Goal: Task Accomplishment & Management: Complete application form

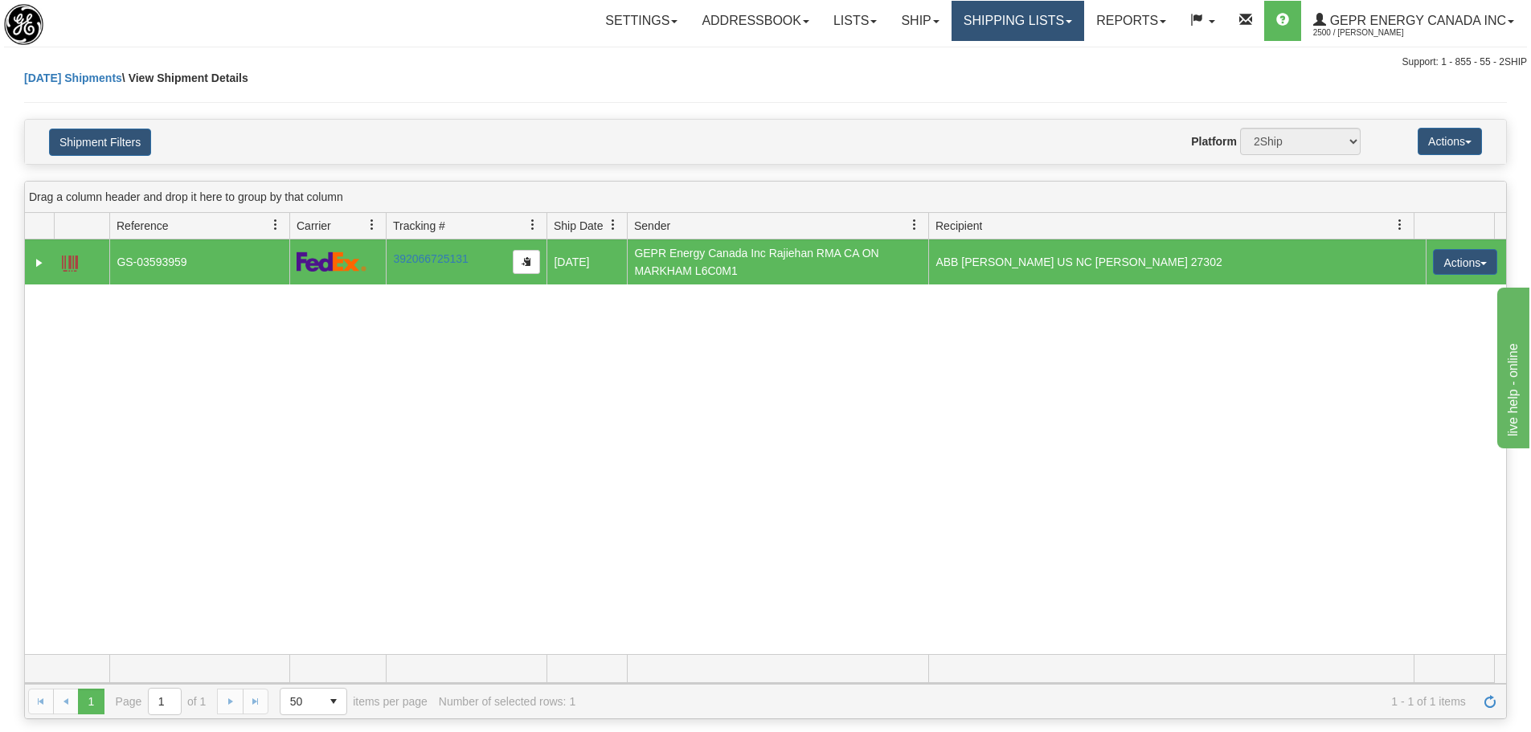
click at [1003, 27] on link "Shipping lists" at bounding box center [1018, 21] width 133 height 40
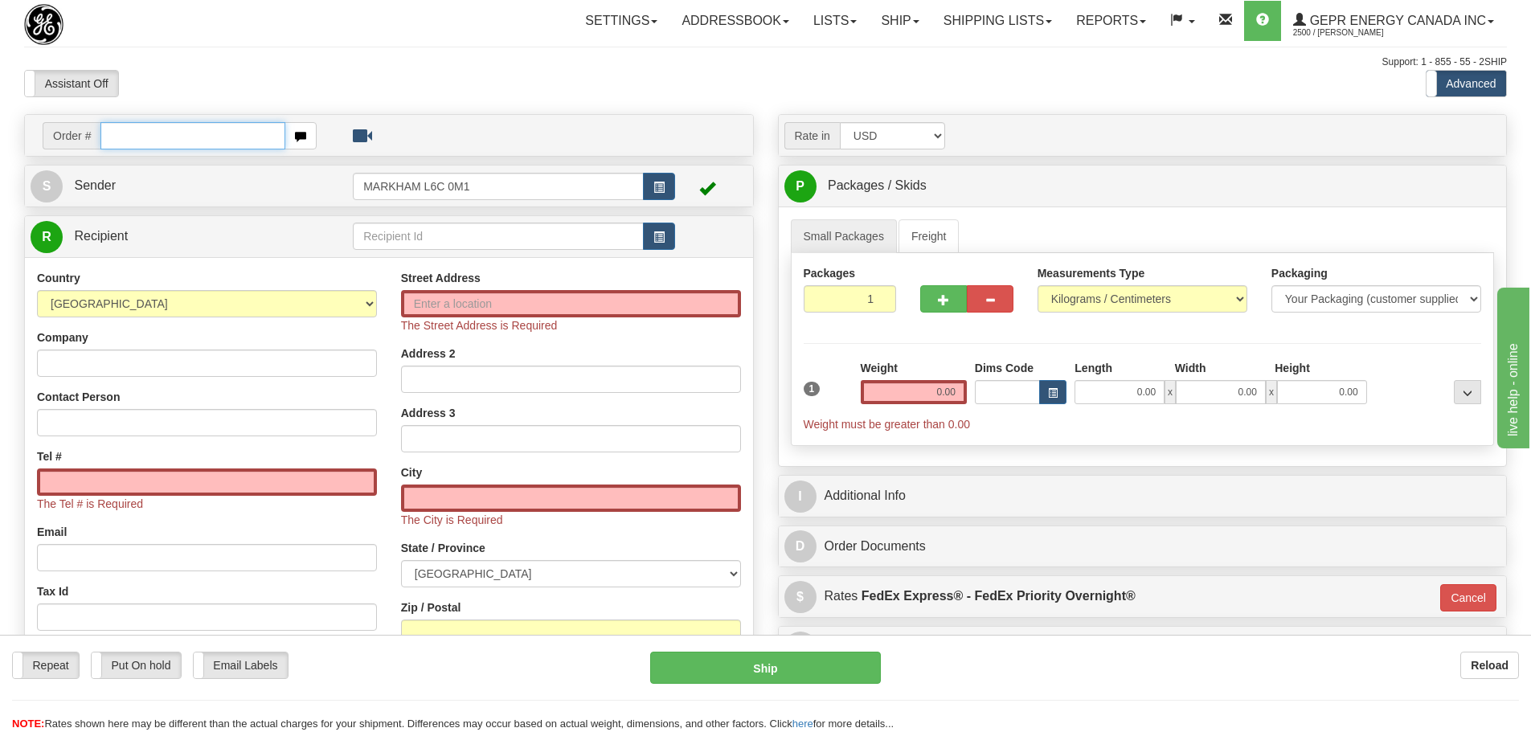
click at [202, 139] on input "text" at bounding box center [192, 135] width 185 height 27
paste input "31443454"
type input "31443454"
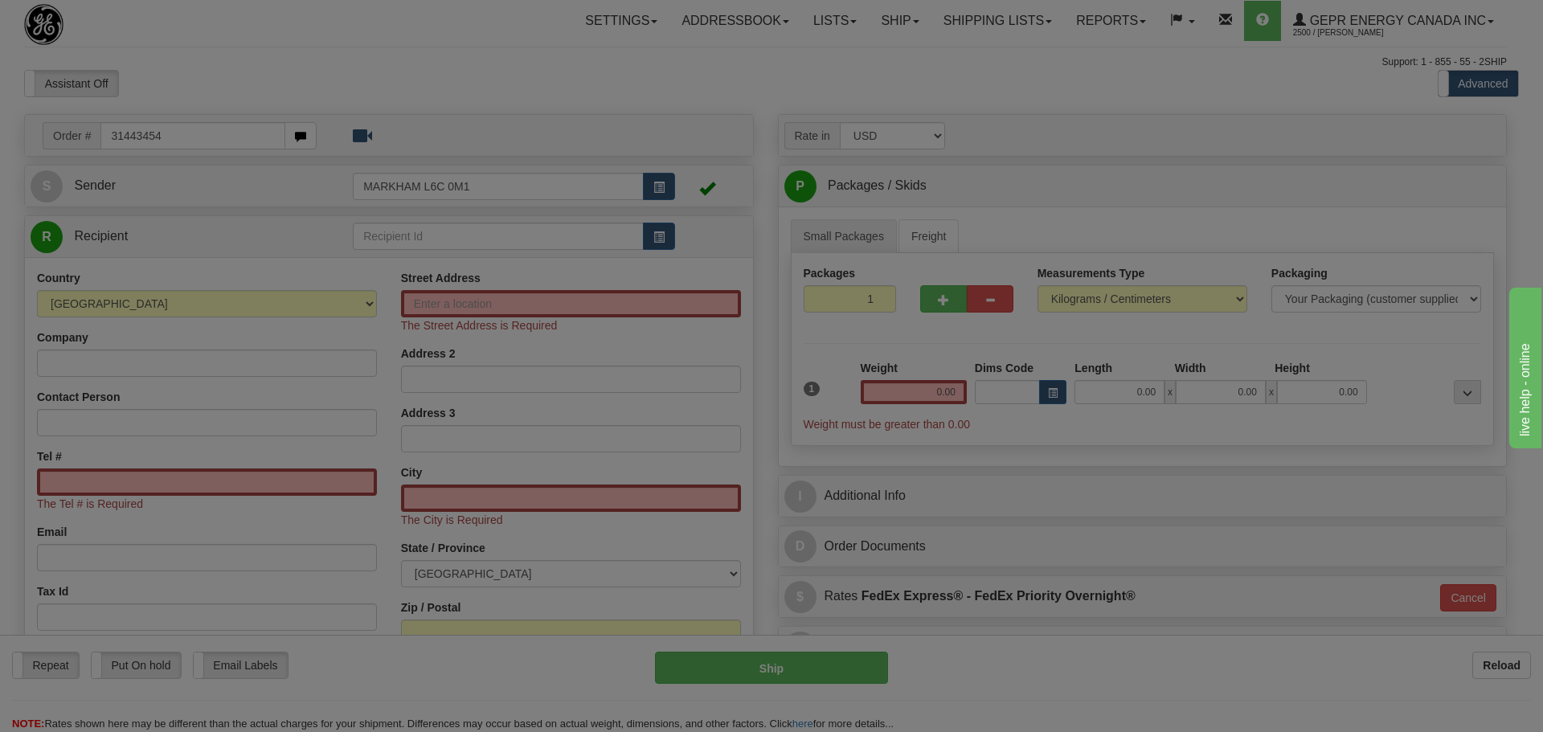
click at [283, 59] on body "Training Course Close Toggle navigation Settings Shipping Preferences New Recip…" at bounding box center [771, 366] width 1543 height 732
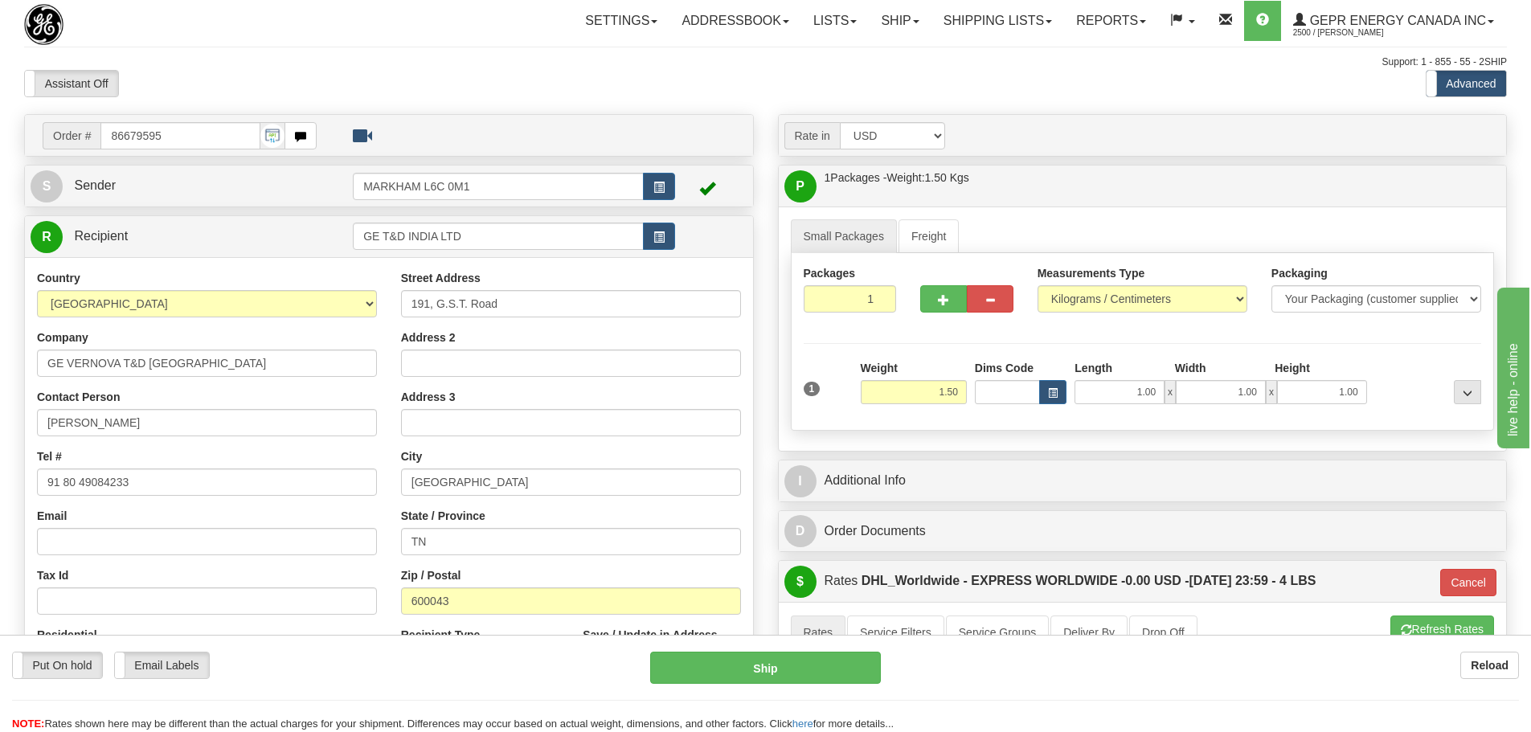
click at [758, 88] on div "Assistant On Assistant Off Do a return Do a return Previous Next Standard Advan…" at bounding box center [765, 83] width 1507 height 27
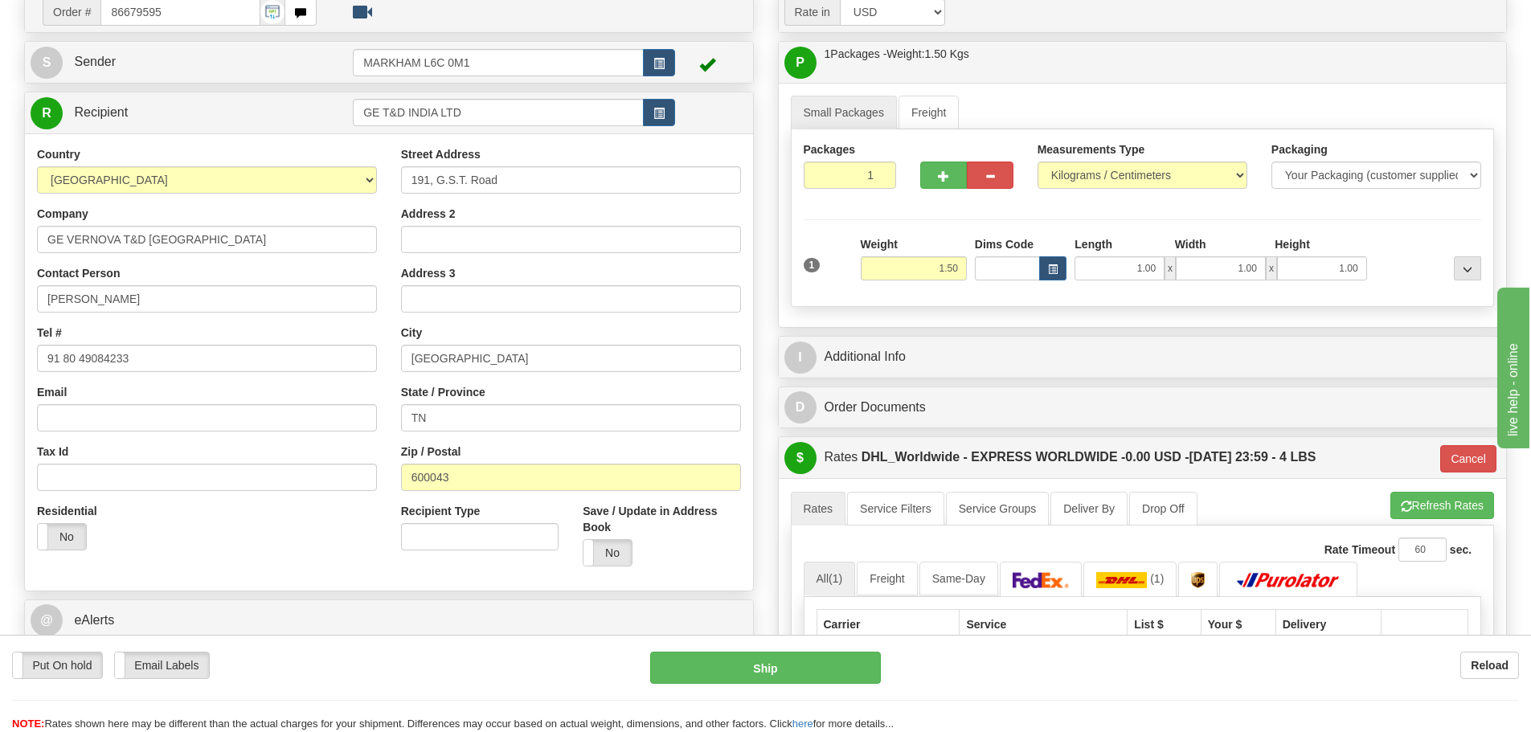
scroll to position [161, 0]
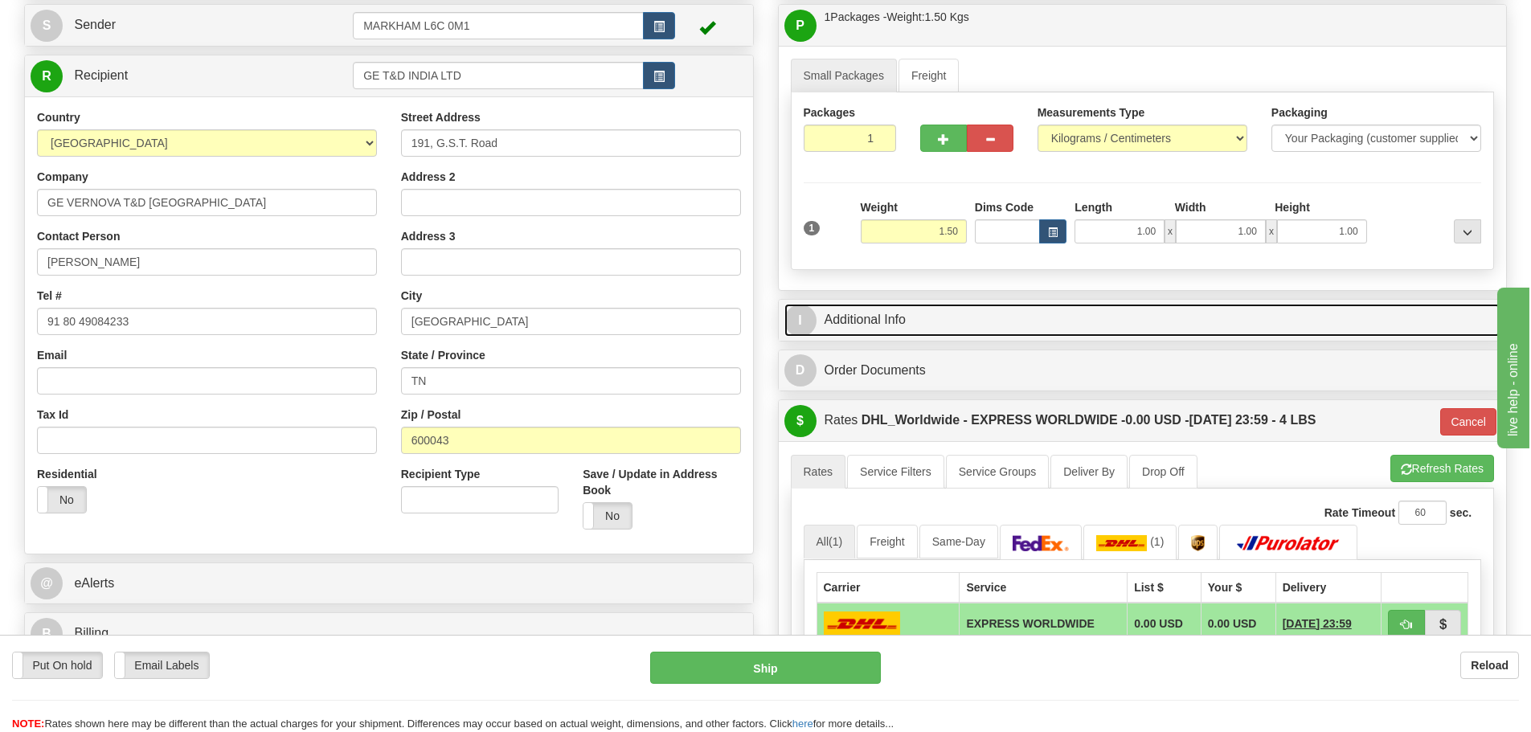
click at [962, 317] on link "I Additional Info" at bounding box center [1143, 320] width 717 height 33
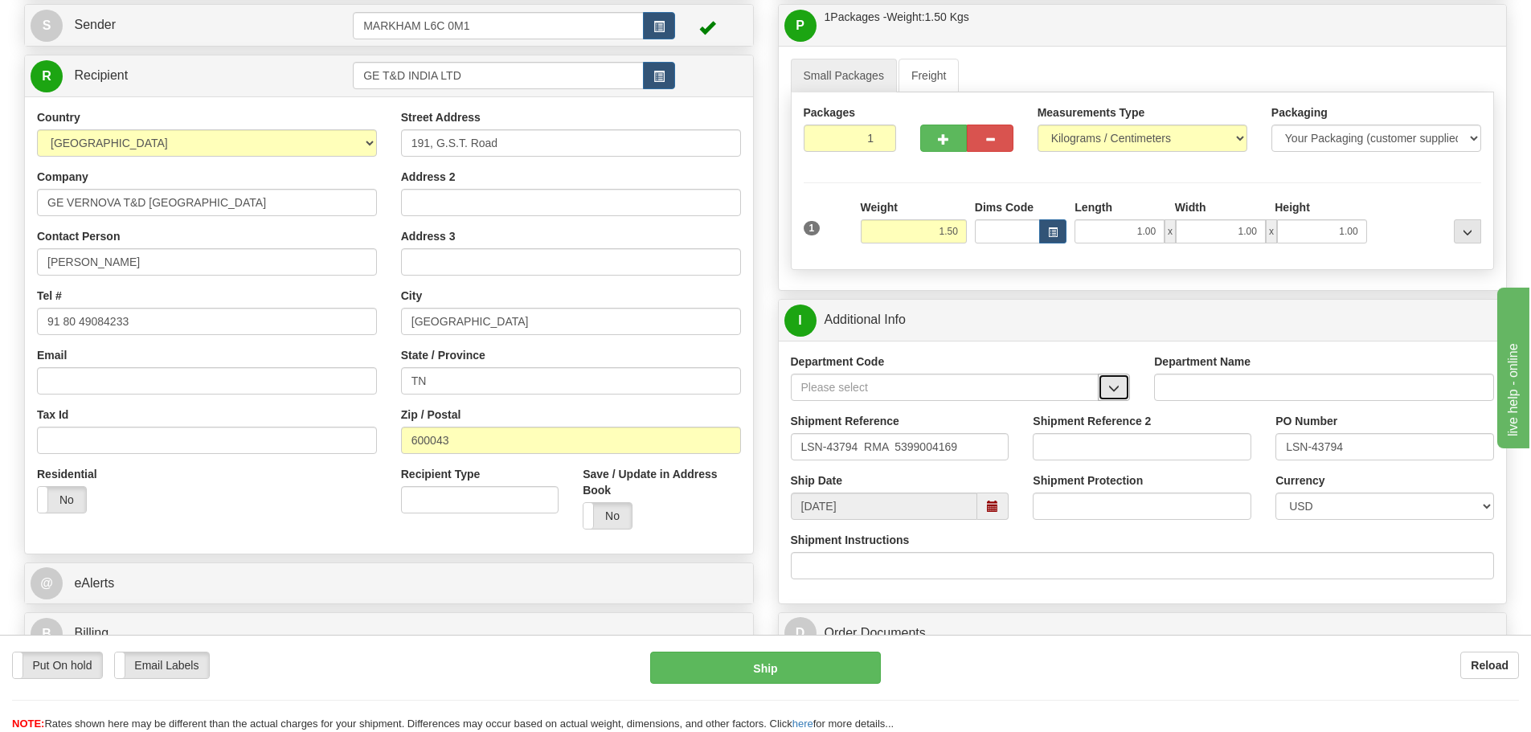
click at [1106, 380] on button "button" at bounding box center [1114, 387] width 32 height 27
click at [1026, 410] on div "SER" at bounding box center [941, 413] width 293 height 18
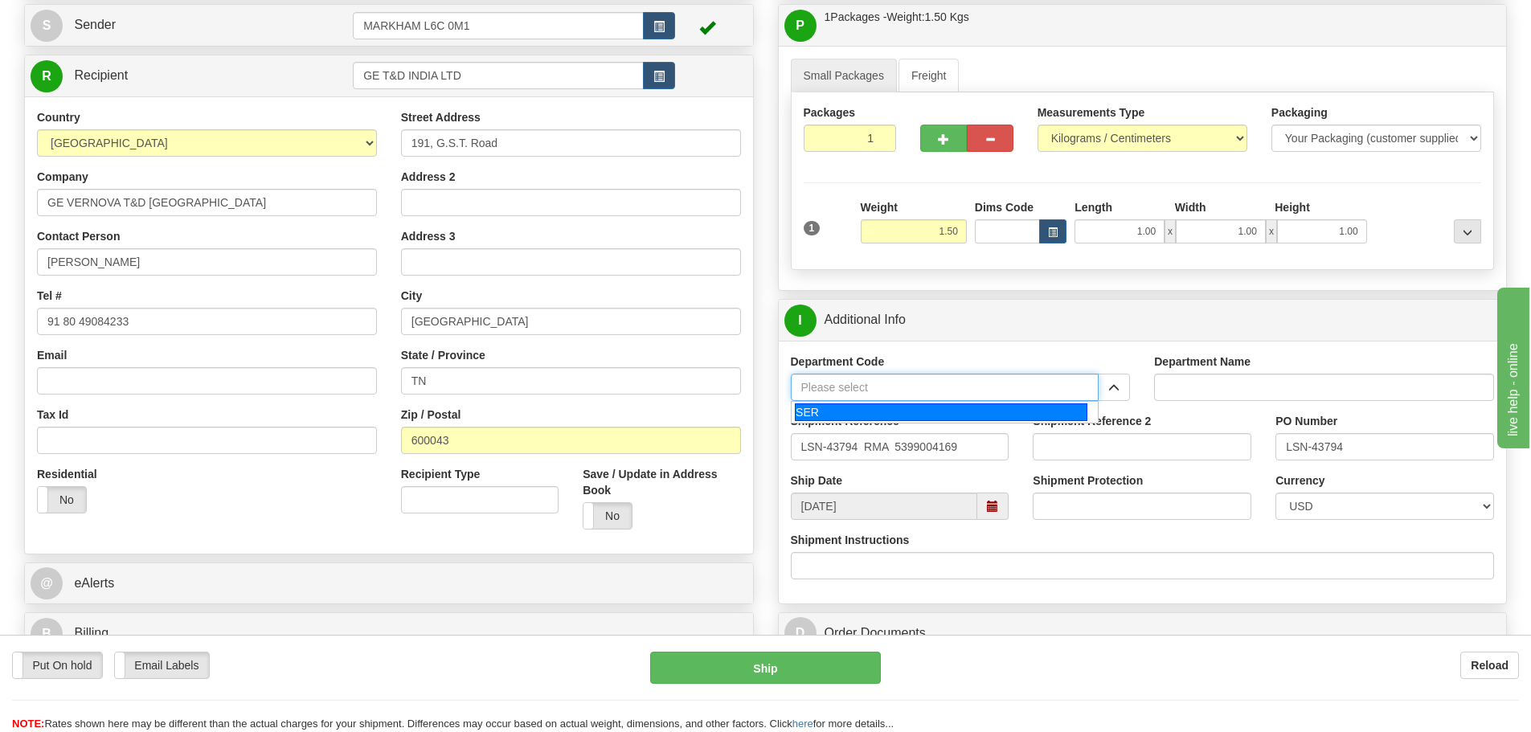
type input "SER"
type input "SERVICE DEPARTMENT"
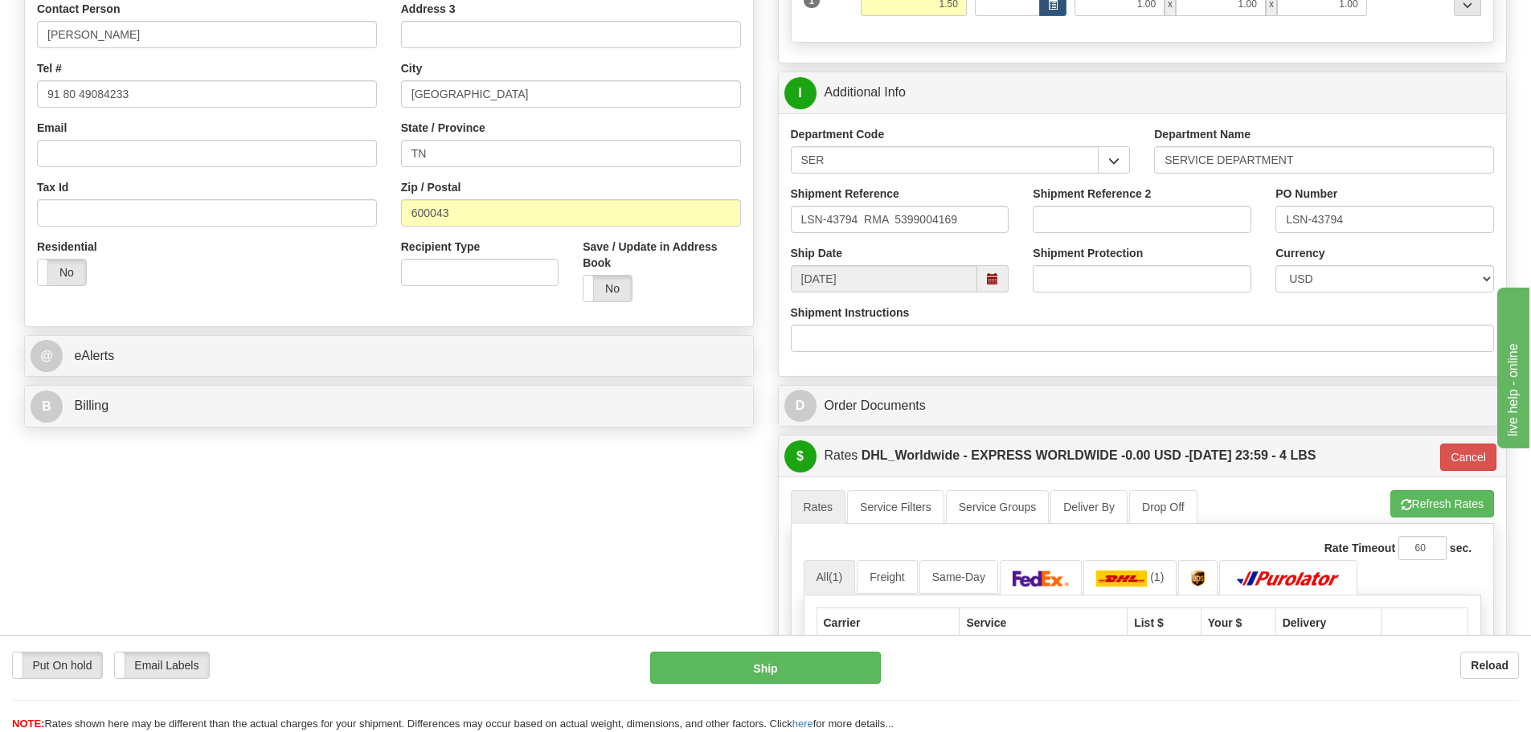
scroll to position [402, 0]
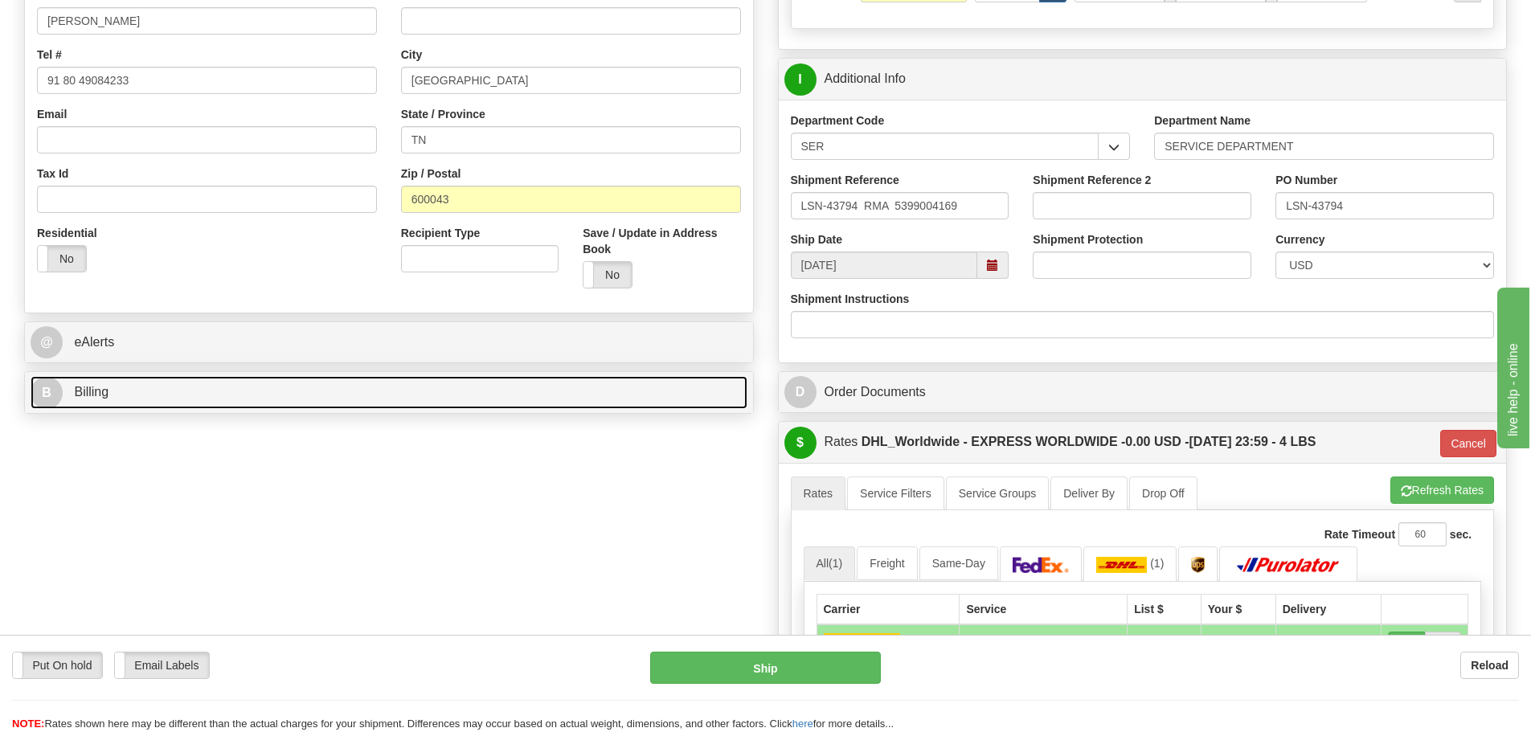
click at [351, 377] on link "B Billing" at bounding box center [389, 392] width 717 height 33
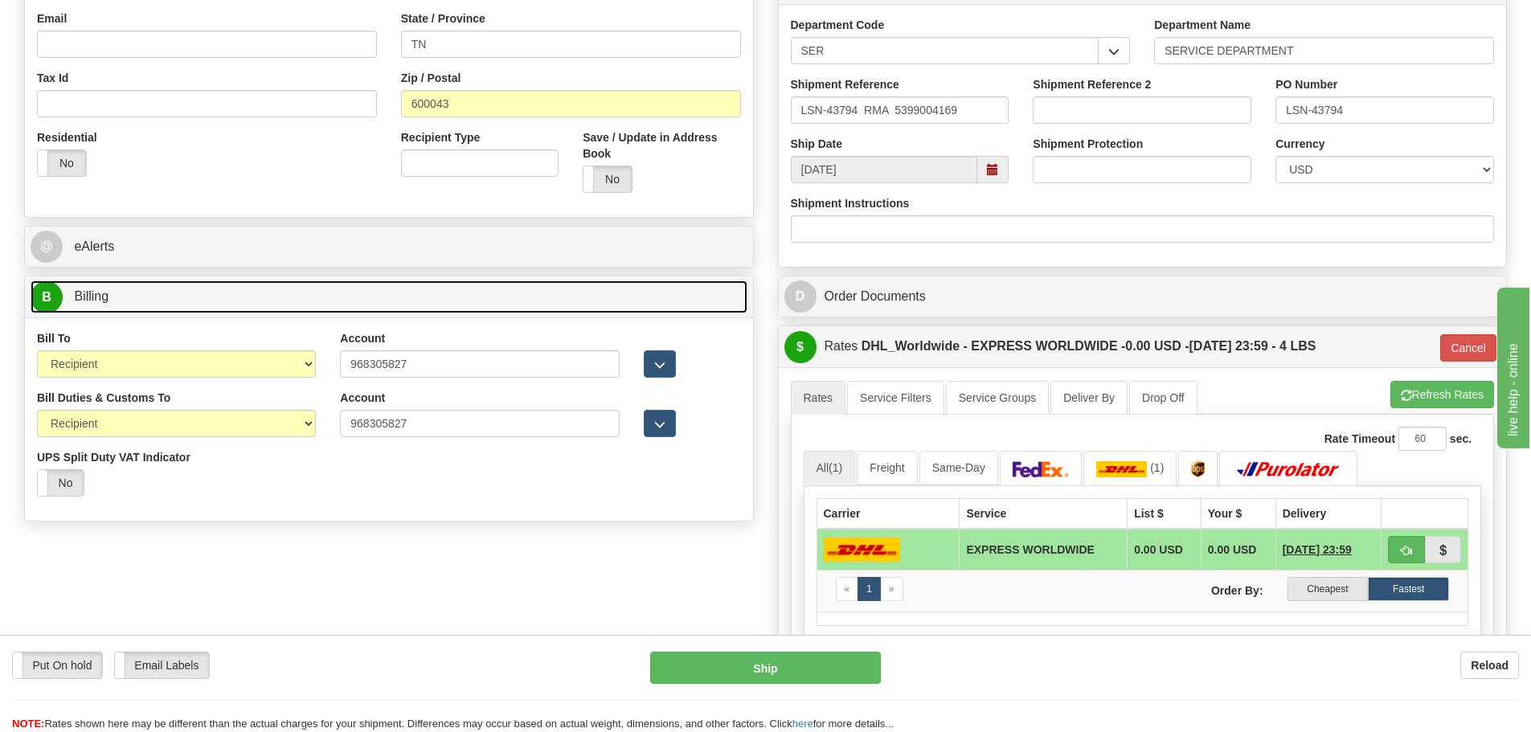
scroll to position [643, 0]
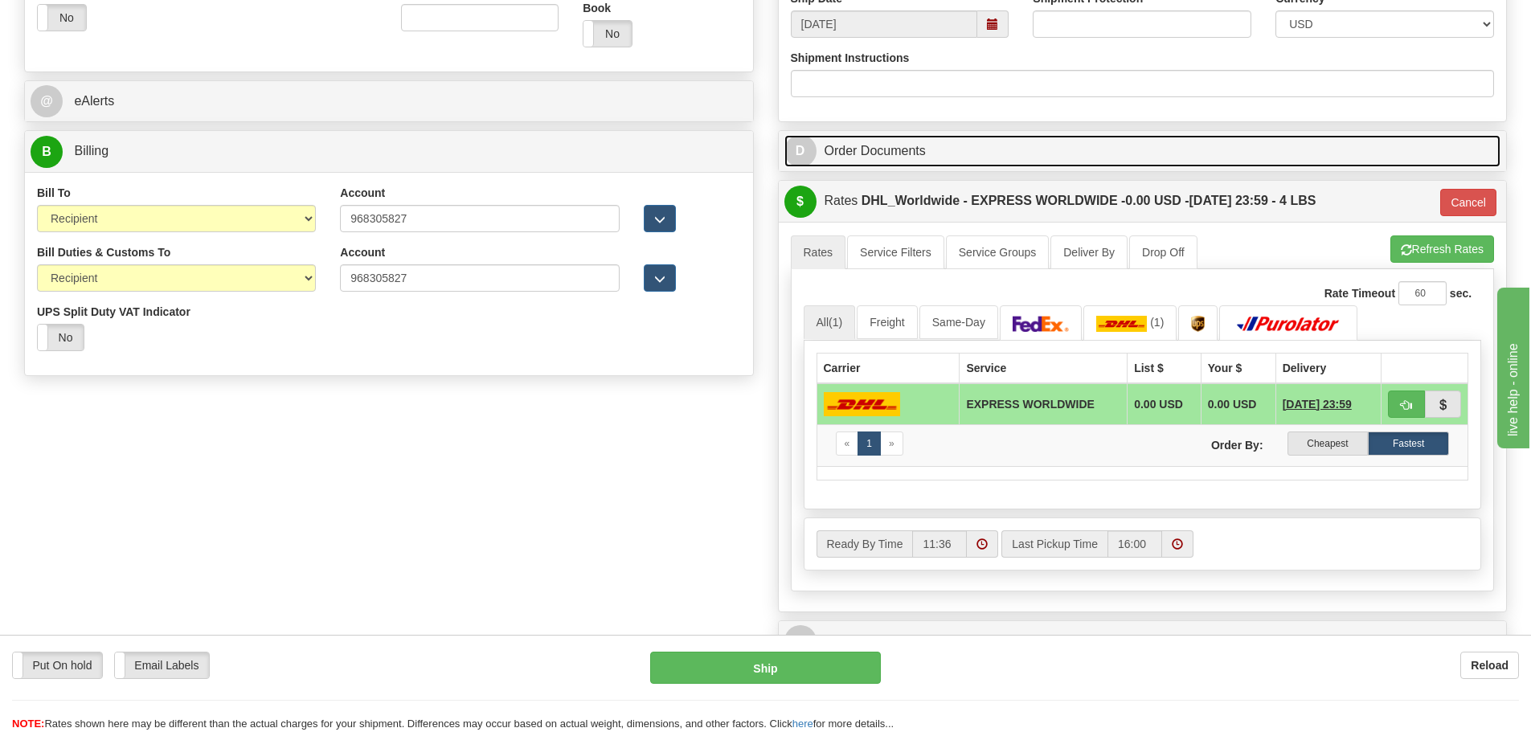
click at [943, 145] on link "D Order Documents" at bounding box center [1143, 151] width 717 height 33
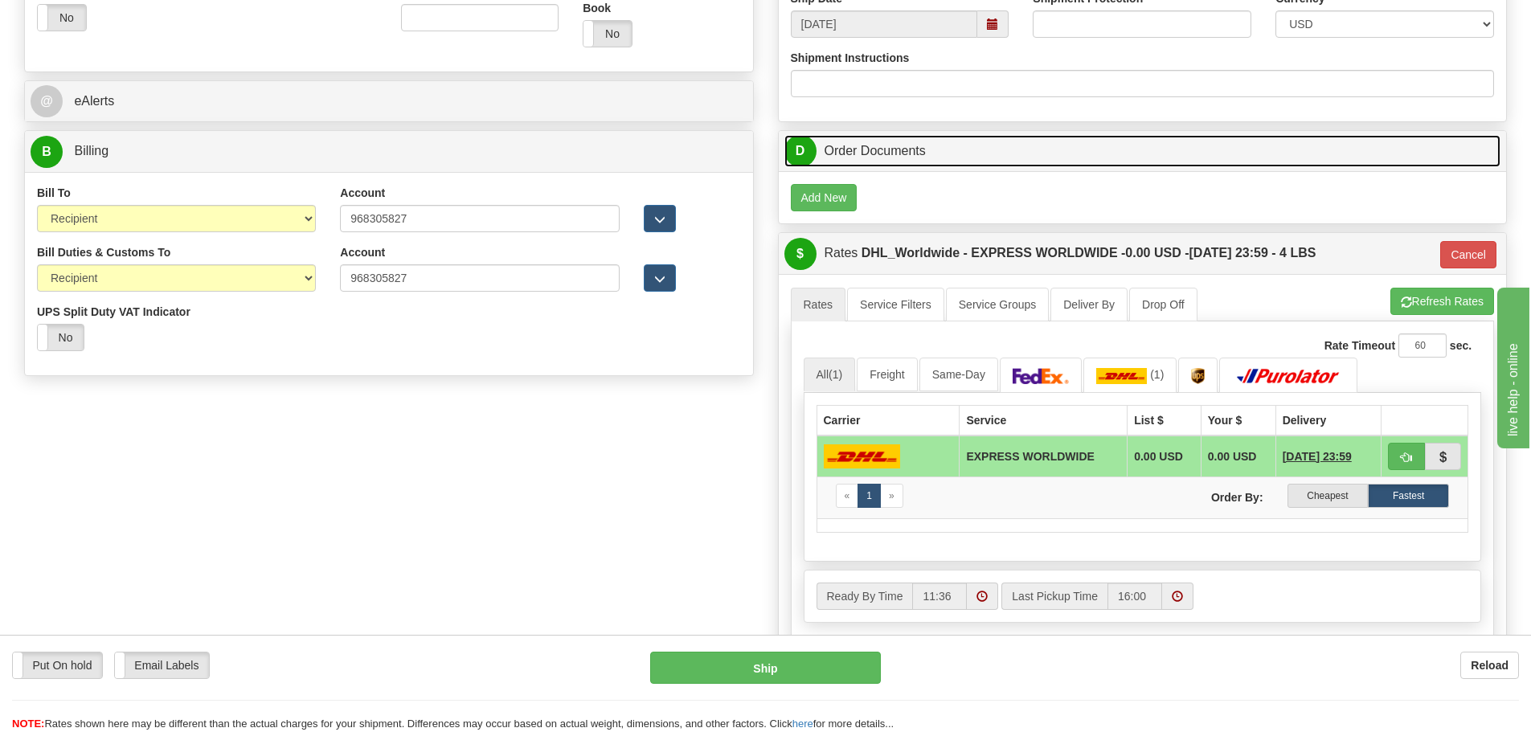
click at [942, 143] on link "D Order Documents" at bounding box center [1143, 151] width 717 height 33
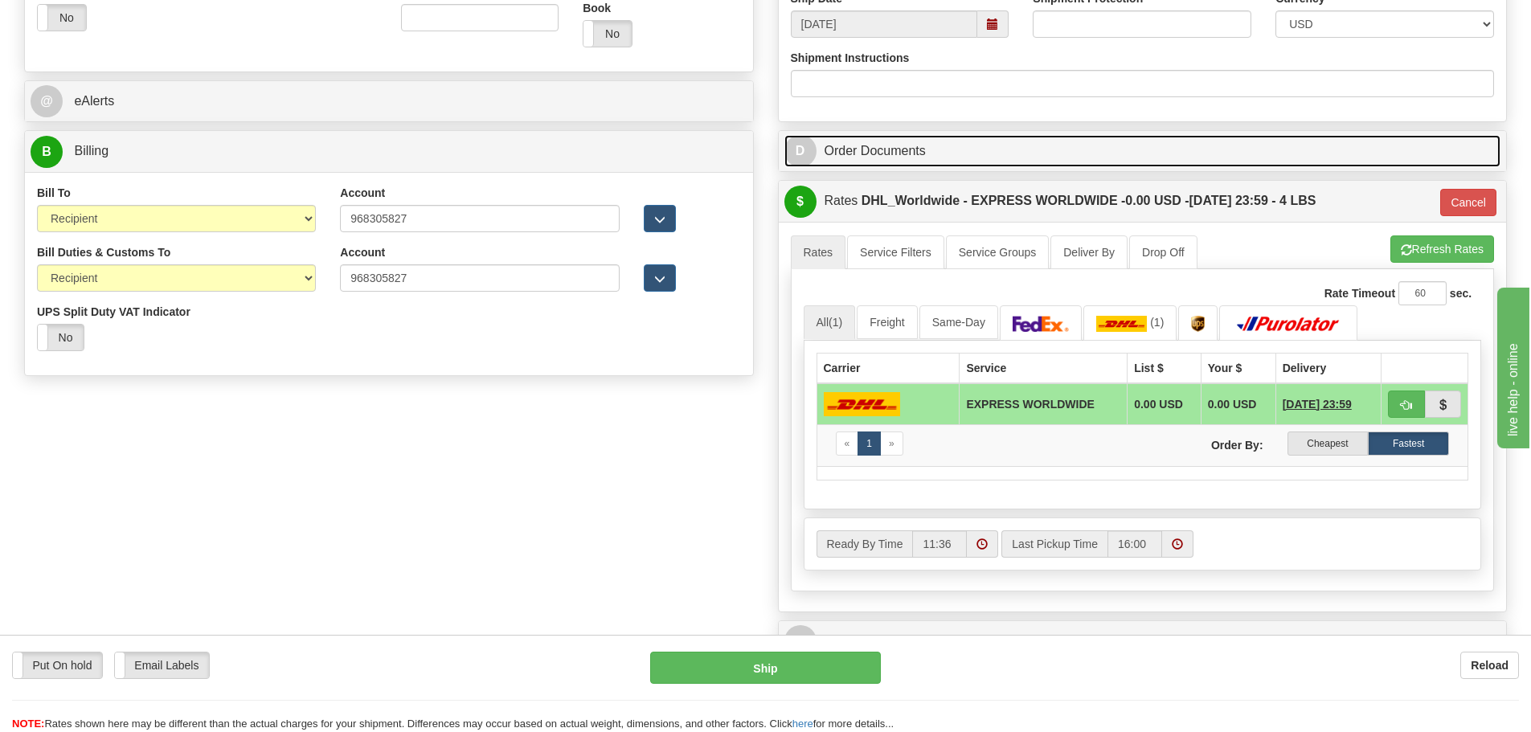
click at [942, 143] on link "D Order Documents" at bounding box center [1143, 151] width 717 height 33
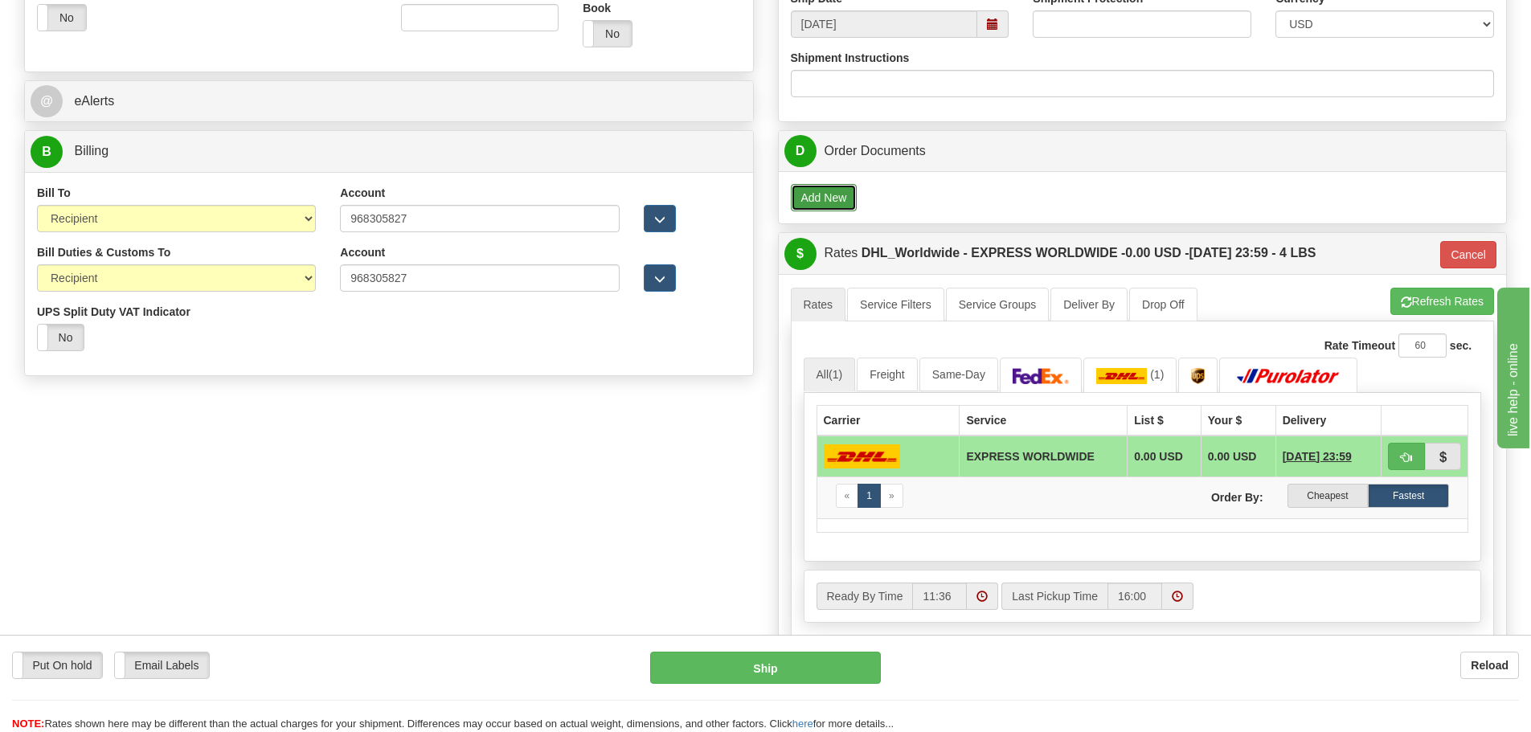
click at [843, 203] on button "Add New" at bounding box center [824, 197] width 67 height 27
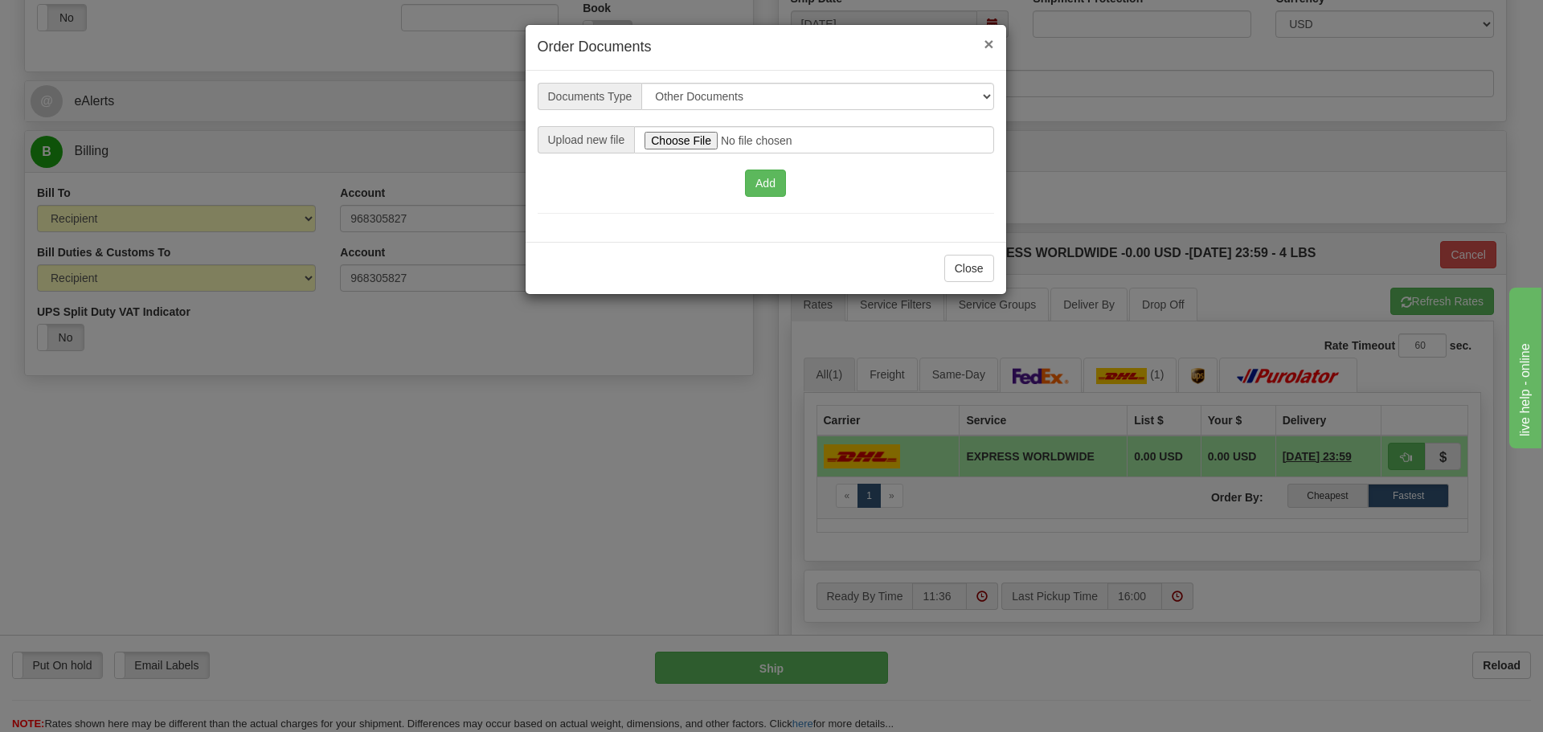
click at [990, 44] on span "×" at bounding box center [989, 44] width 10 height 18
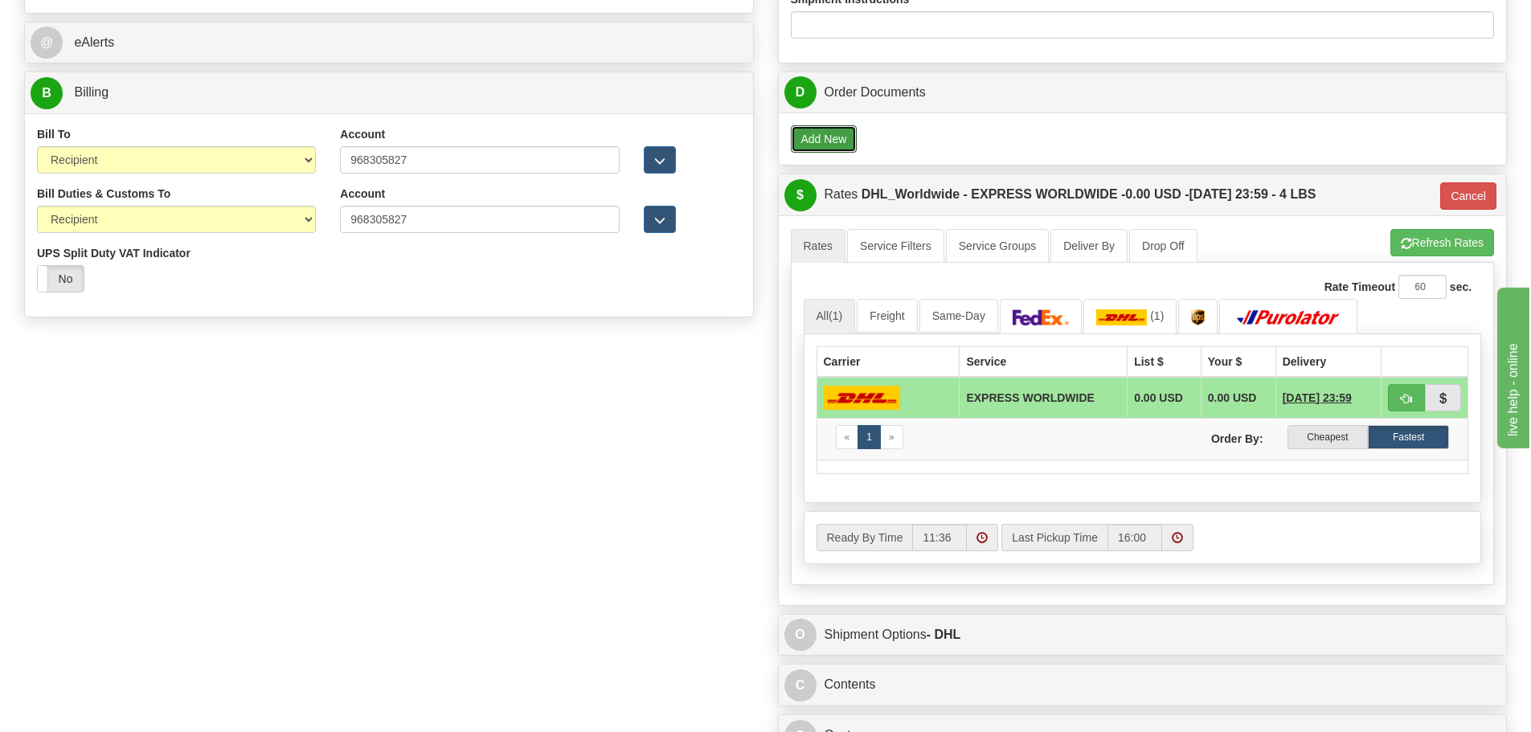
scroll to position [965, 0]
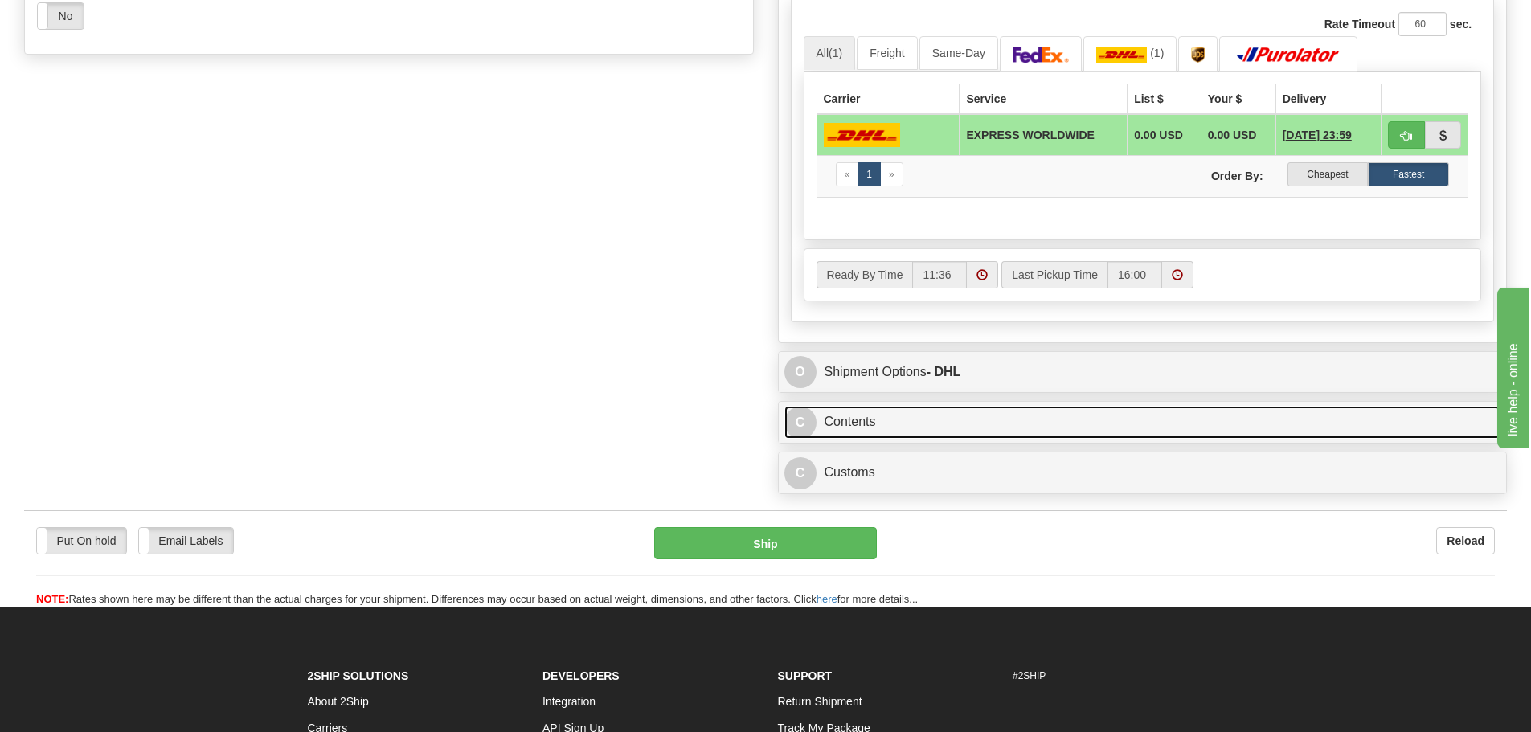
click at [853, 411] on link "C Contents" at bounding box center [1143, 422] width 717 height 33
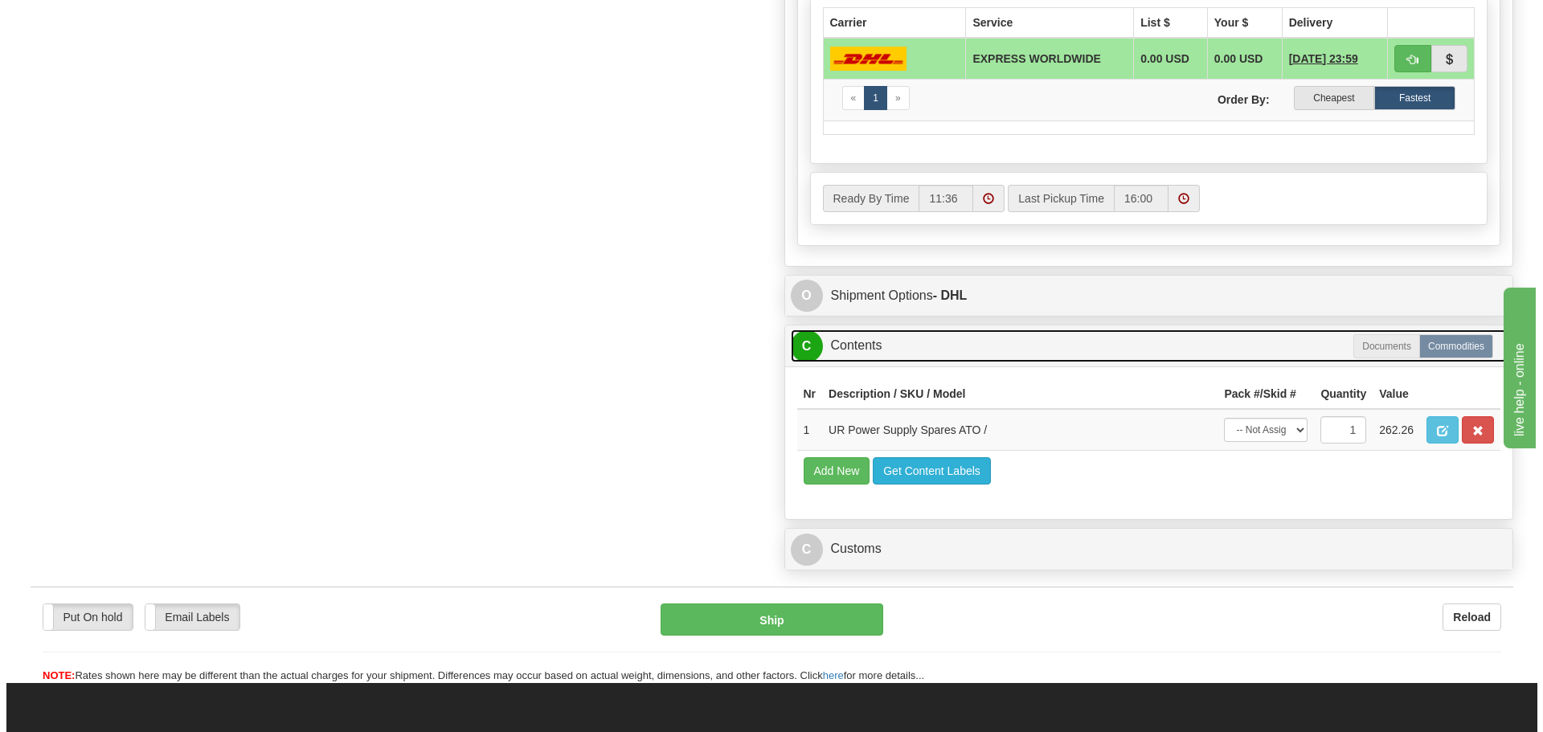
scroll to position [1125, 0]
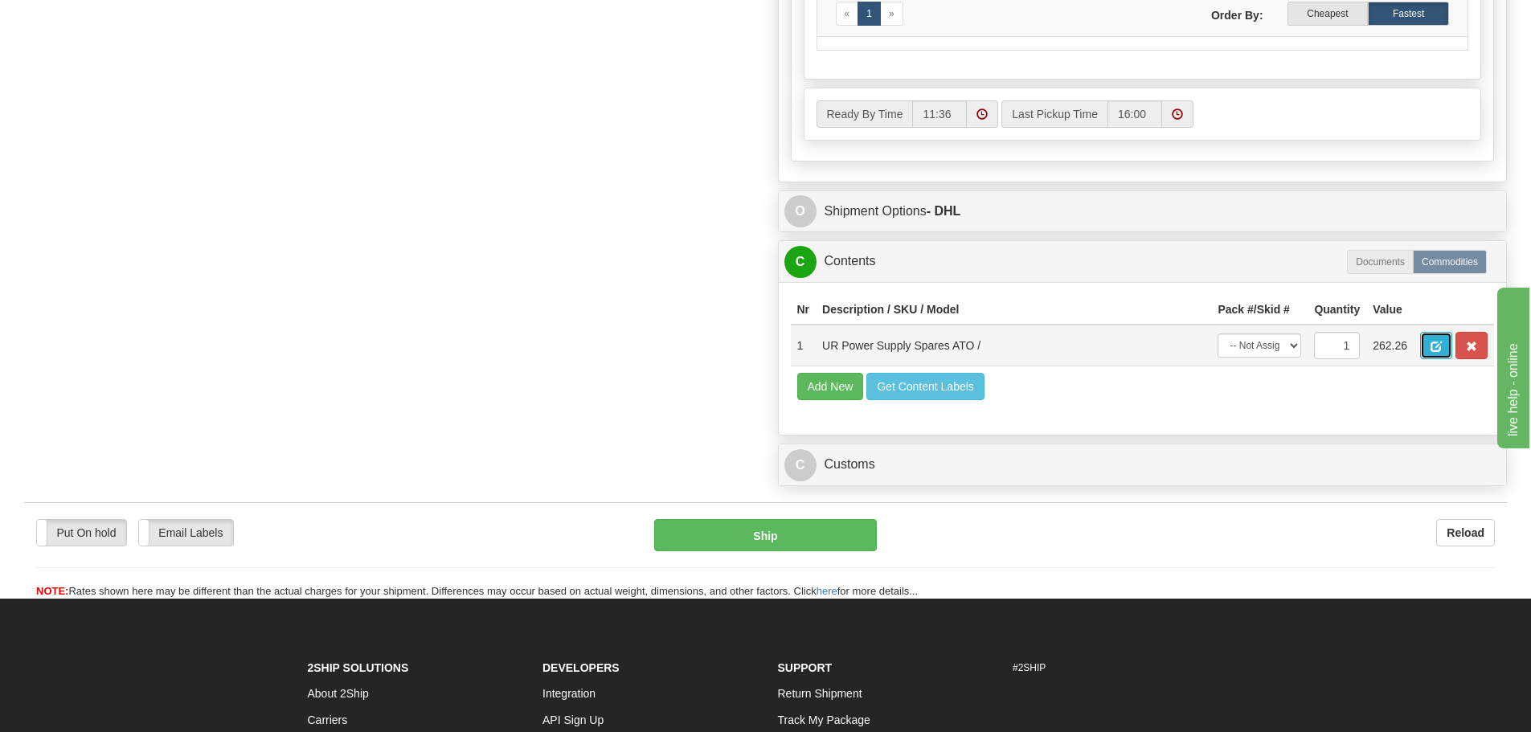
click at [1437, 342] on span "button" at bounding box center [1436, 347] width 11 height 10
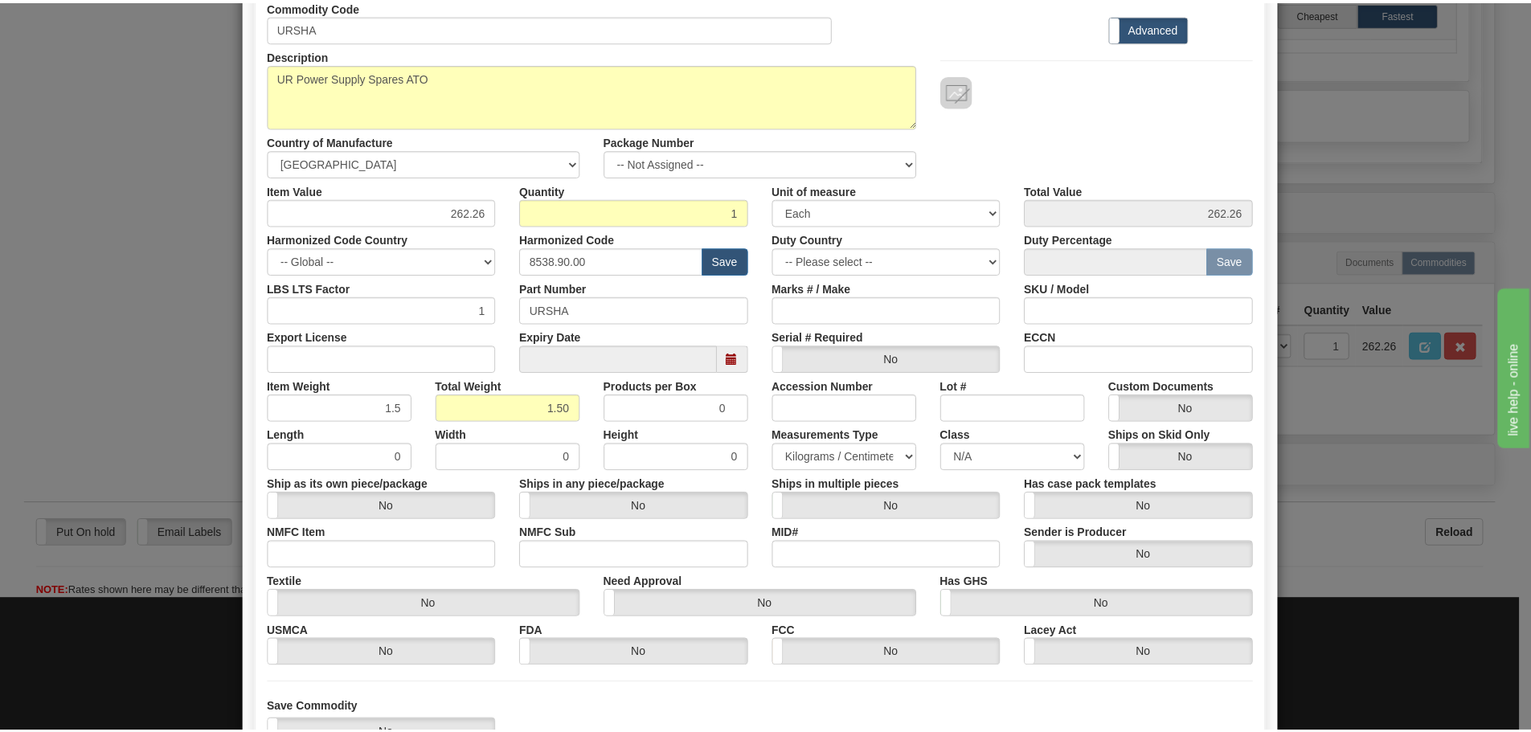
scroll to position [0, 0]
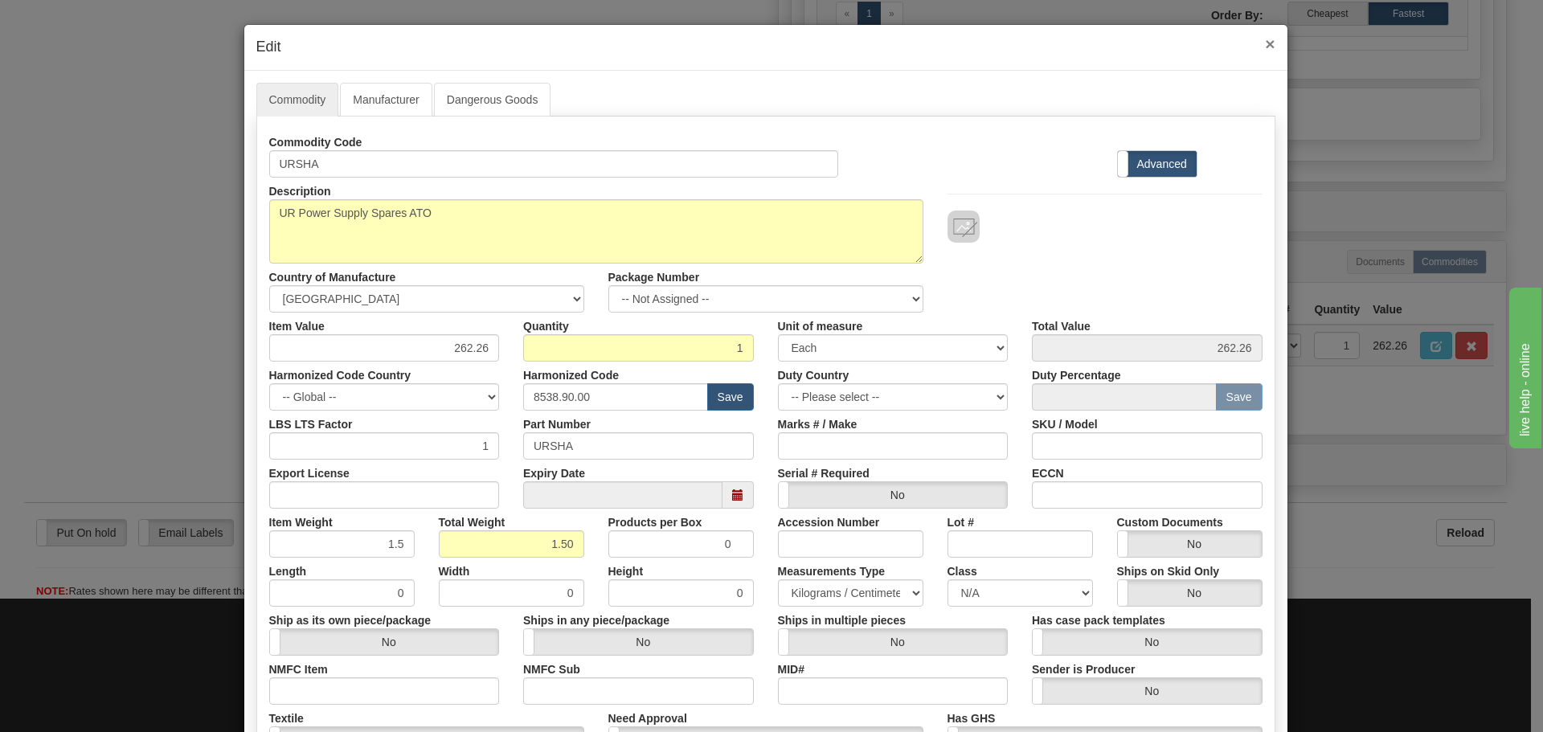
click at [1265, 48] on span "×" at bounding box center [1270, 44] width 10 height 18
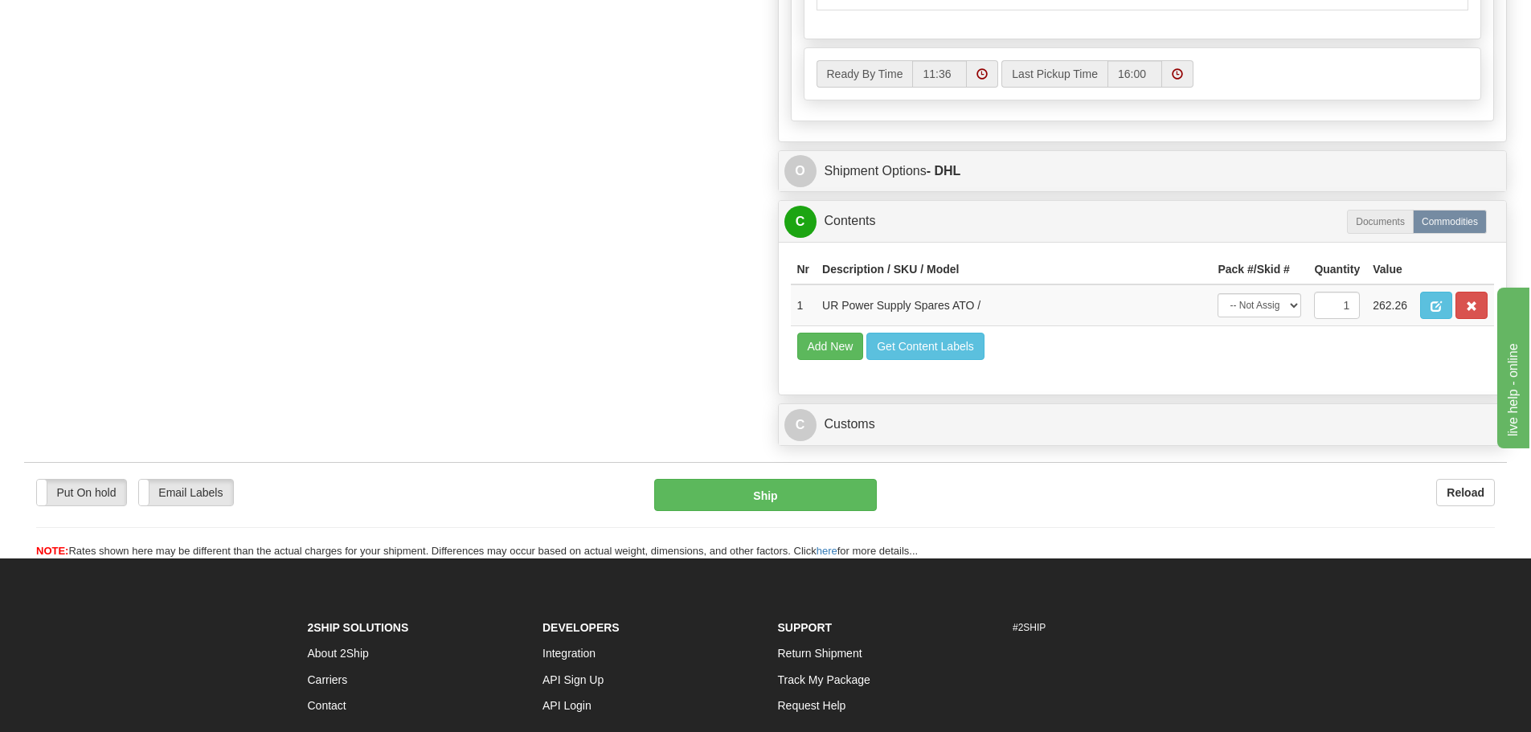
scroll to position [1206, 0]
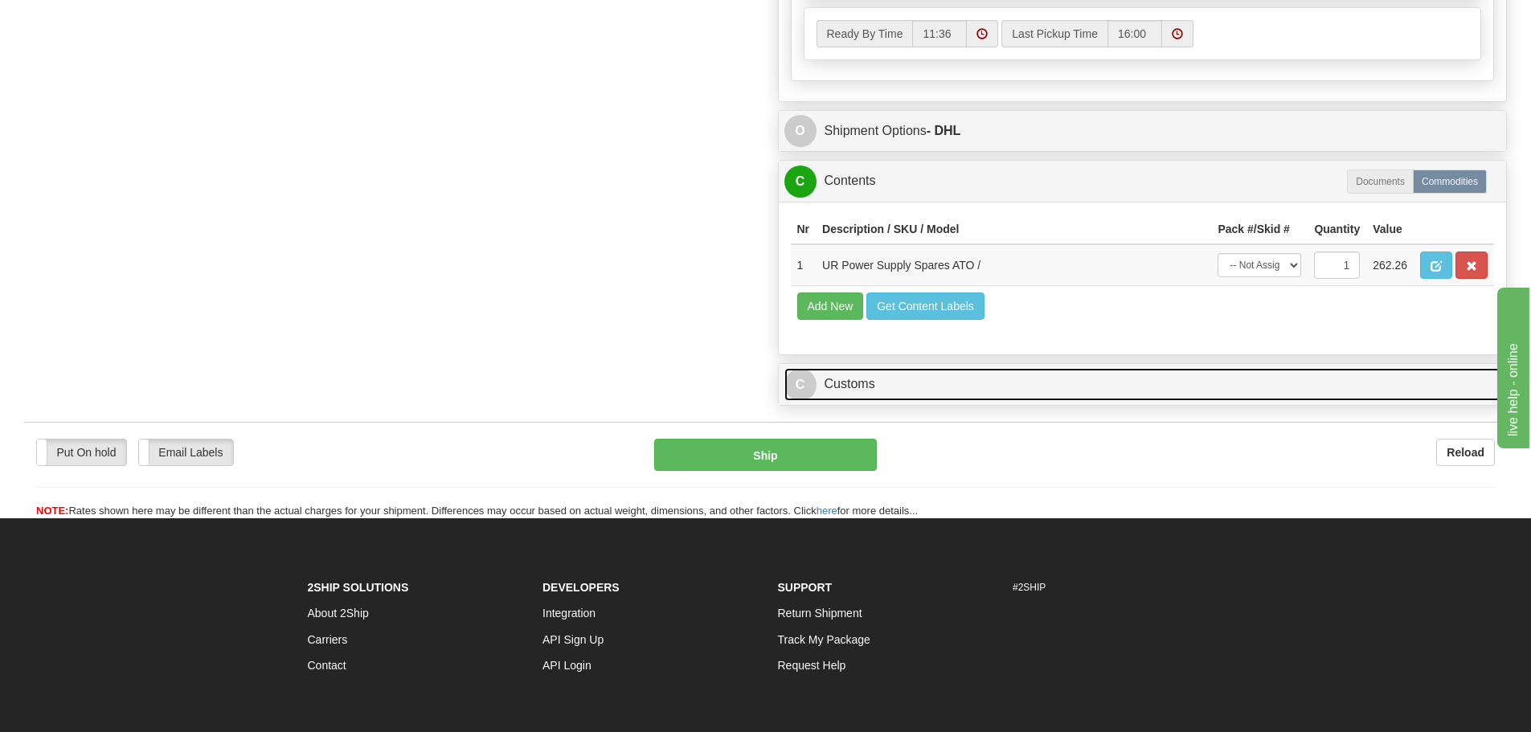
click at [883, 372] on link "C Customs" at bounding box center [1143, 384] width 717 height 33
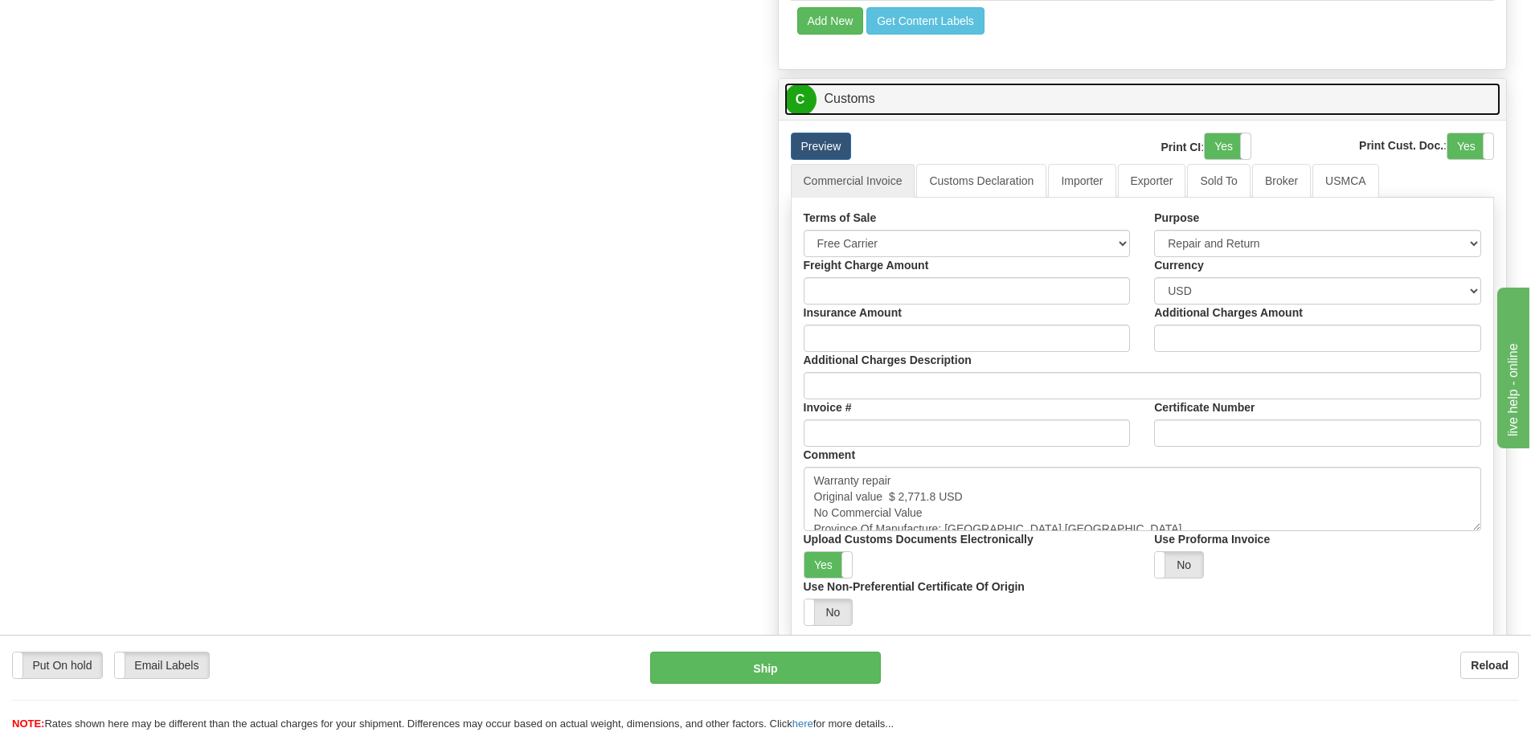
scroll to position [1527, 0]
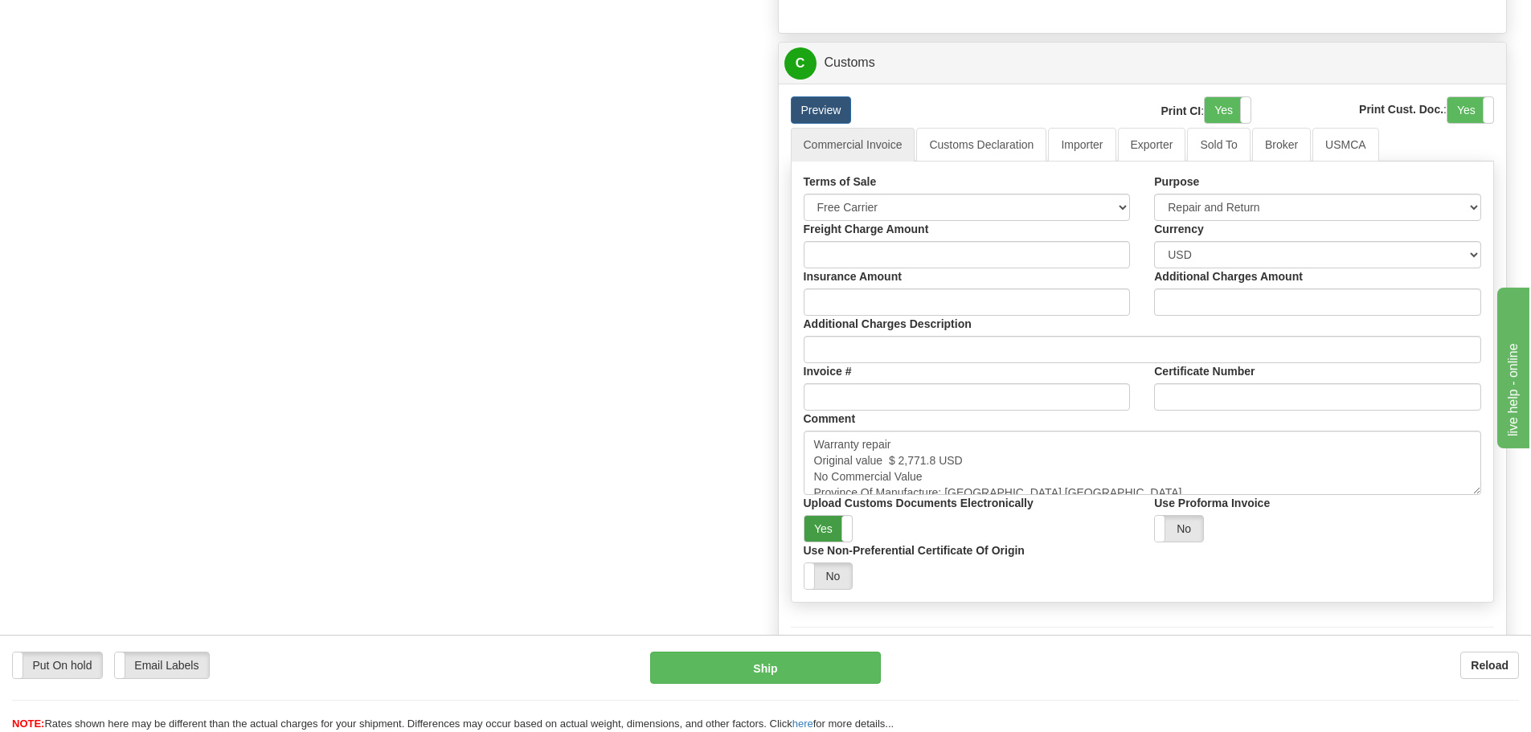
click at [840, 537] on label "Yes" at bounding box center [829, 529] width 48 height 26
click at [998, 474] on textarea "Warranty repair Original value $ 2,771.8 USD No Commercial Value Province Of Ma…" at bounding box center [1143, 463] width 678 height 64
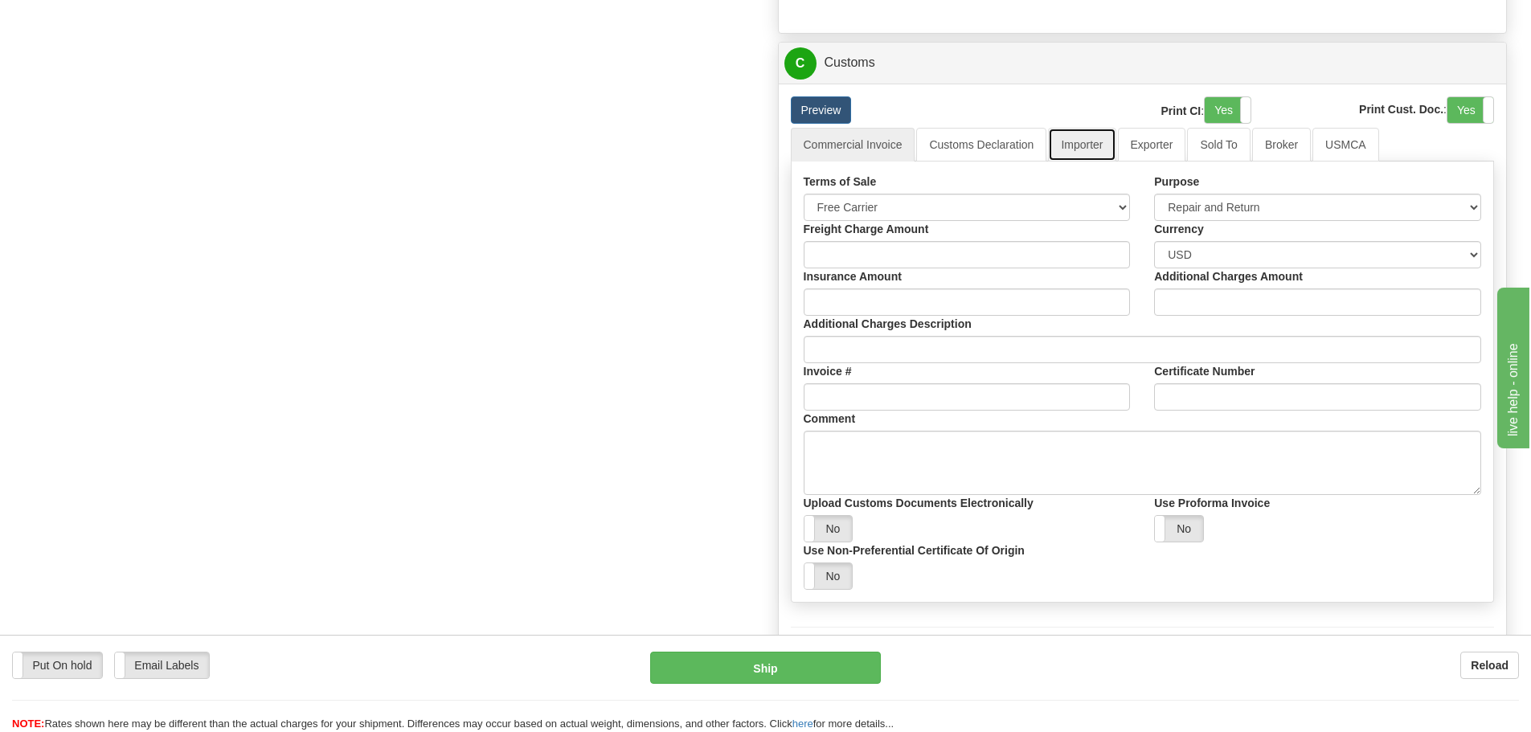
click at [1109, 146] on link "Importer" at bounding box center [1082, 145] width 68 height 34
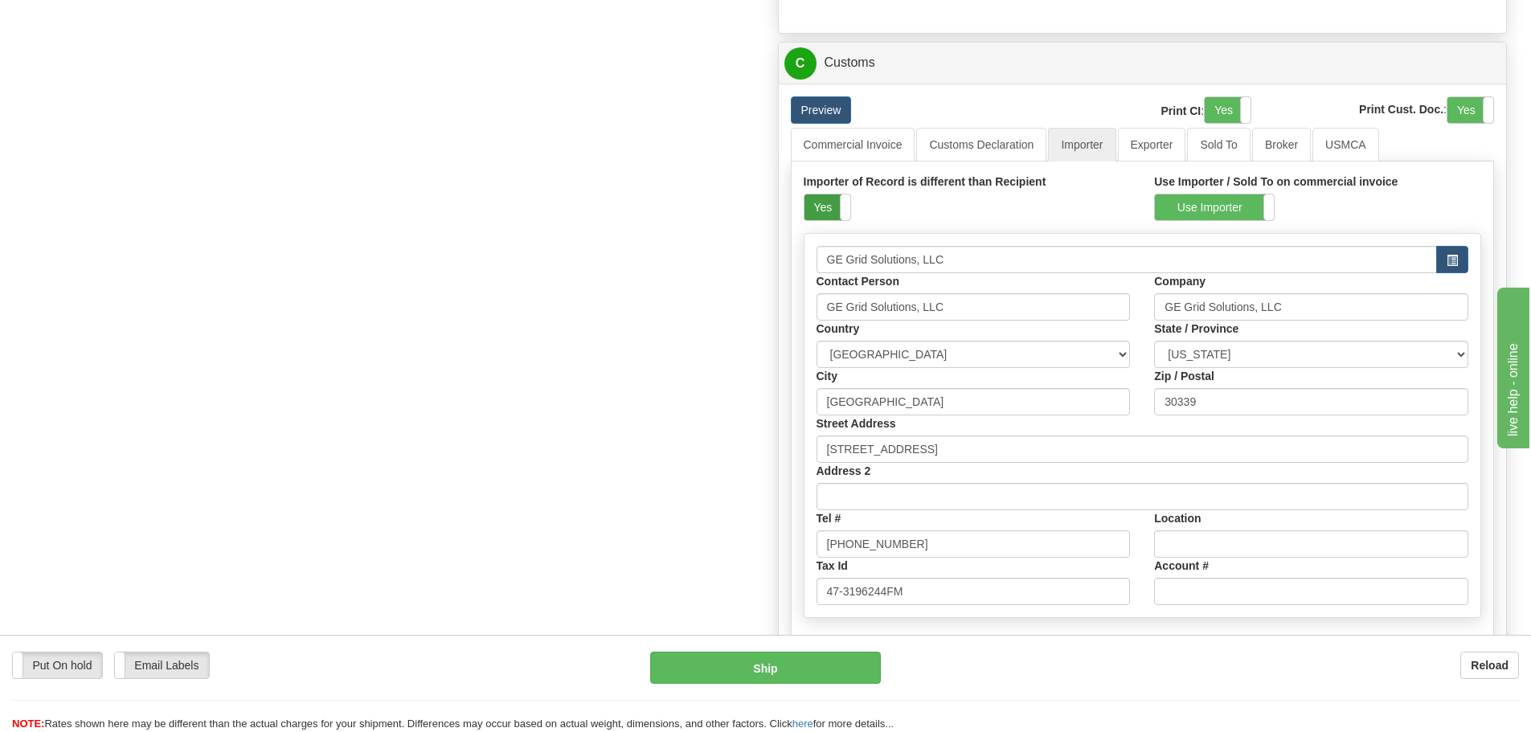
click at [832, 197] on label "Yes" at bounding box center [828, 208] width 46 height 26
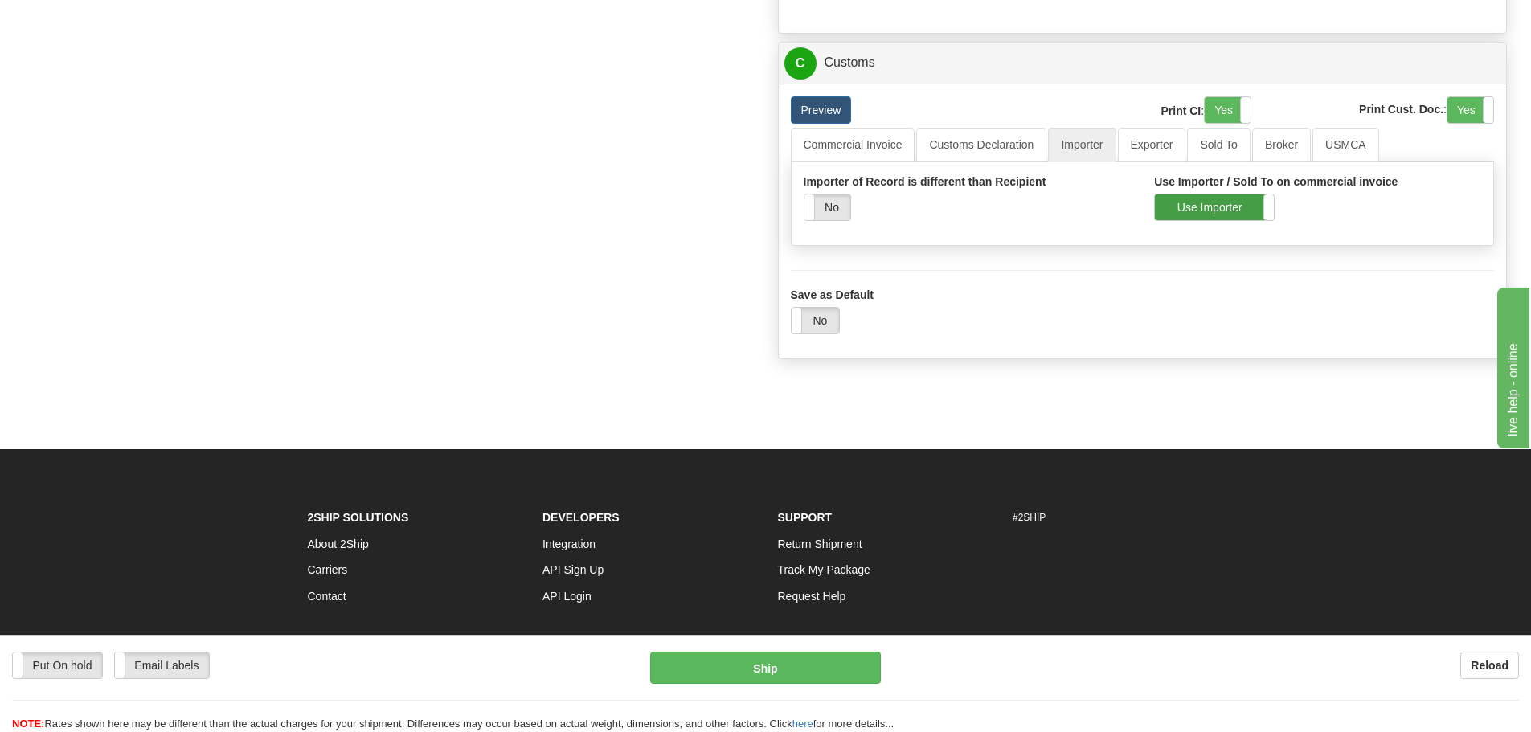
click at [1194, 213] on label "Use Importer" at bounding box center [1214, 208] width 119 height 26
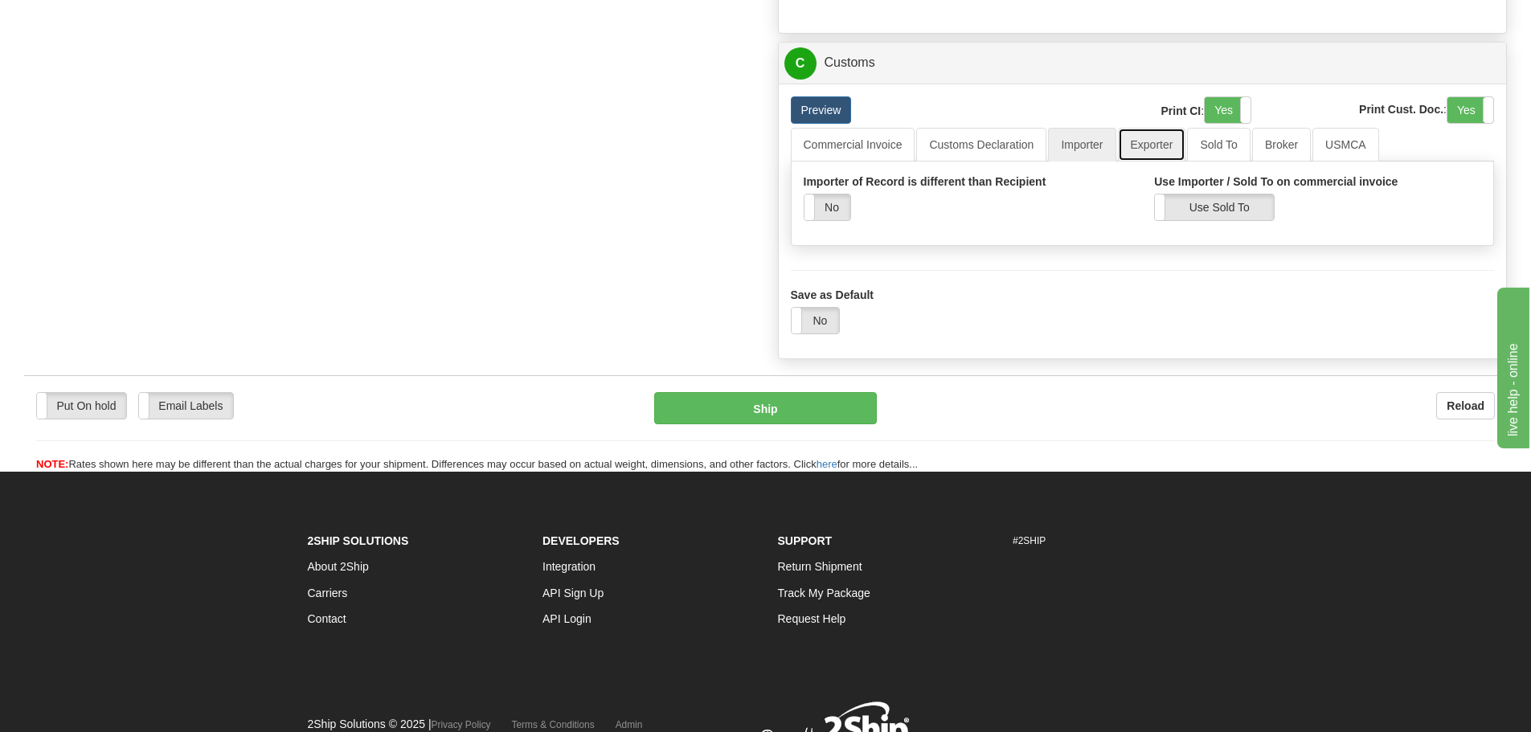
click at [1140, 157] on link "Exporter" at bounding box center [1152, 145] width 68 height 34
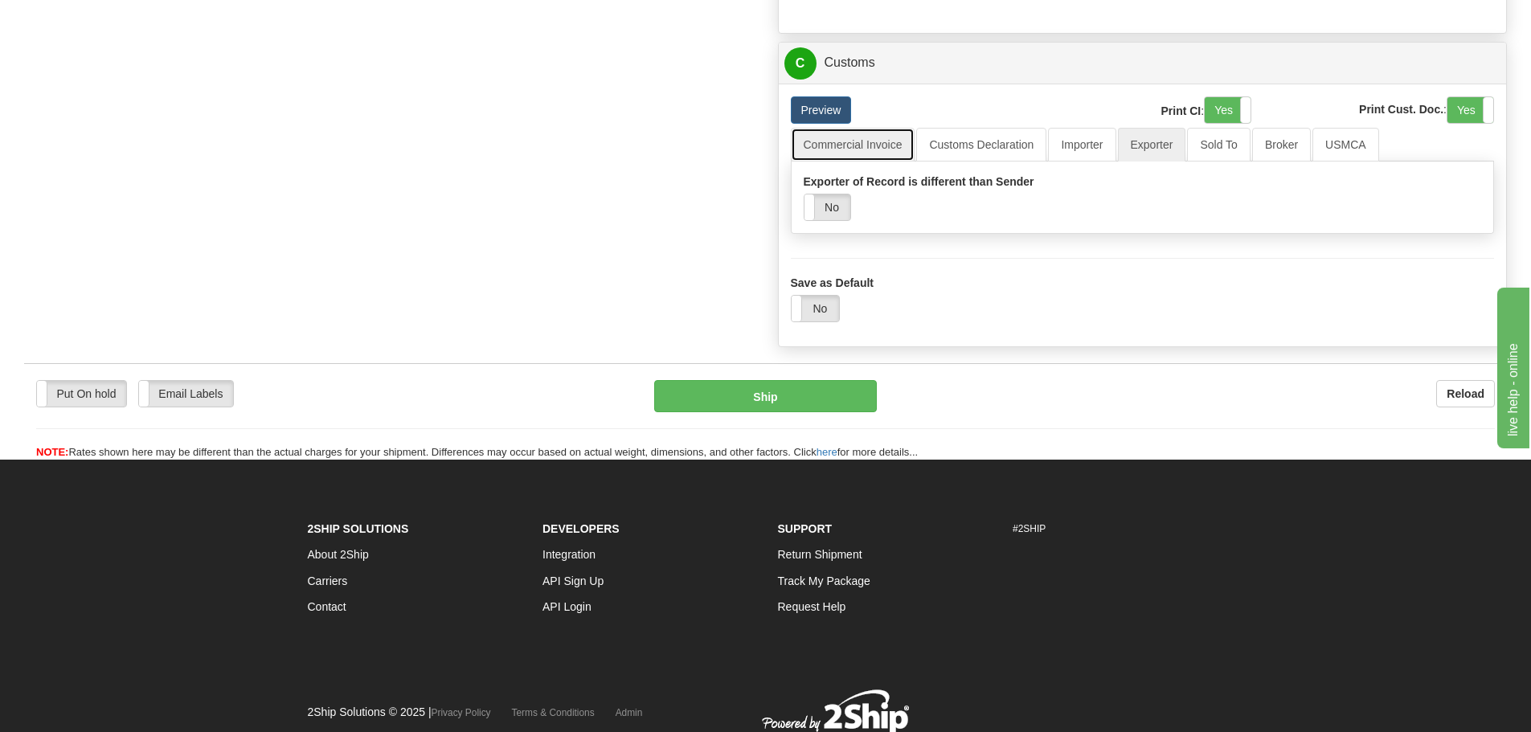
click at [854, 158] on link "Commercial Invoice" at bounding box center [853, 145] width 125 height 34
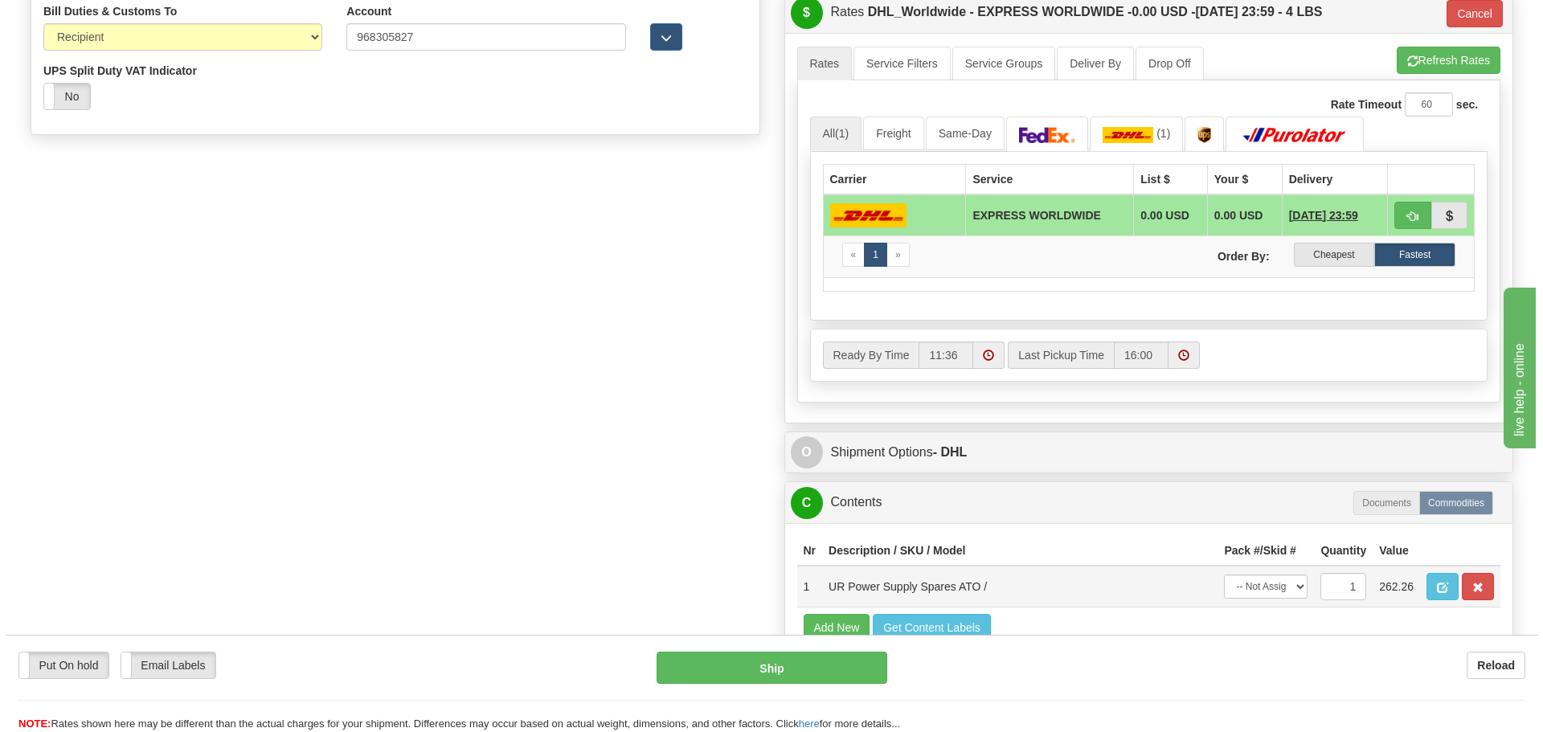
scroll to position [643, 0]
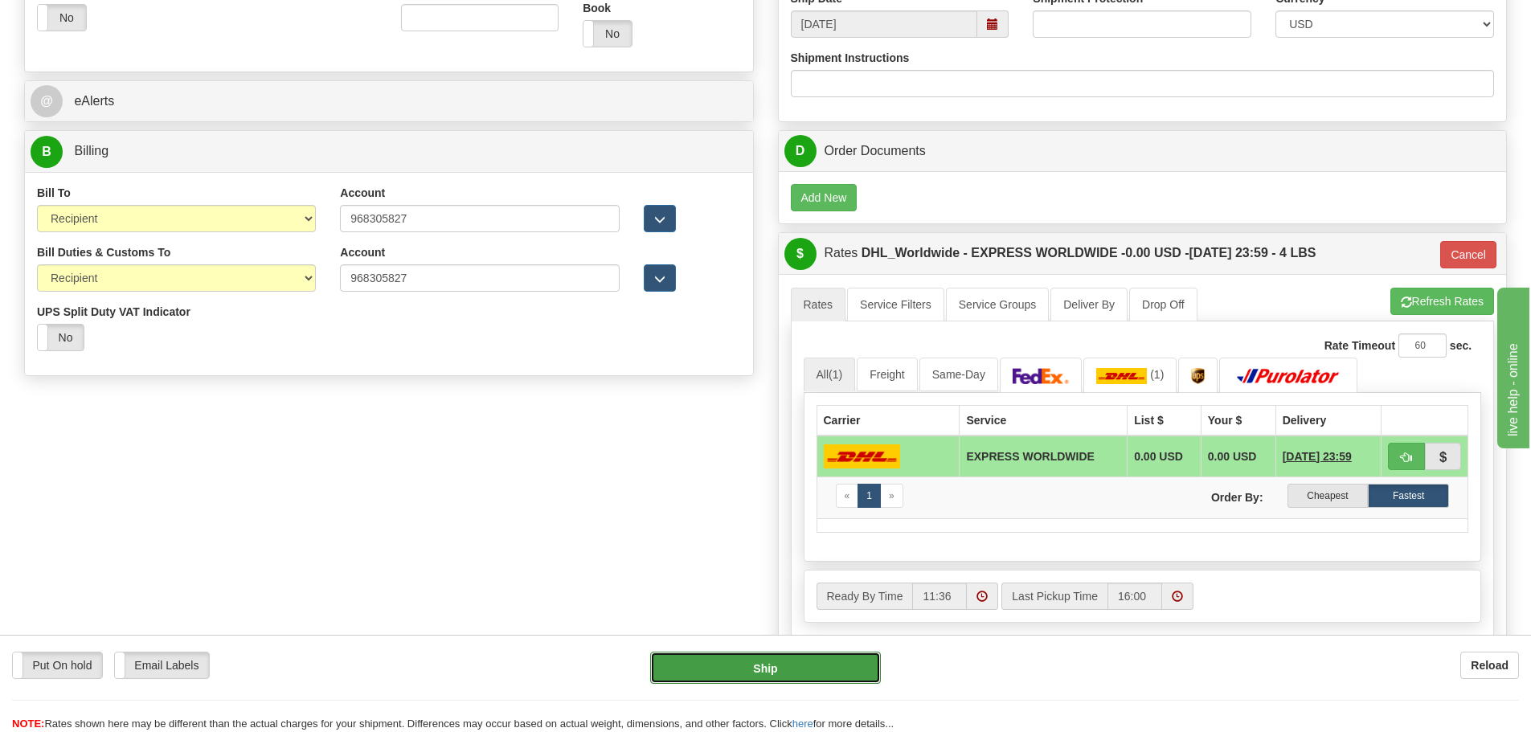
click at [800, 660] on button "Ship" at bounding box center [765, 668] width 231 height 32
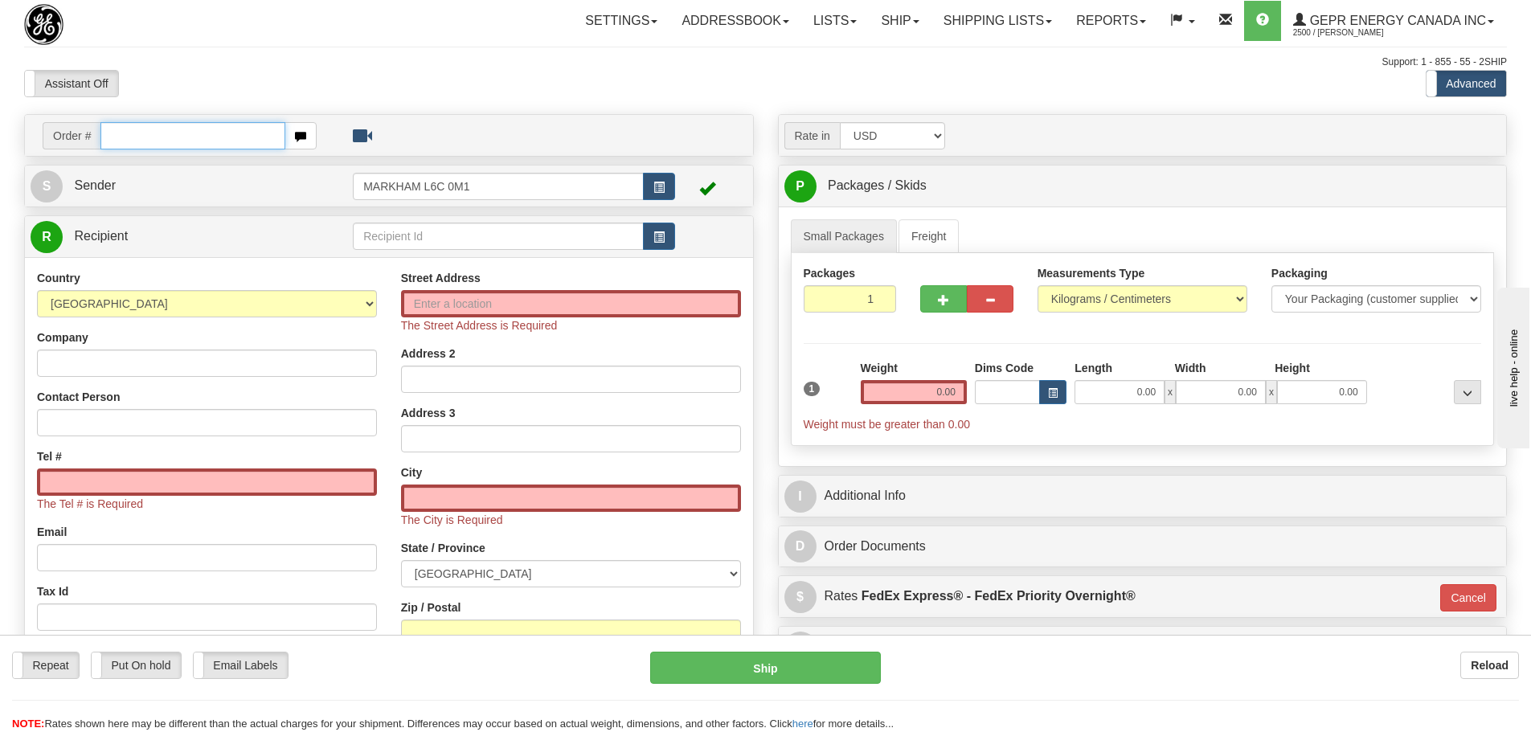
click at [124, 144] on input "text" at bounding box center [192, 135] width 185 height 27
paste input "0086679739"
click at [125, 140] on input "0086679739" at bounding box center [192, 135] width 185 height 27
type input "86679739"
click at [289, 74] on body "Training Course Close Toggle navigation Settings Shipping Preferences New Recip…" at bounding box center [771, 366] width 1543 height 732
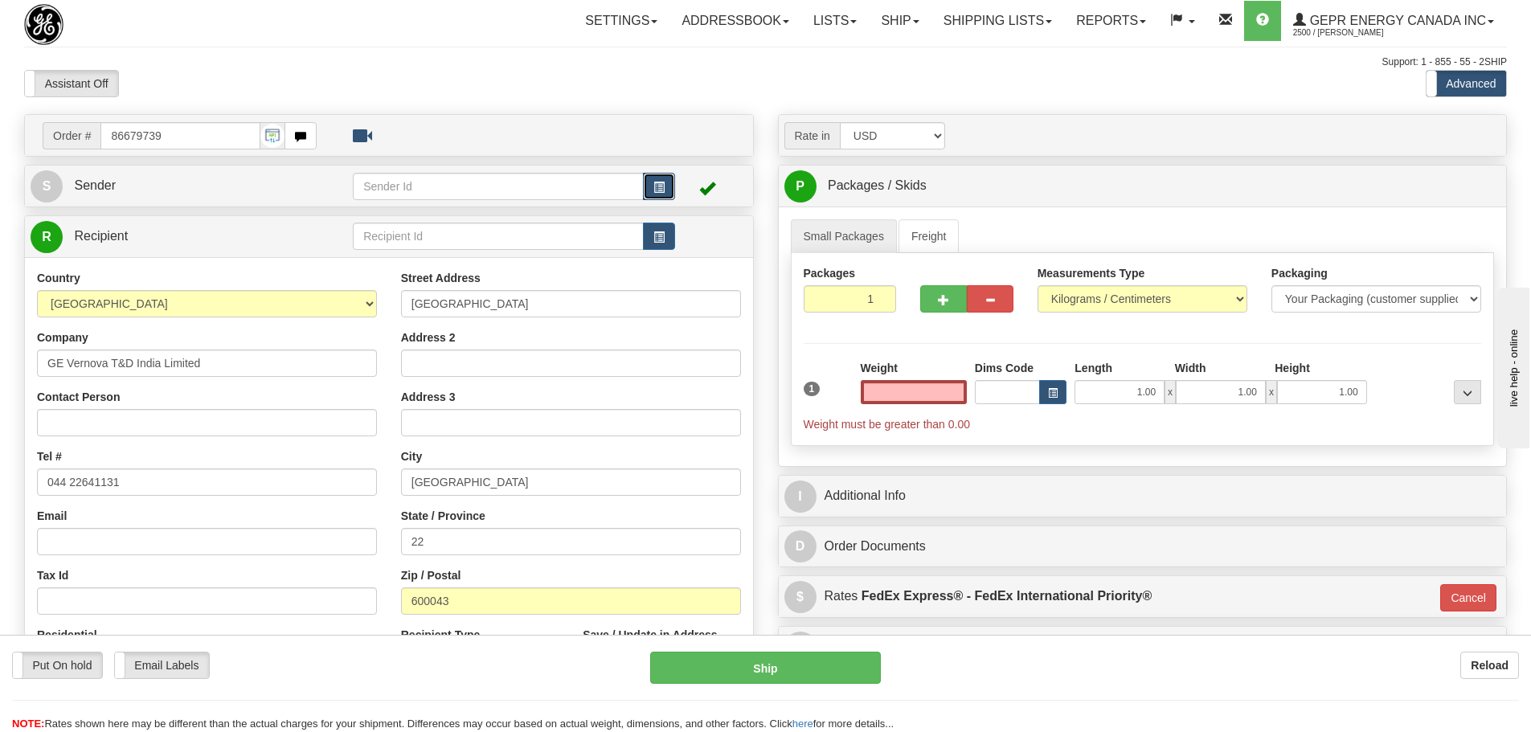
type input "0.00"
click at [654, 186] on button "button" at bounding box center [659, 186] width 32 height 27
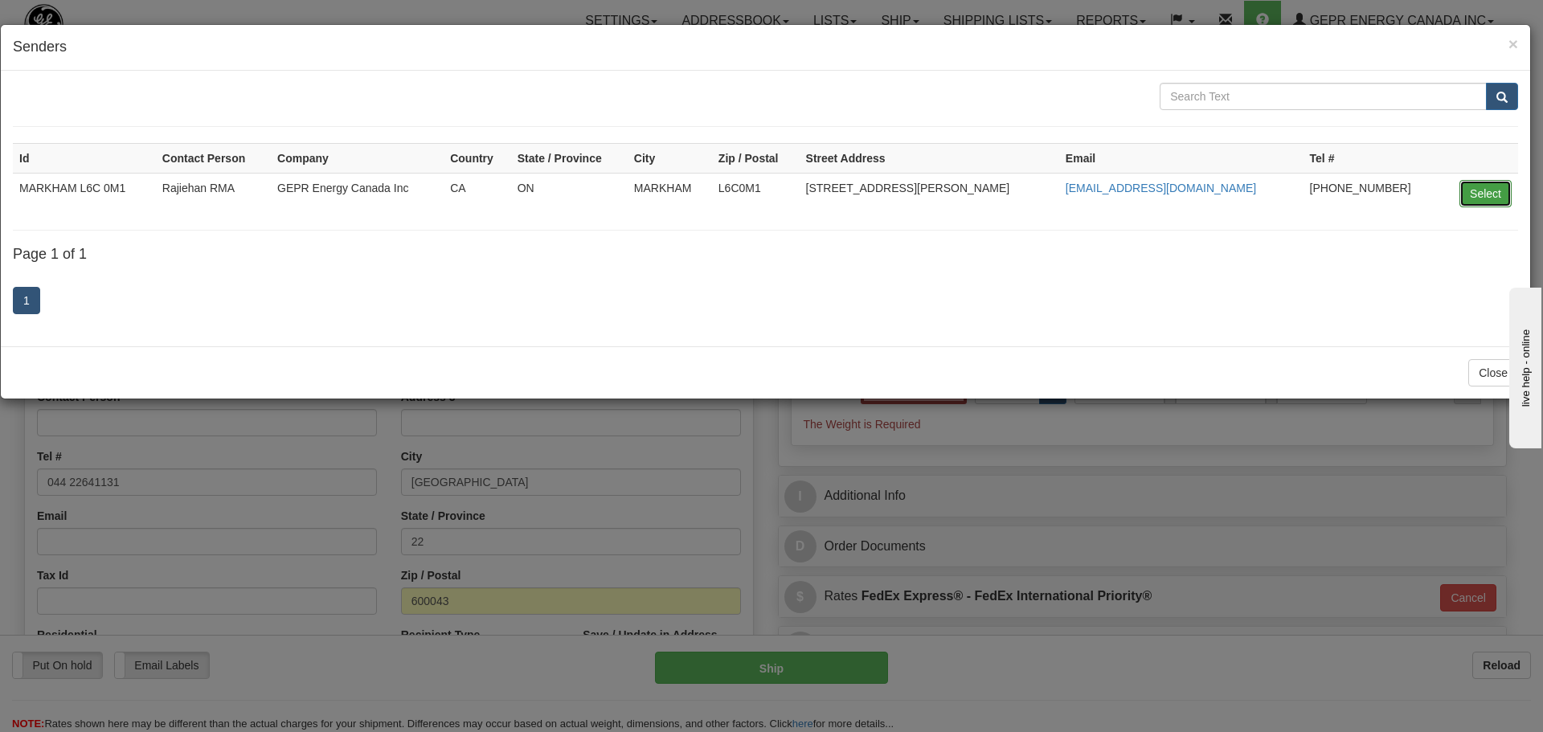
click at [1467, 203] on button "Select" at bounding box center [1486, 193] width 52 height 27
type input "MARKHAM L6C 0M1"
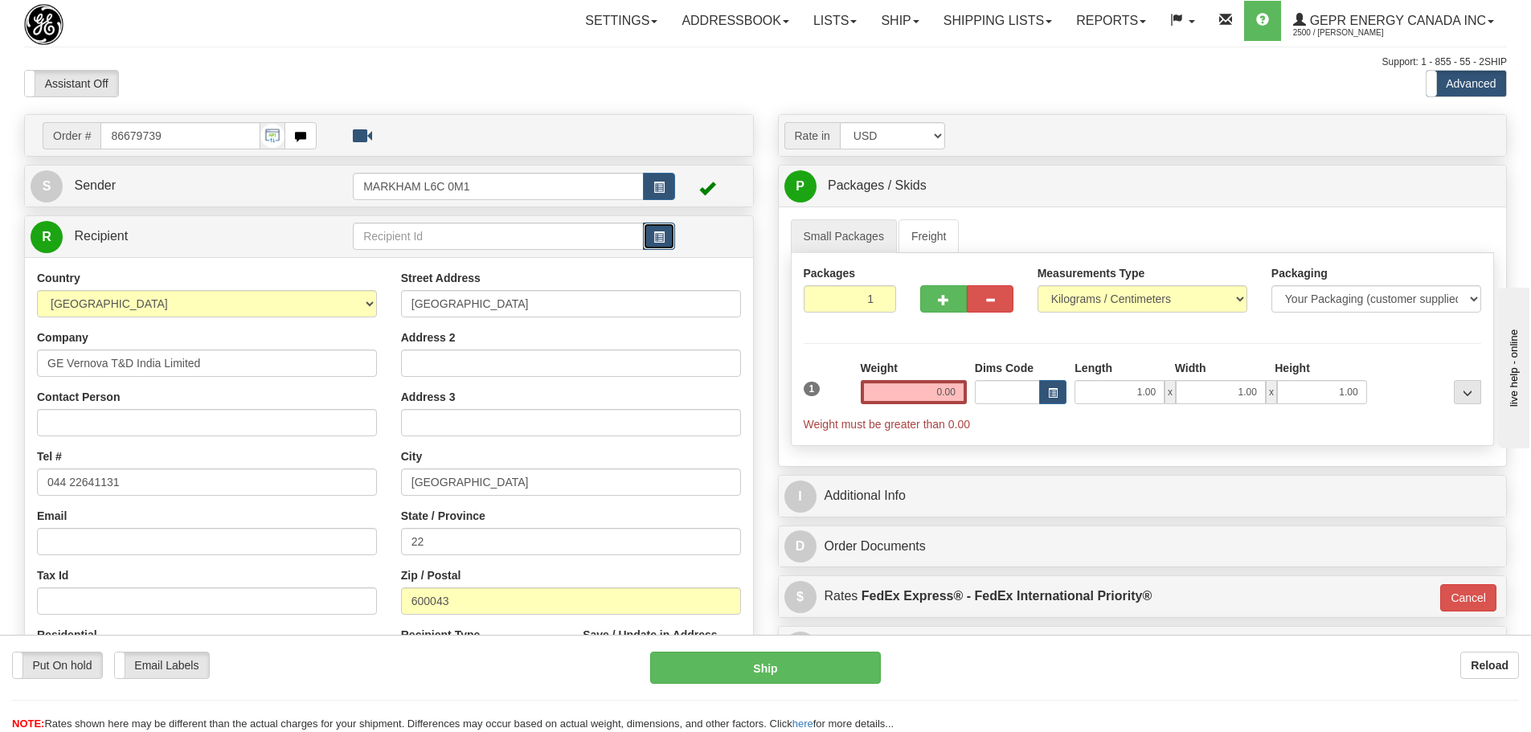
click at [644, 234] on button "button" at bounding box center [659, 236] width 32 height 27
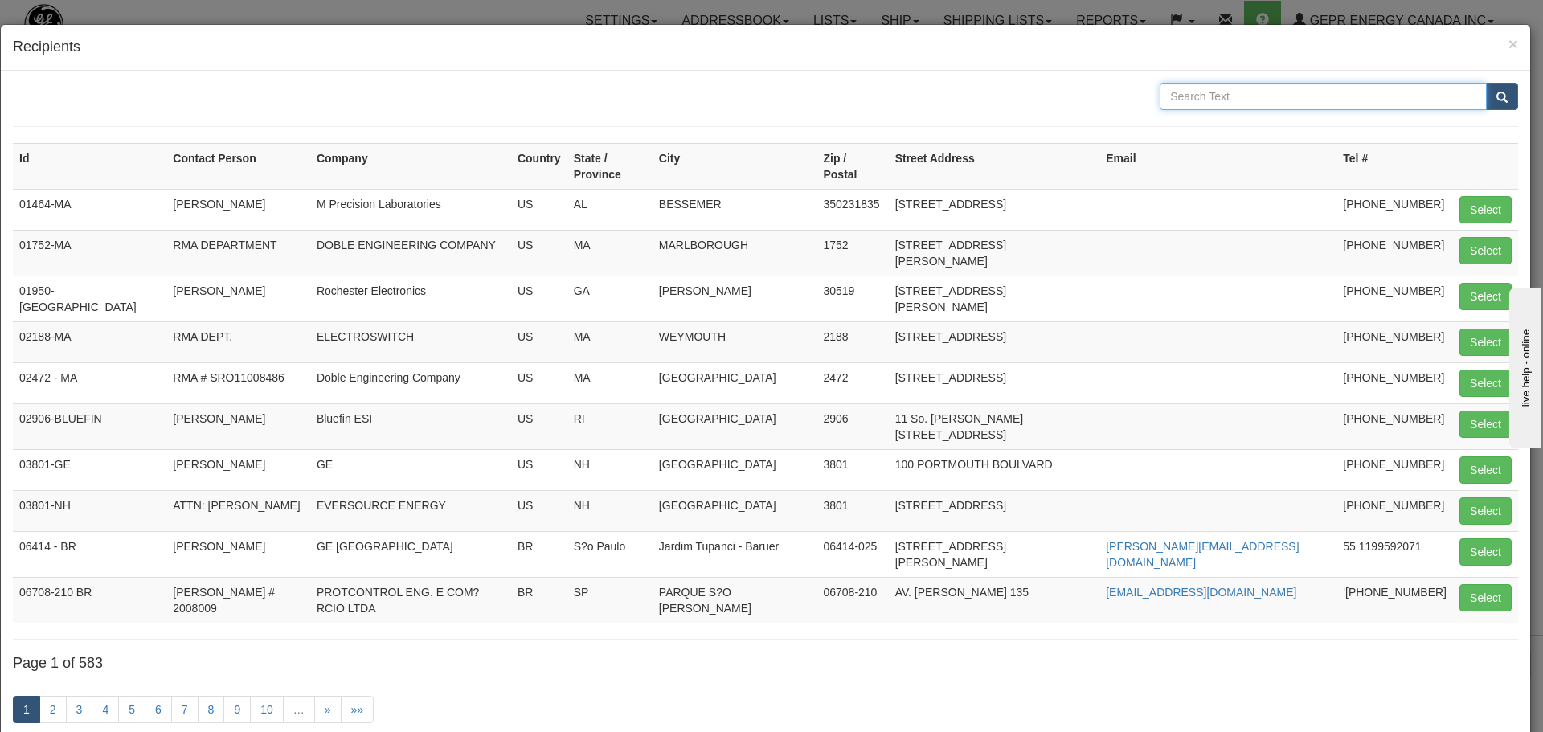
click at [1335, 96] on input "text" at bounding box center [1323, 96] width 327 height 27
type input "Udayakumar"
click at [1486, 100] on button "submit" at bounding box center [1502, 96] width 32 height 27
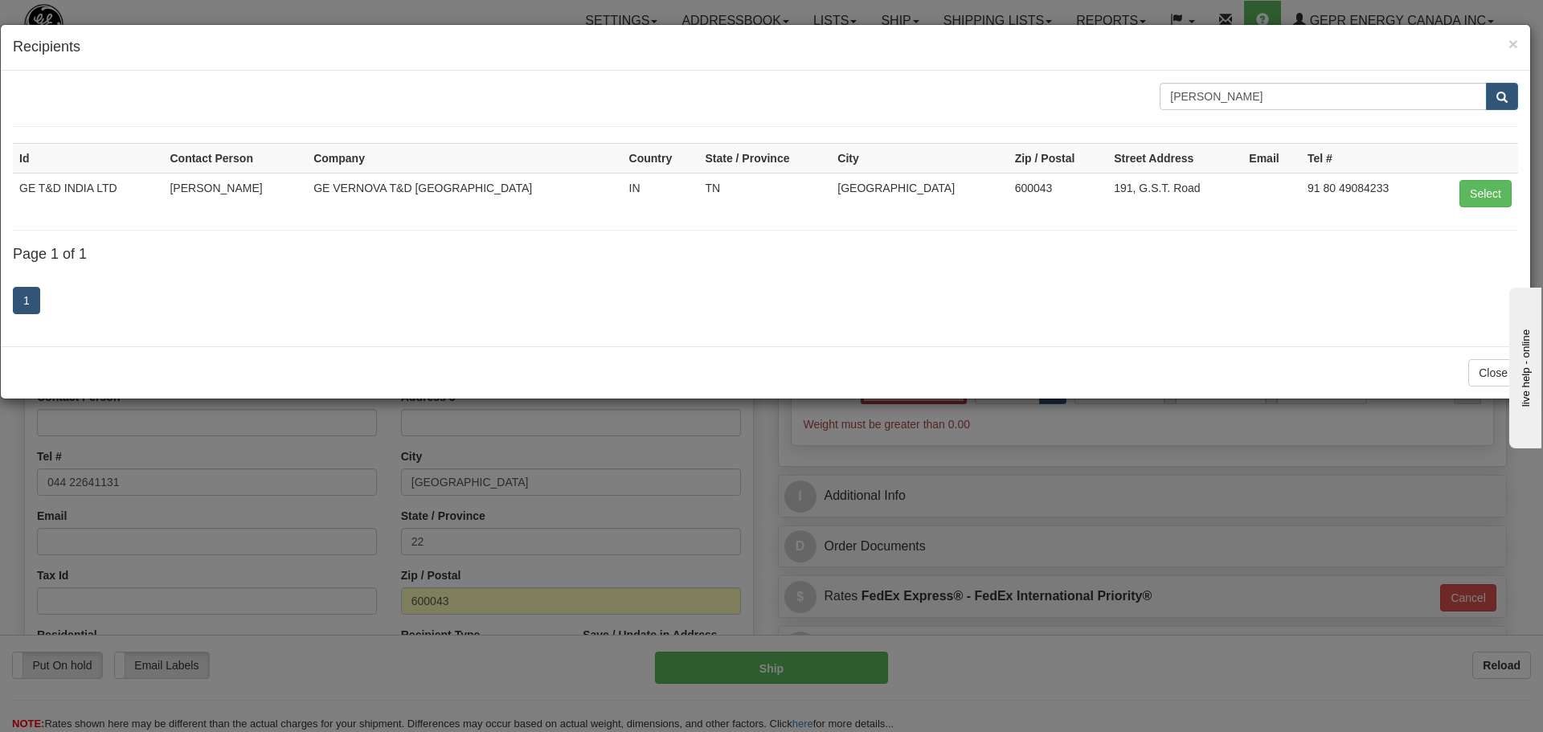
click at [1453, 193] on td "Select" at bounding box center [1474, 193] width 88 height 41
click at [1464, 193] on button "Select" at bounding box center [1486, 193] width 52 height 27
type input "GE T&D INDIA LTD"
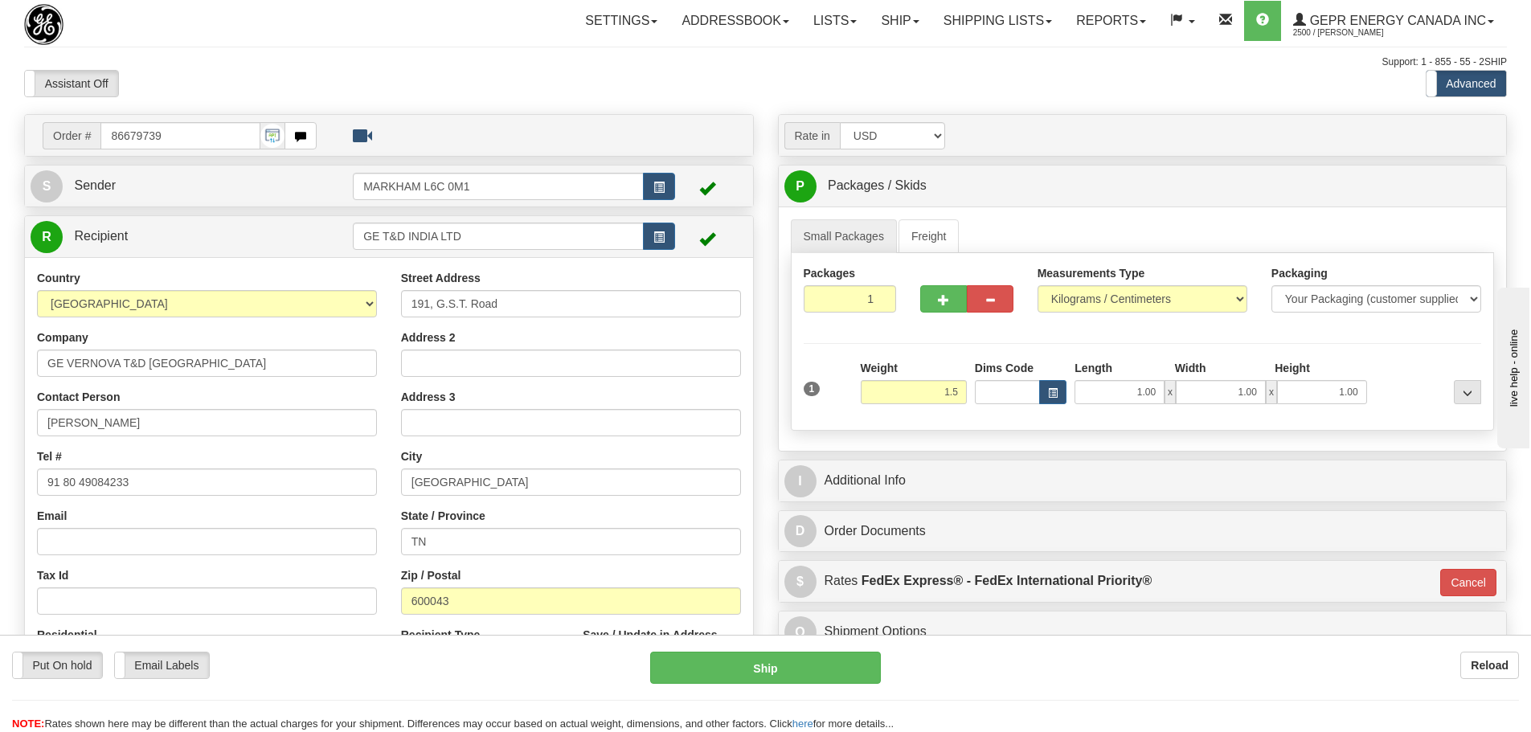
type input "1.50"
type input "01"
click at [902, 343] on hr at bounding box center [1143, 343] width 678 height 1
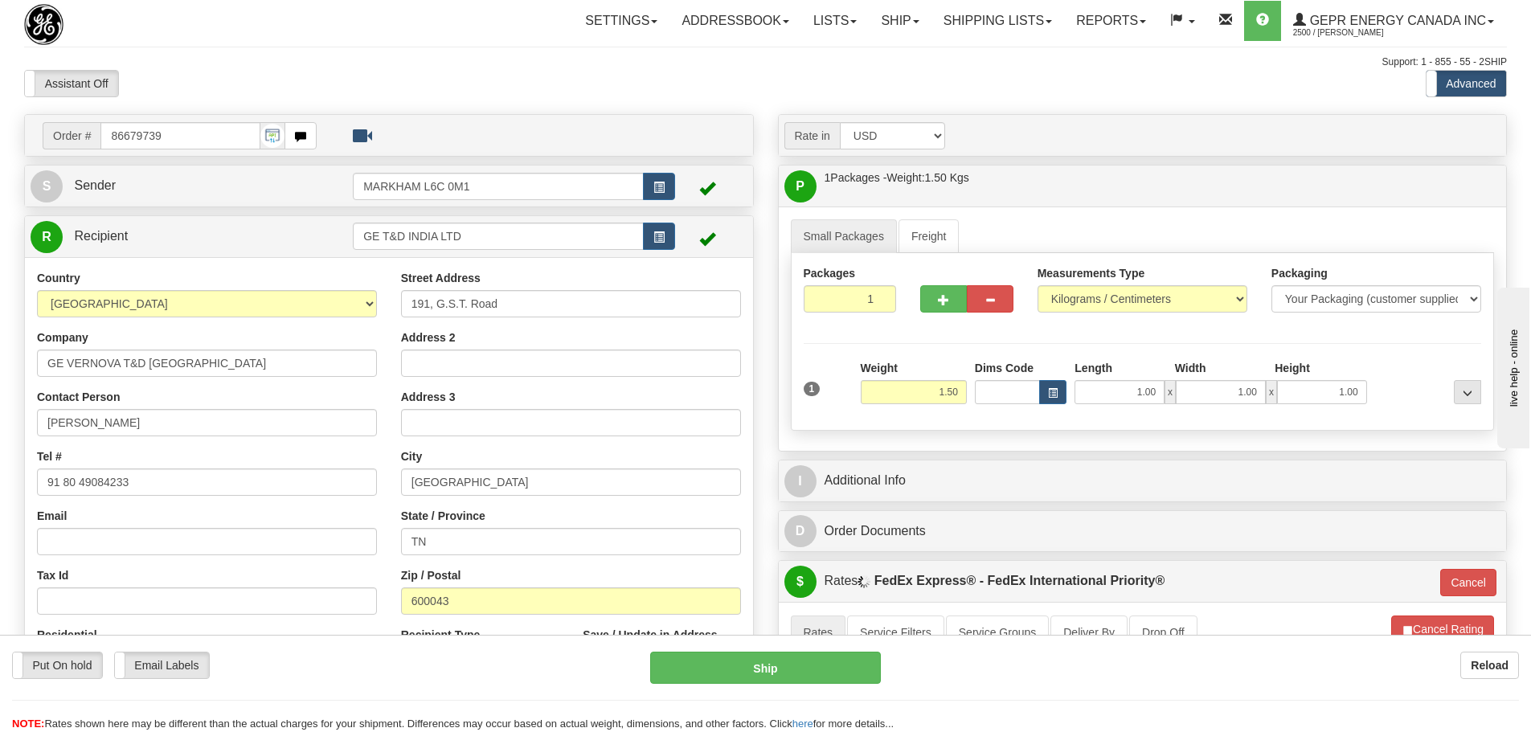
click at [933, 461] on div "I Additional Info" at bounding box center [1143, 481] width 728 height 41
click at [932, 460] on div "I Additional Info" at bounding box center [1143, 481] width 730 height 43
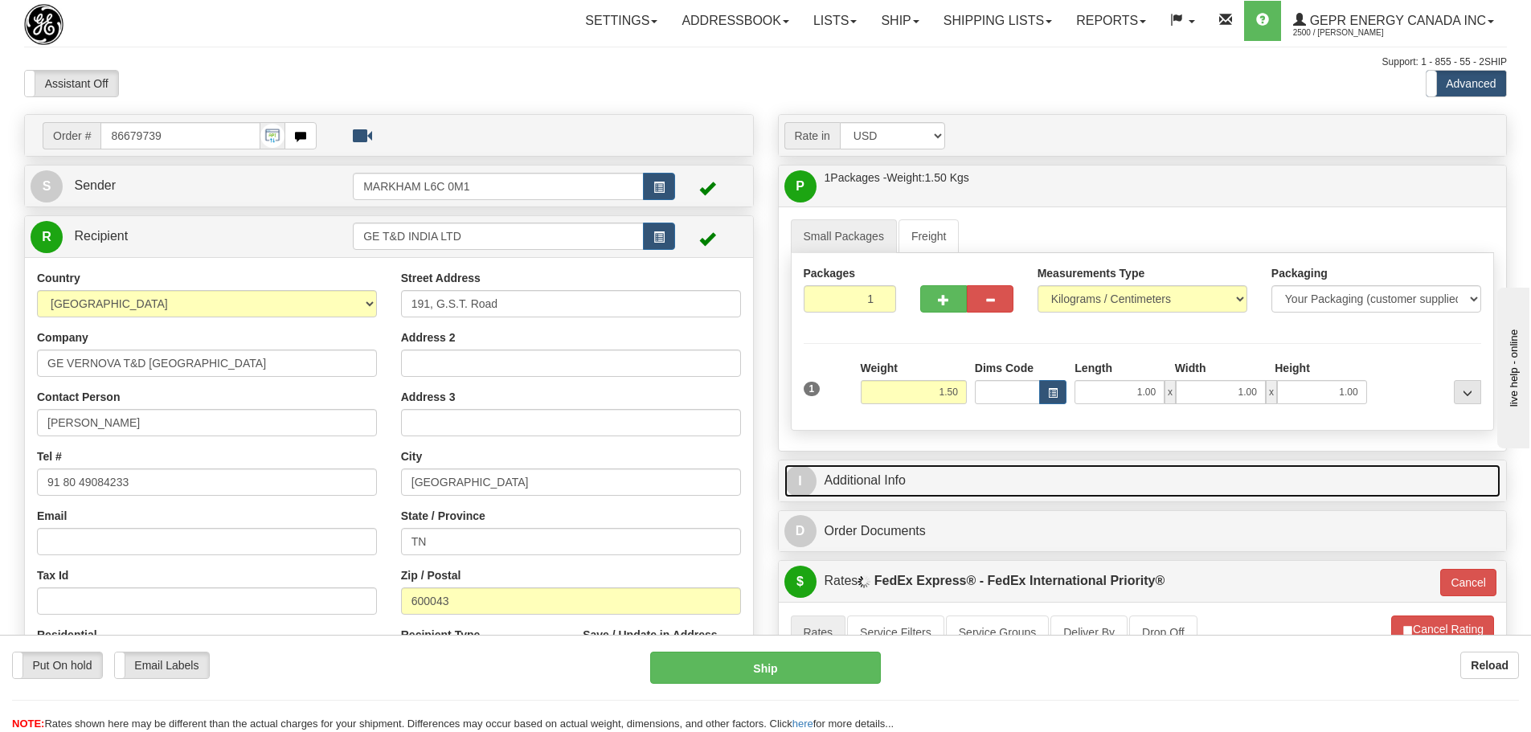
click at [931, 483] on link "I Additional Info" at bounding box center [1143, 481] width 717 height 33
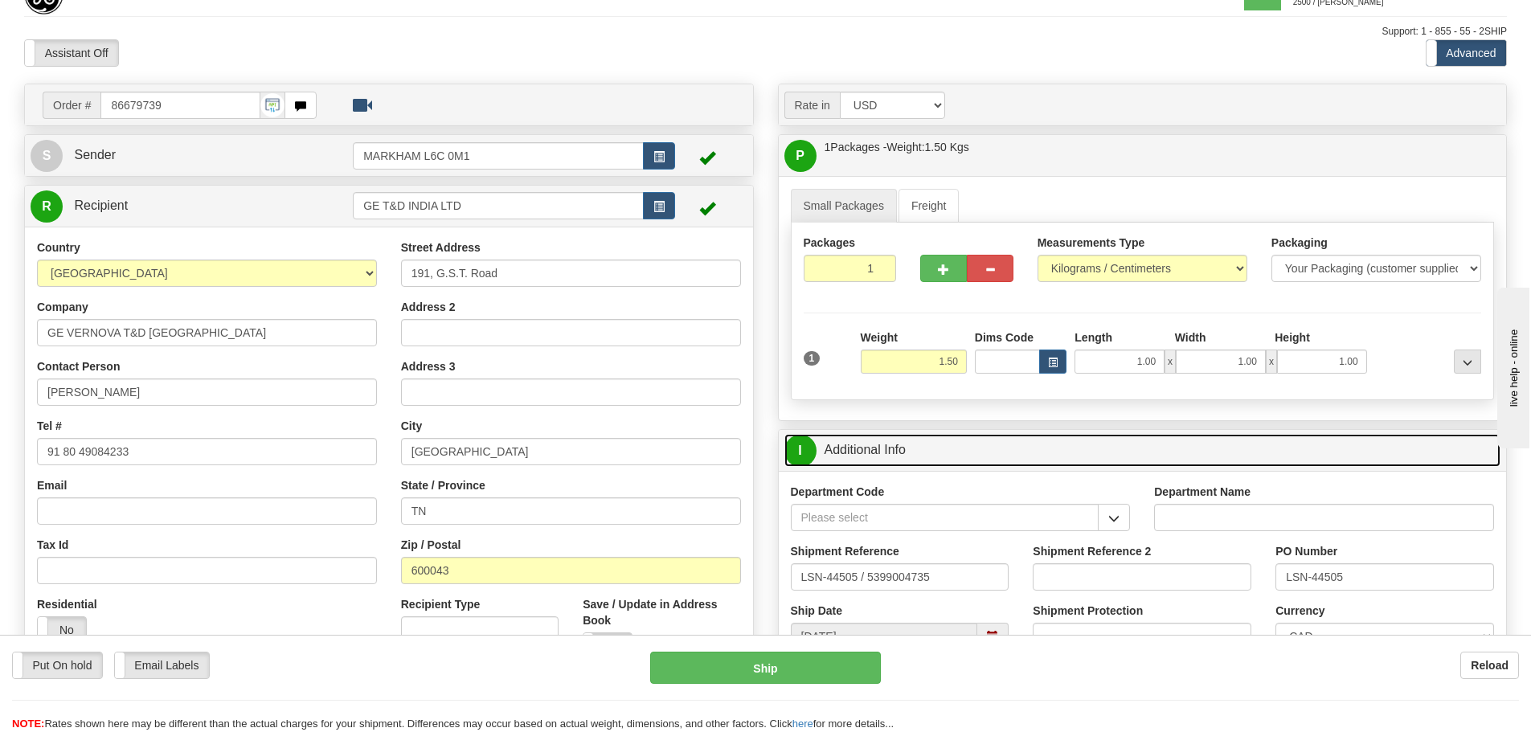
scroll to position [80, 0]
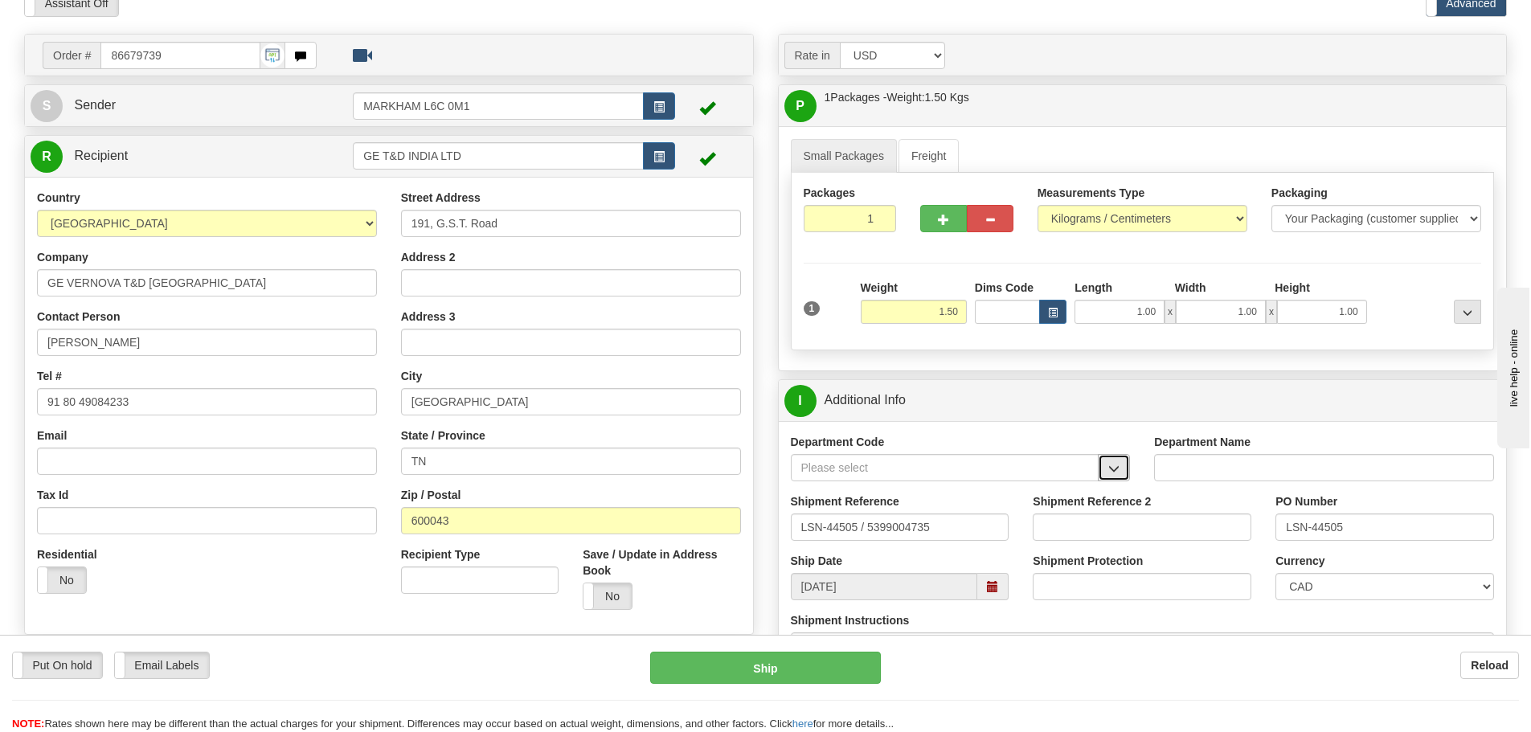
click at [1126, 459] on button "button" at bounding box center [1114, 467] width 32 height 27
click at [999, 481] on ul "SER" at bounding box center [945, 492] width 309 height 23
drag, startPoint x: 863, startPoint y: 523, endPoint x: 867, endPoint y: 537, distance: 14.2
click at [867, 537] on input "LSN-44505 / 5399004735" at bounding box center [900, 527] width 219 height 27
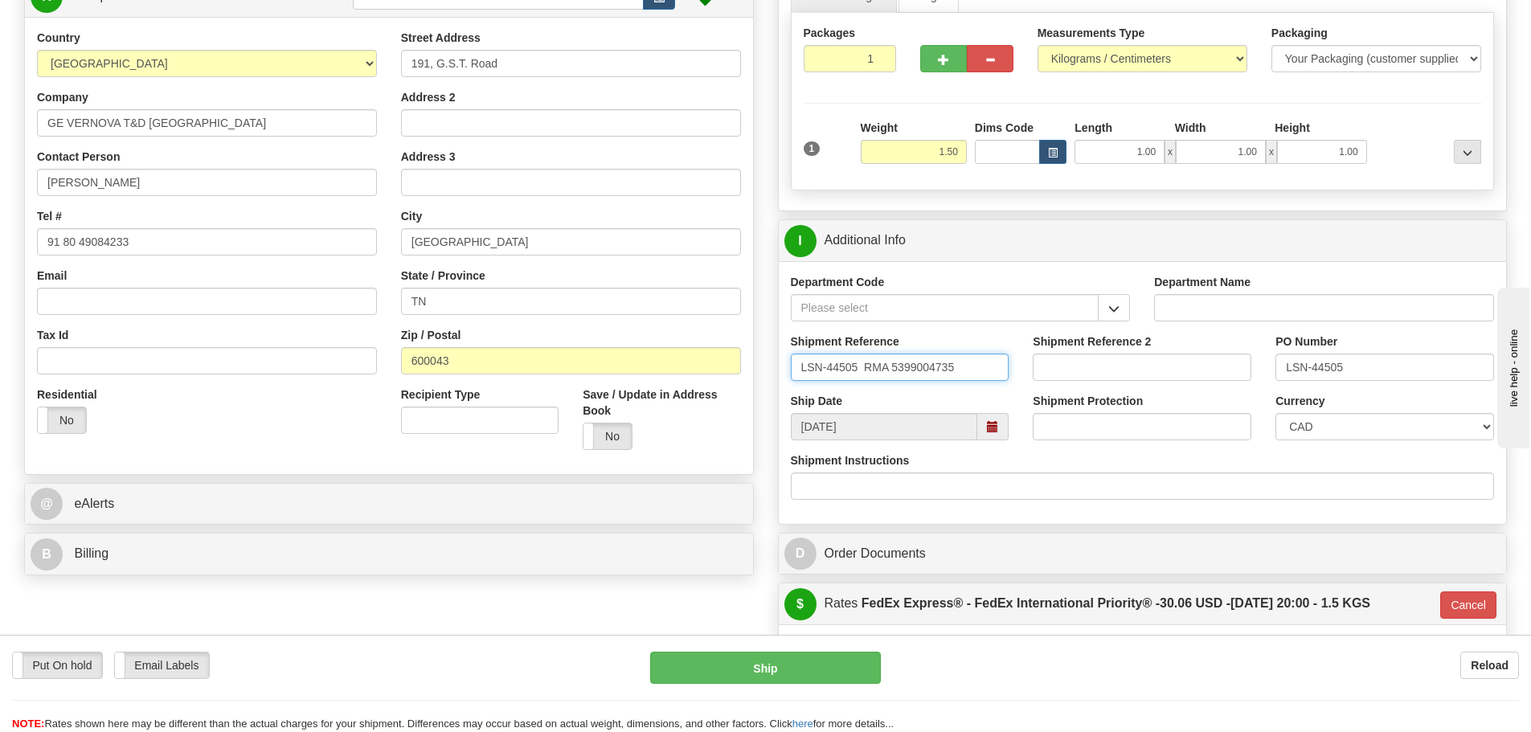
scroll to position [241, 0]
type input "LSN-44505 RMA 5399004735"
click at [1348, 433] on select "CAD USD EUR ZAR RON ANG ARN AUD AUS AWG BBD BFR BGN BHD BMD BND BRC BRL CHP CKZ…" at bounding box center [1385, 425] width 219 height 27
select select "1"
click at [1276, 412] on select "CAD USD EUR ZAR RON ANG ARN AUD AUS AWG BBD BFR BGN BHD BMD BND BRC BRL CHP CKZ…" at bounding box center [1385, 425] width 219 height 27
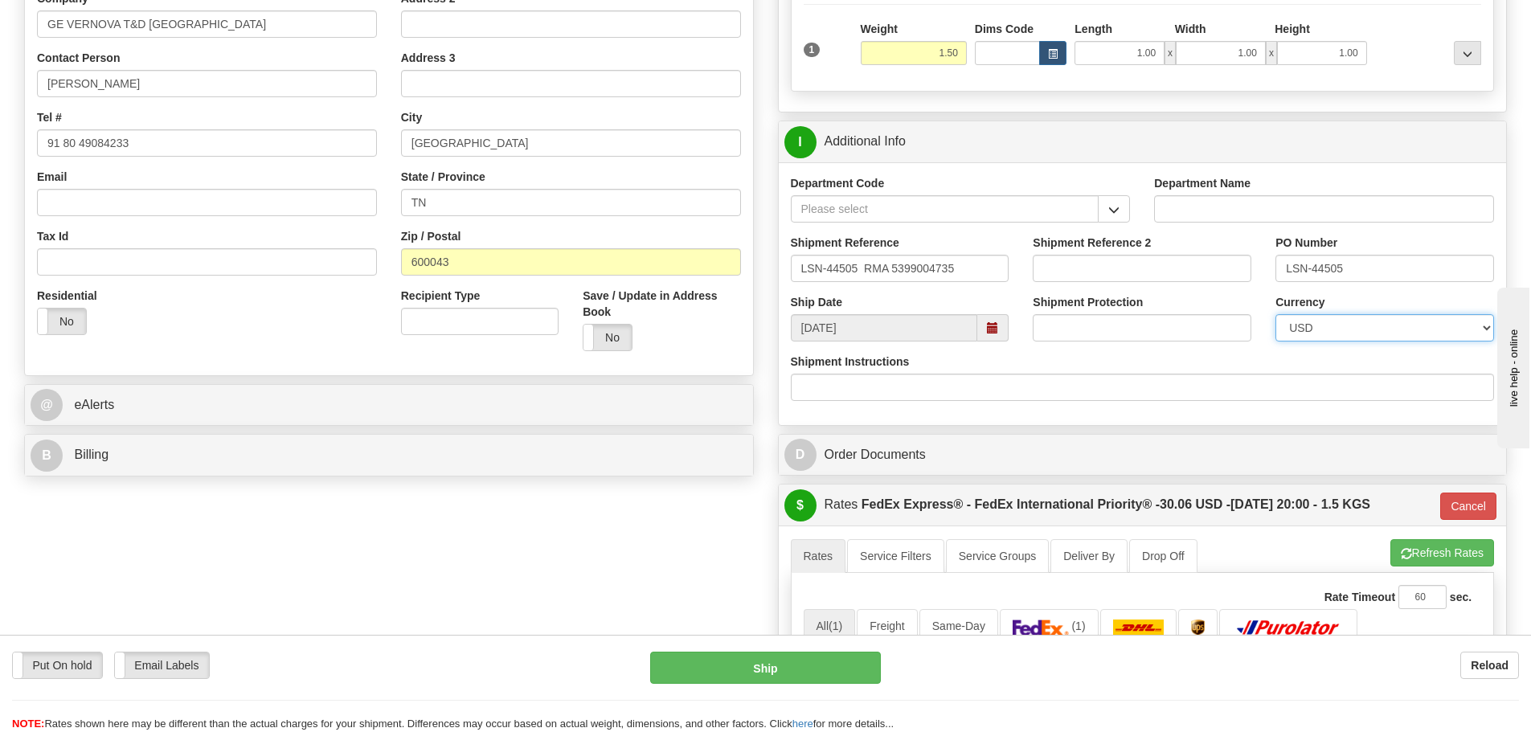
scroll to position [563, 0]
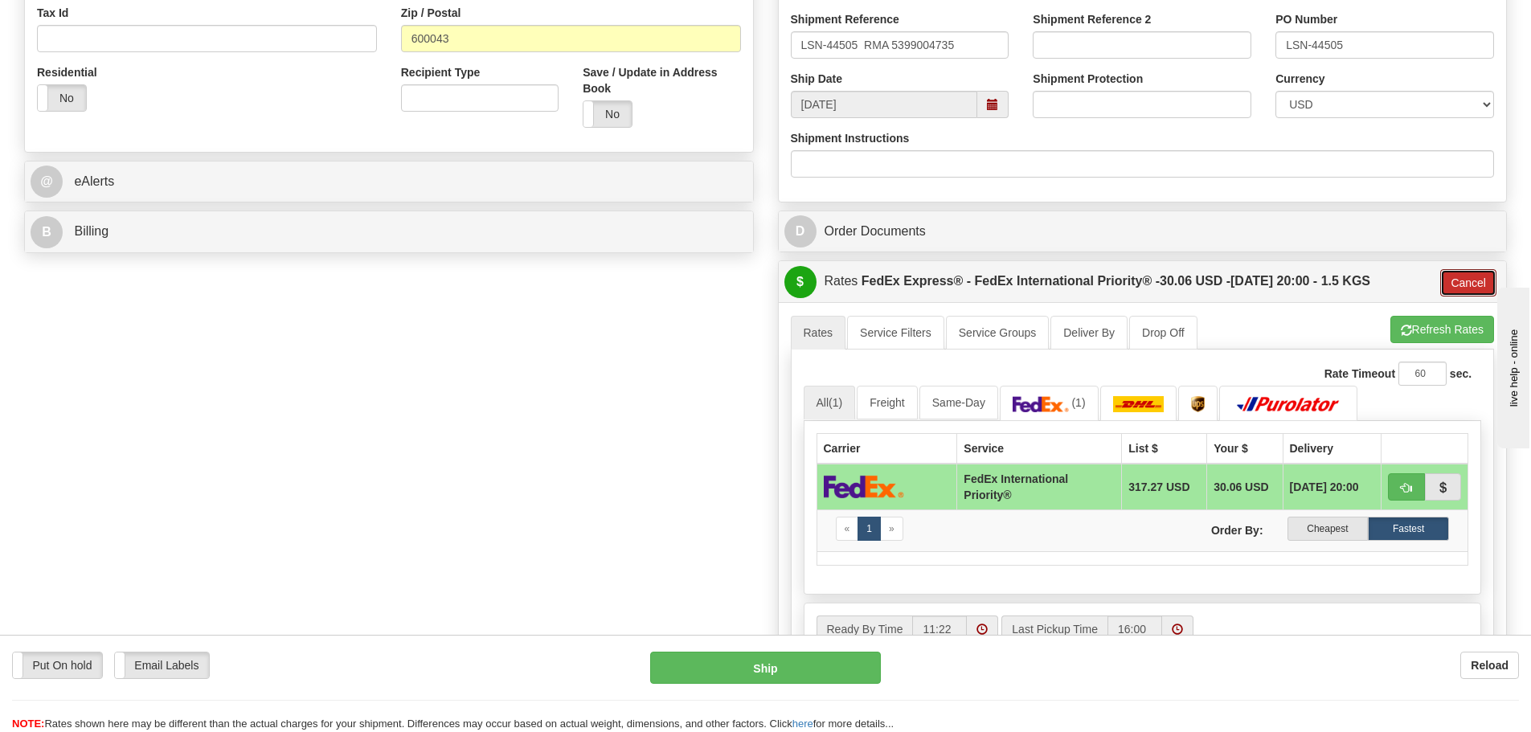
click at [1450, 278] on button "Cancel" at bounding box center [1468, 282] width 56 height 27
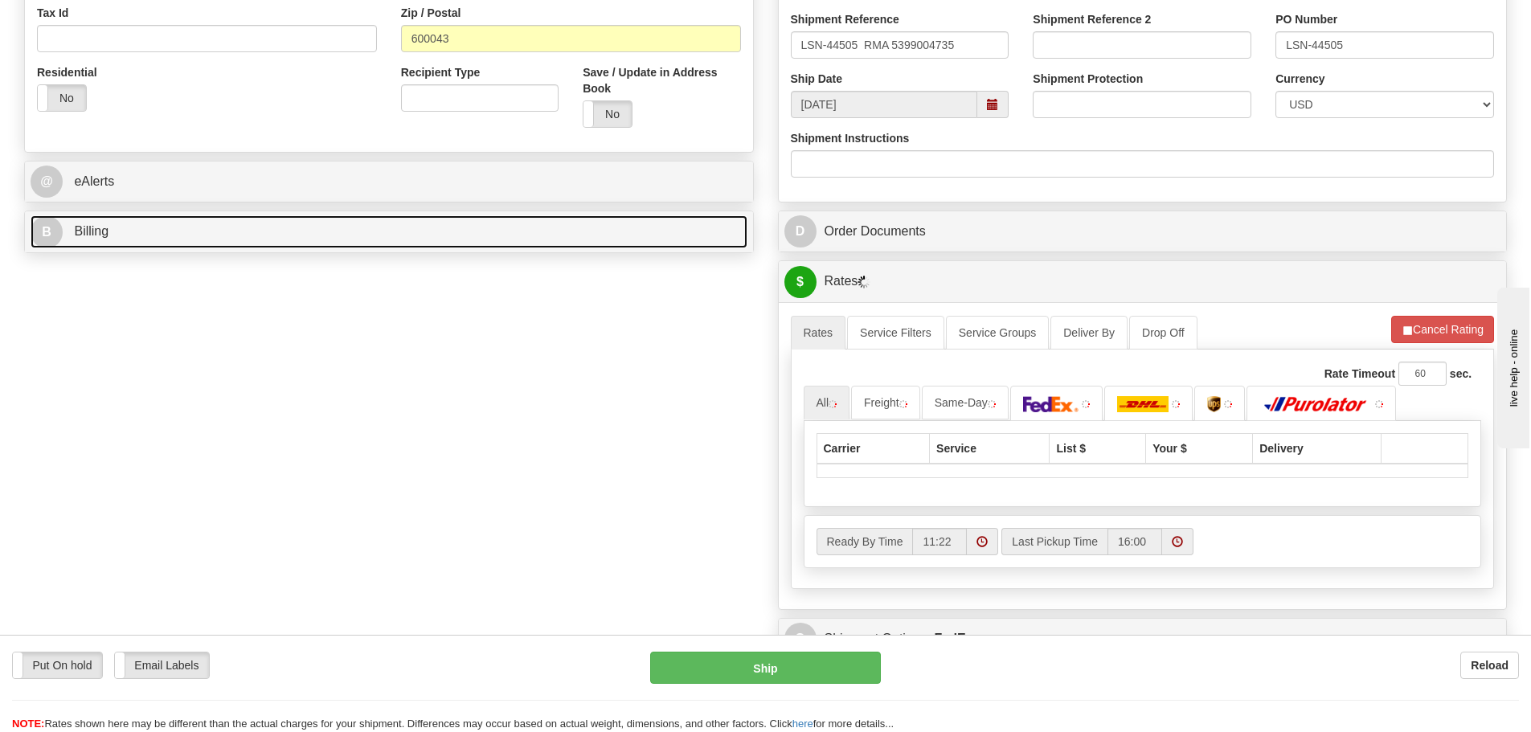
click at [582, 233] on link "B Billing" at bounding box center [389, 231] width 717 height 33
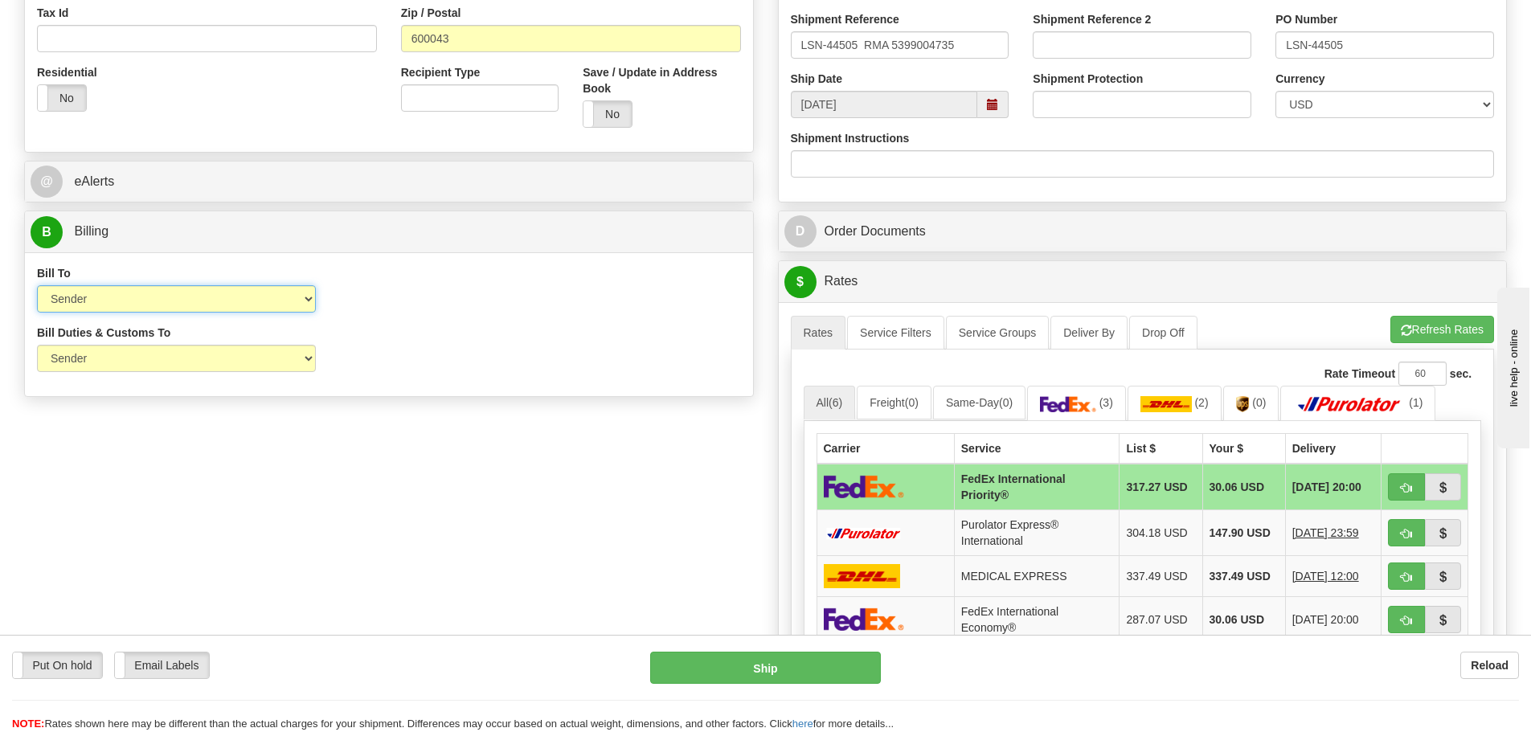
click at [255, 291] on select "Sender Recipient Third Party Collect" at bounding box center [176, 298] width 279 height 27
click at [37, 285] on select "Sender Recipient Third Party Collect" at bounding box center [176, 298] width 279 height 27
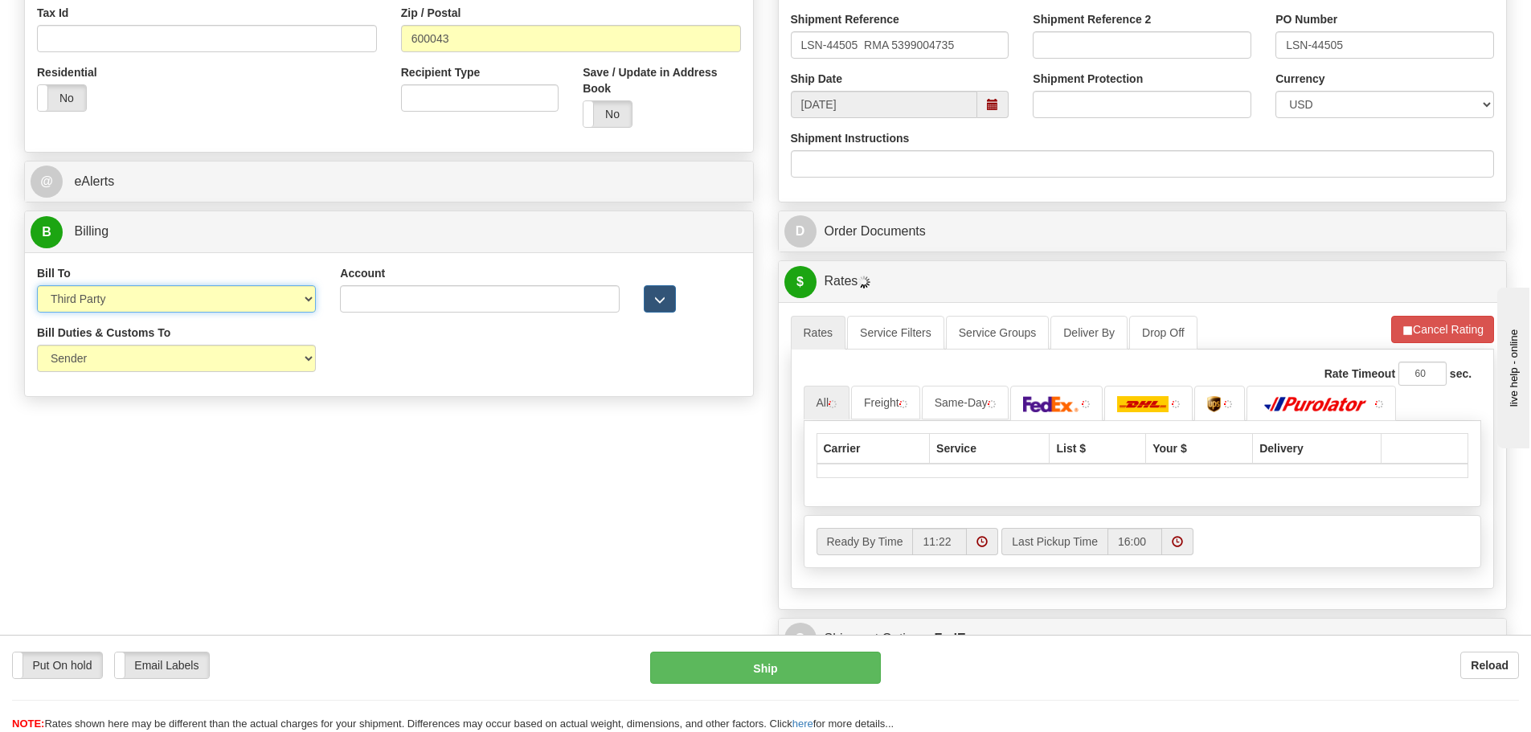
click at [175, 308] on select "Sender Recipient Third Party Collect" at bounding box center [176, 298] width 279 height 27
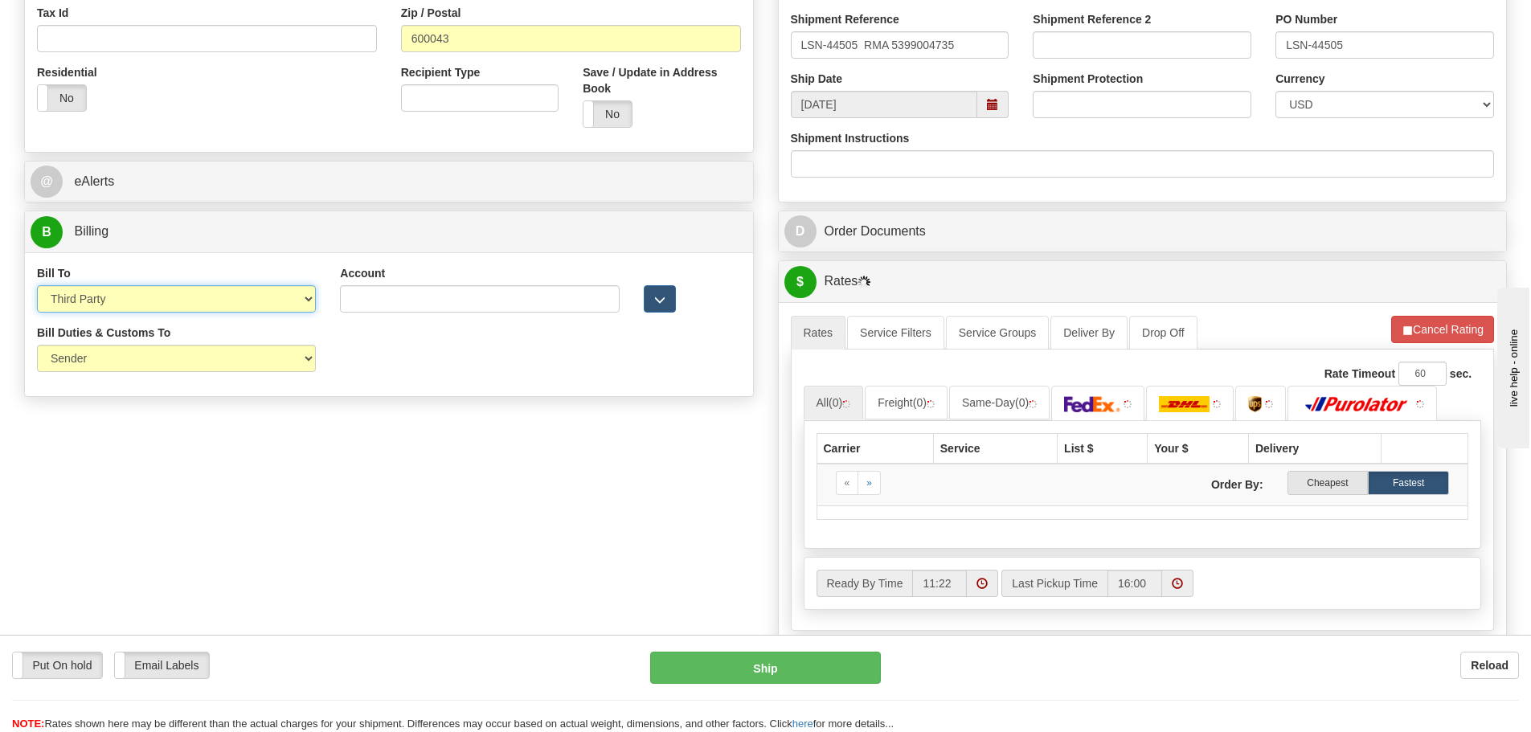
select select "2"
click at [37, 285] on select "Sender Recipient Third Party Collect" at bounding box center [176, 298] width 279 height 27
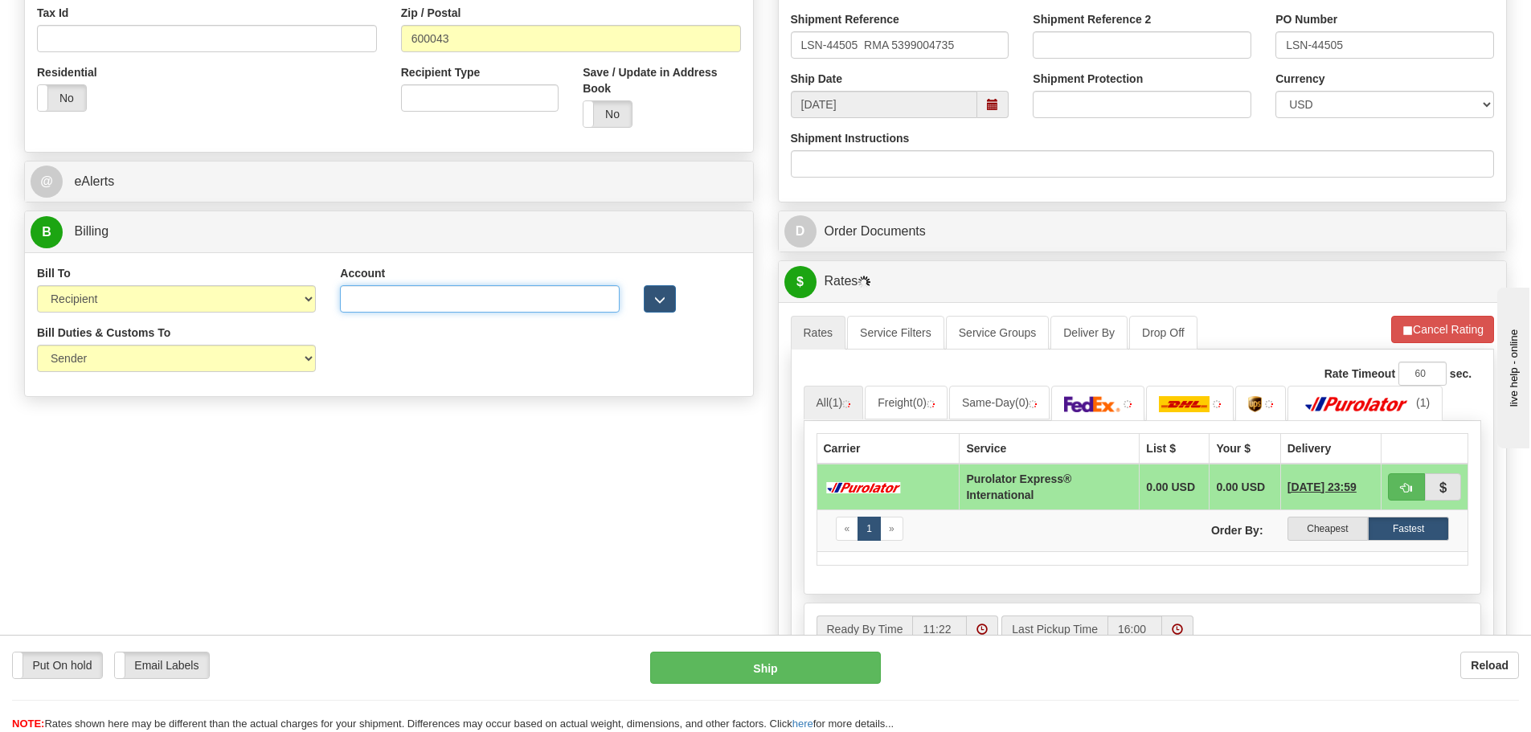
click at [389, 304] on input "Account" at bounding box center [479, 298] width 279 height 27
paste input "968305827"
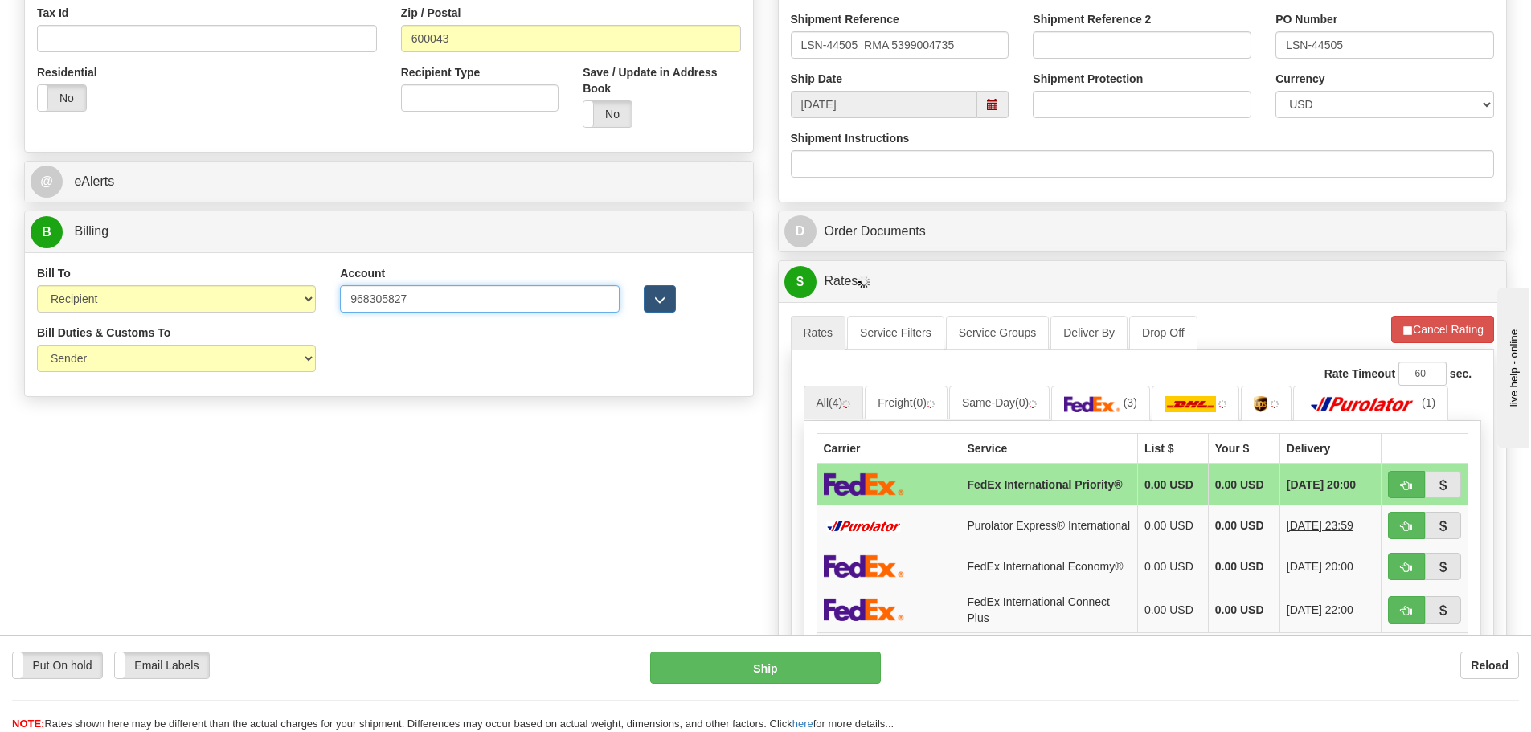
type input "968305827"
click at [255, 352] on select "Sender Recipient Third Party" at bounding box center [176, 358] width 279 height 27
select select "2"
click at [37, 345] on select "Sender Recipient Third Party" at bounding box center [176, 358] width 279 height 27
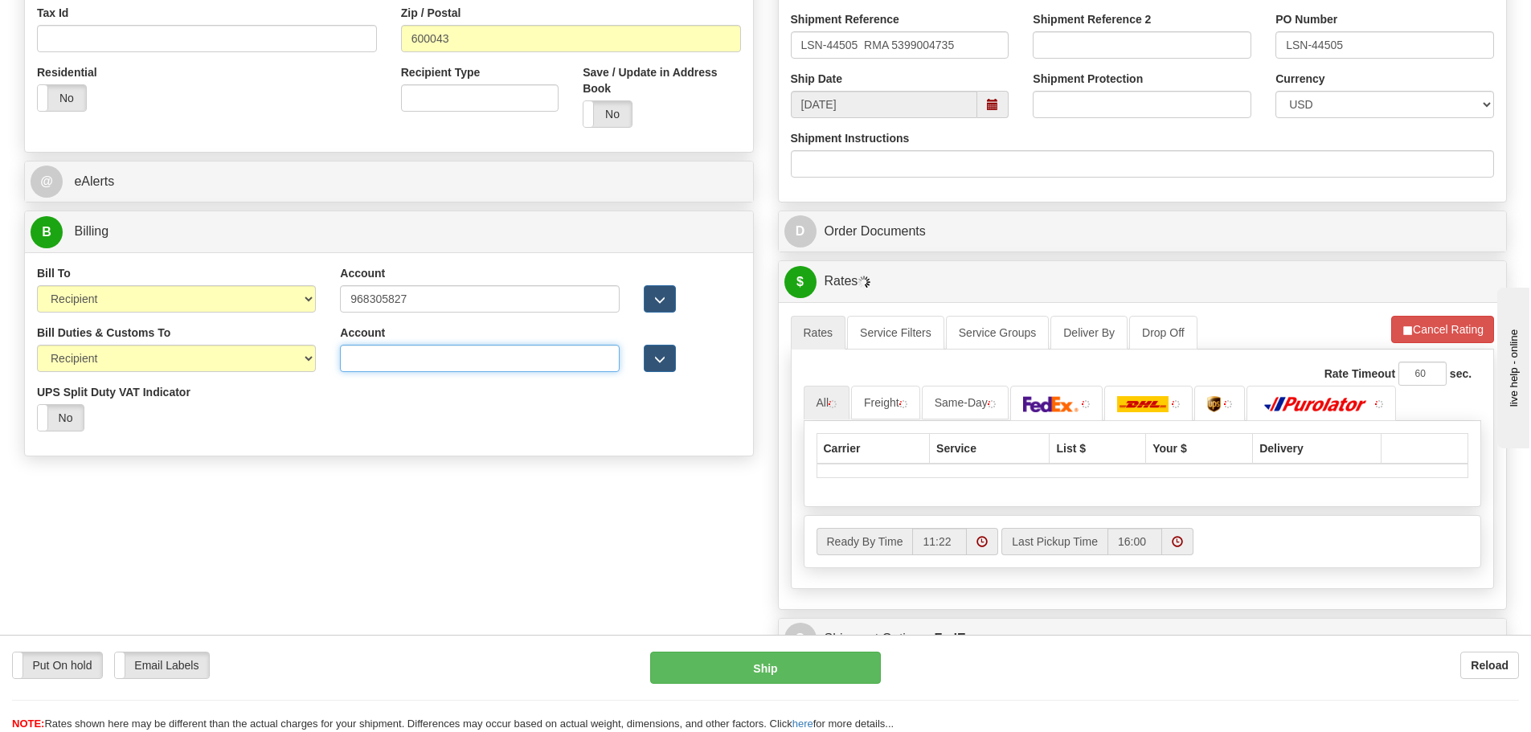
click at [385, 359] on input "Account" at bounding box center [479, 358] width 279 height 27
paste input "968305827"
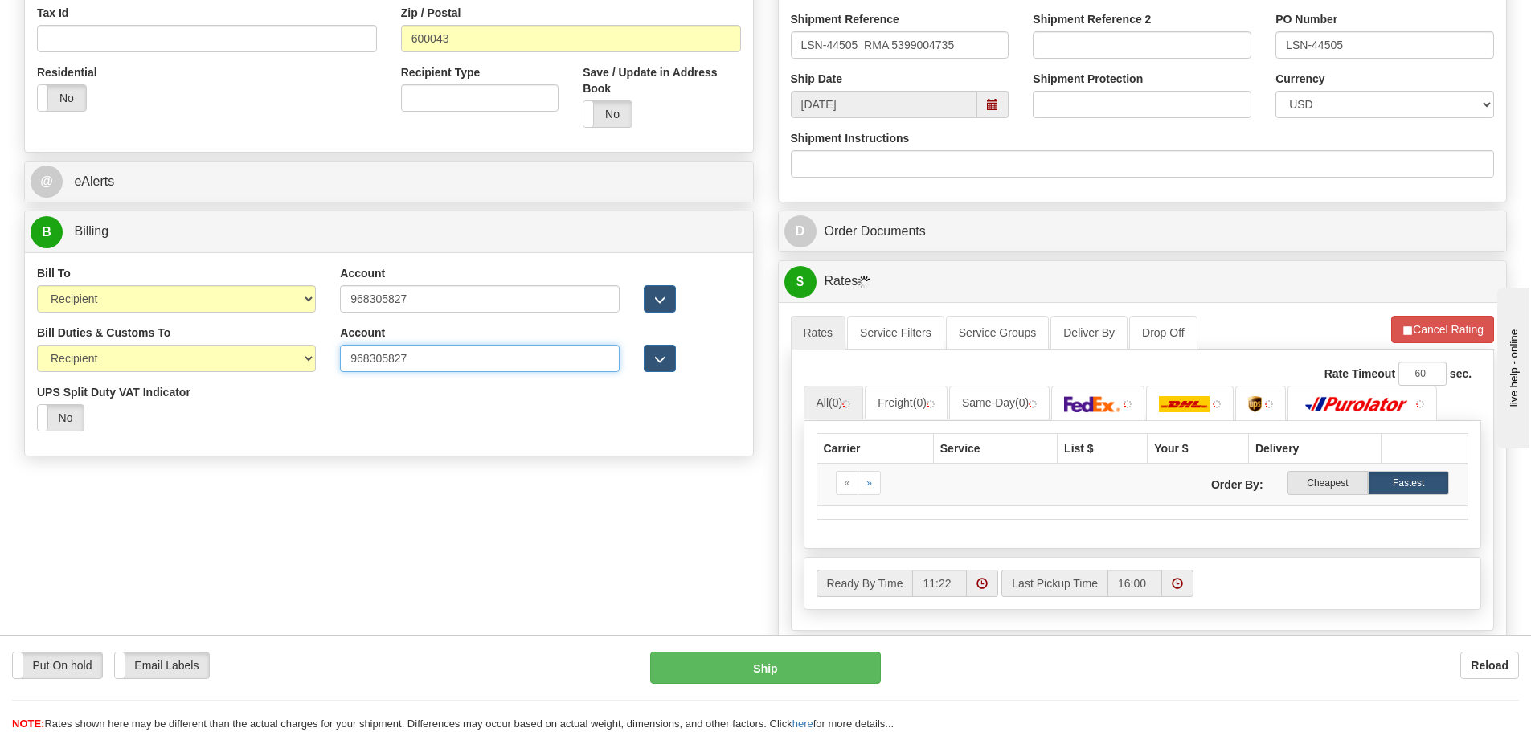
type input "968305827"
click at [361, 408] on div "Bill Duties & Customs To Sender Recipient Third Party UPS Split Duty VAT Indica…" at bounding box center [389, 384] width 728 height 119
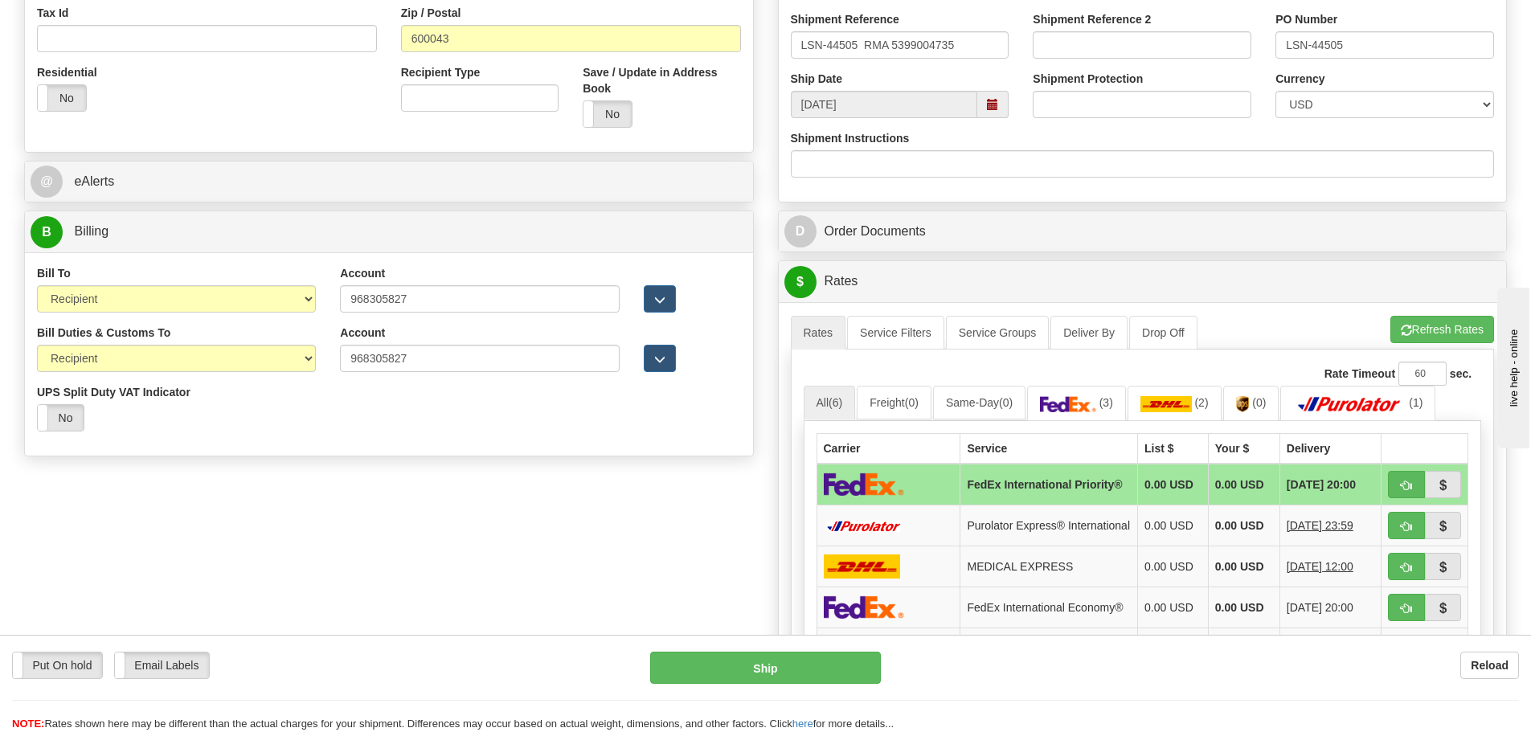
click at [1161, 421] on div "Carrier Service List $ Your $ Delivery FedEx International Priority® 0.00 USD 0…" at bounding box center [1143, 590] width 678 height 338
click at [1180, 412] on link "(2)" at bounding box center [1175, 403] width 94 height 35
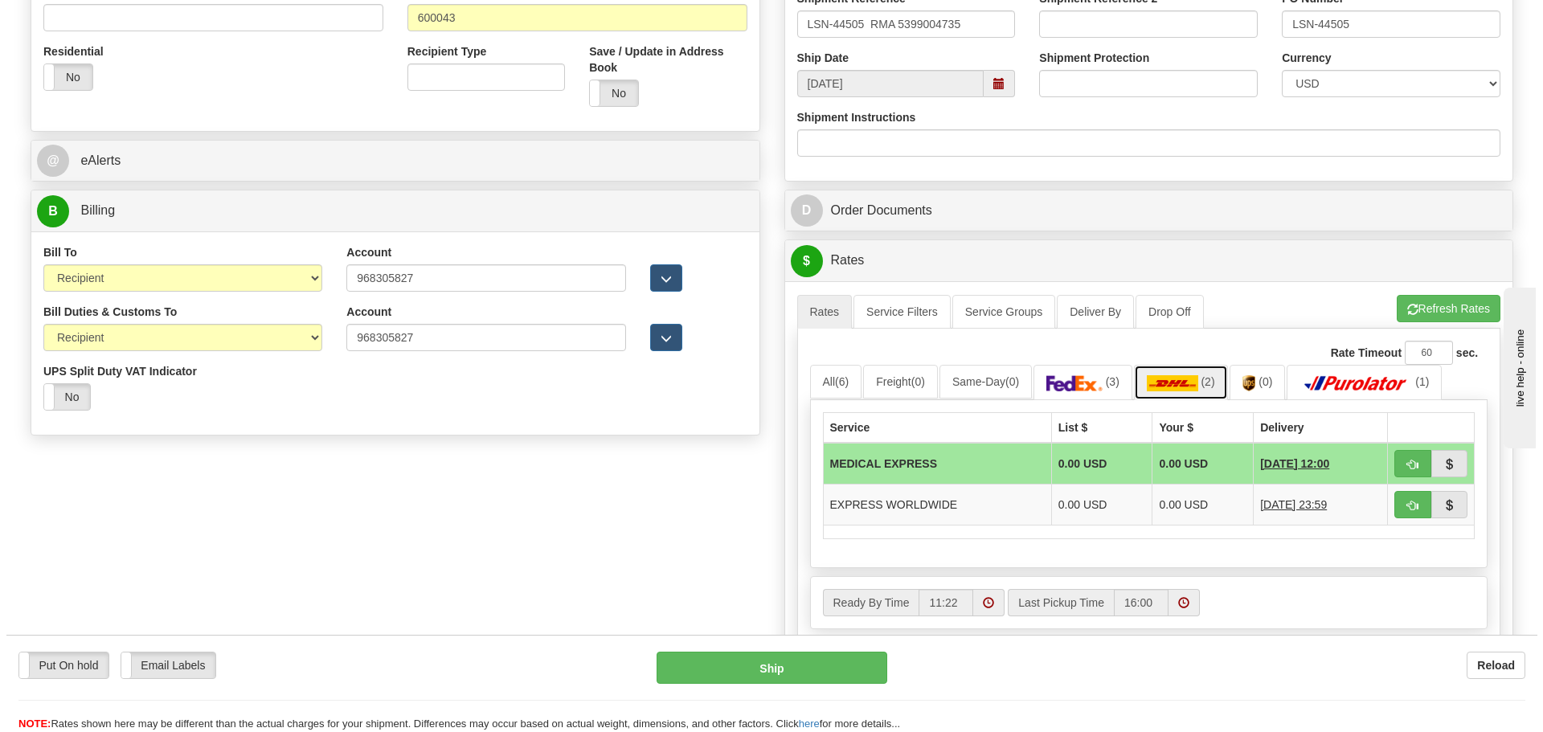
scroll to position [643, 0]
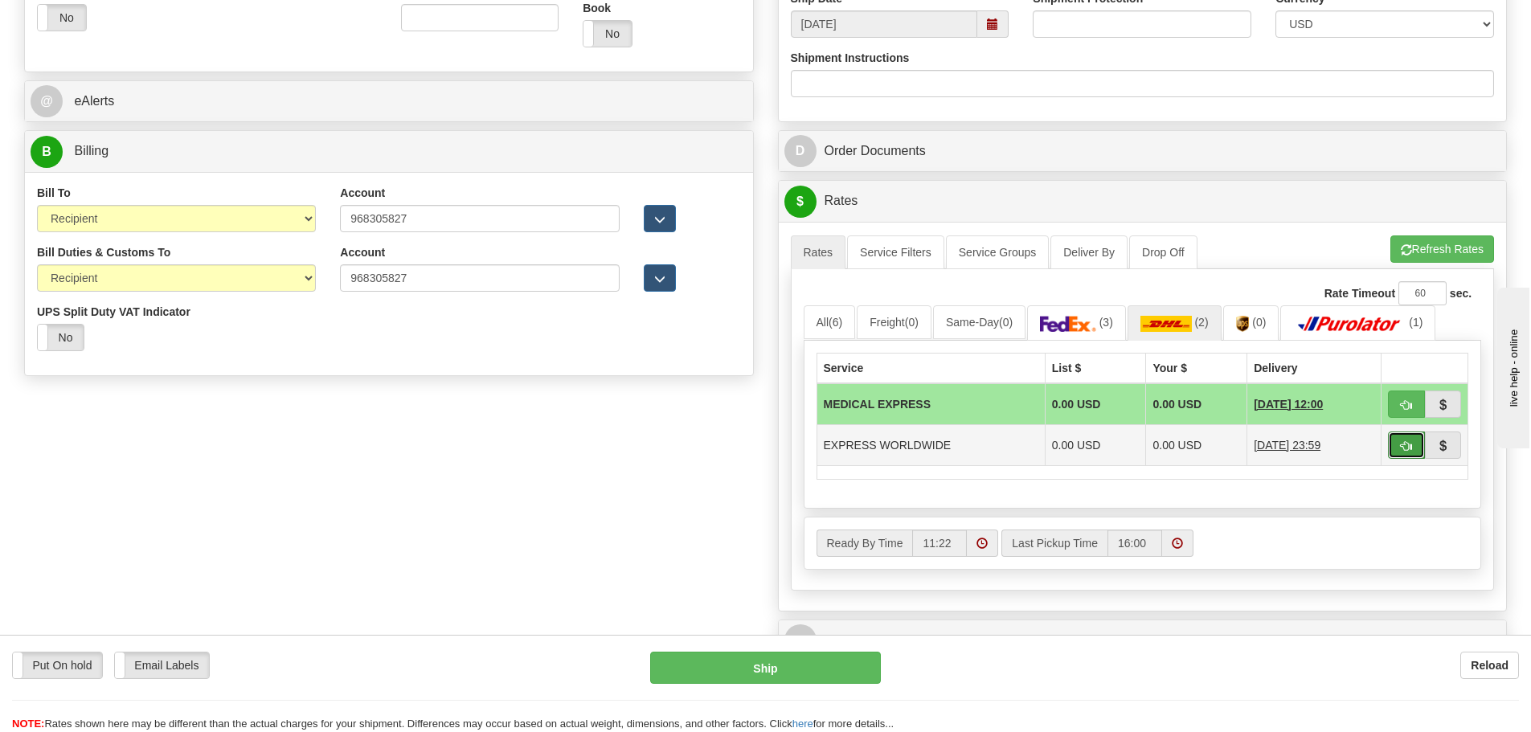
click at [1395, 438] on button "button" at bounding box center [1406, 445] width 37 height 27
type input "P"
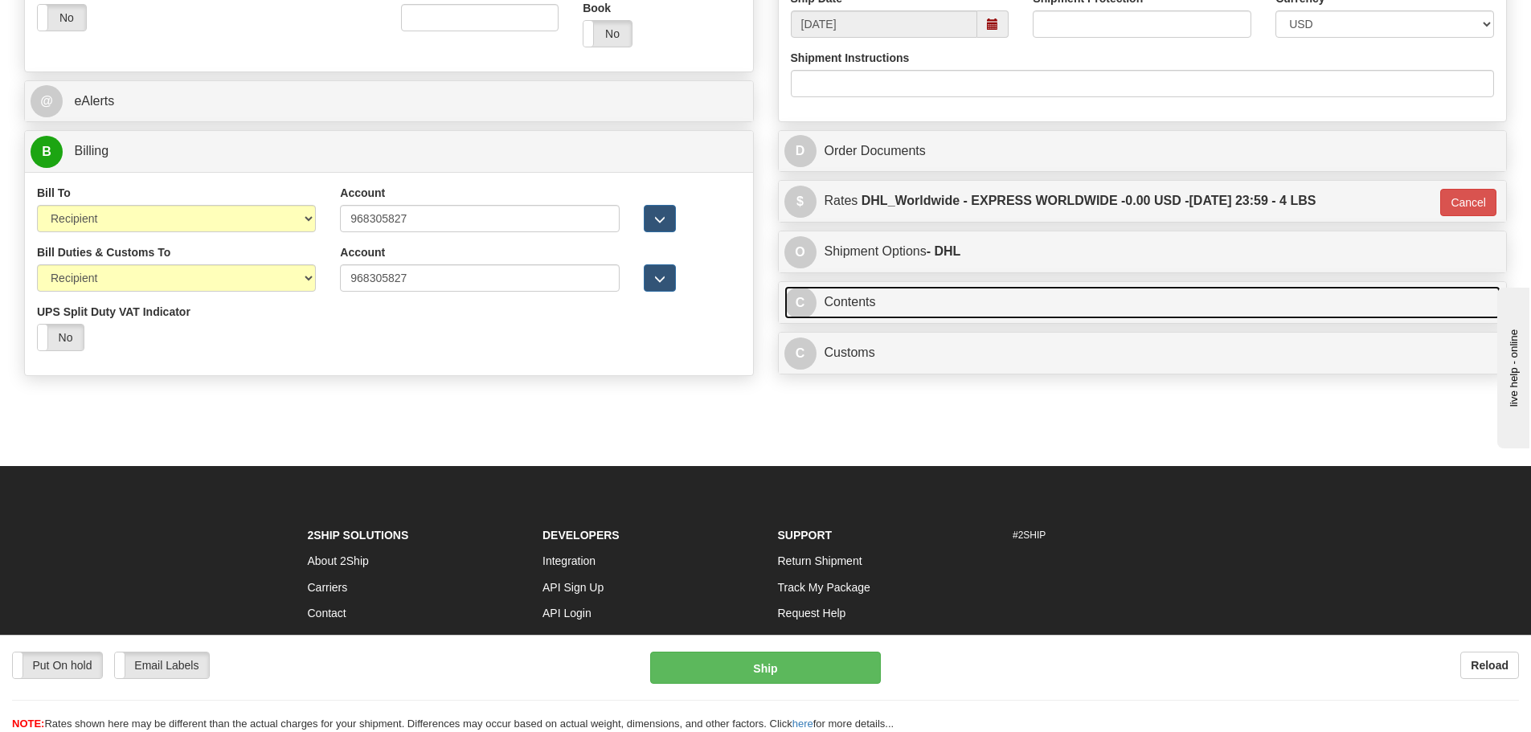
click at [908, 293] on link "C Contents" at bounding box center [1143, 302] width 717 height 33
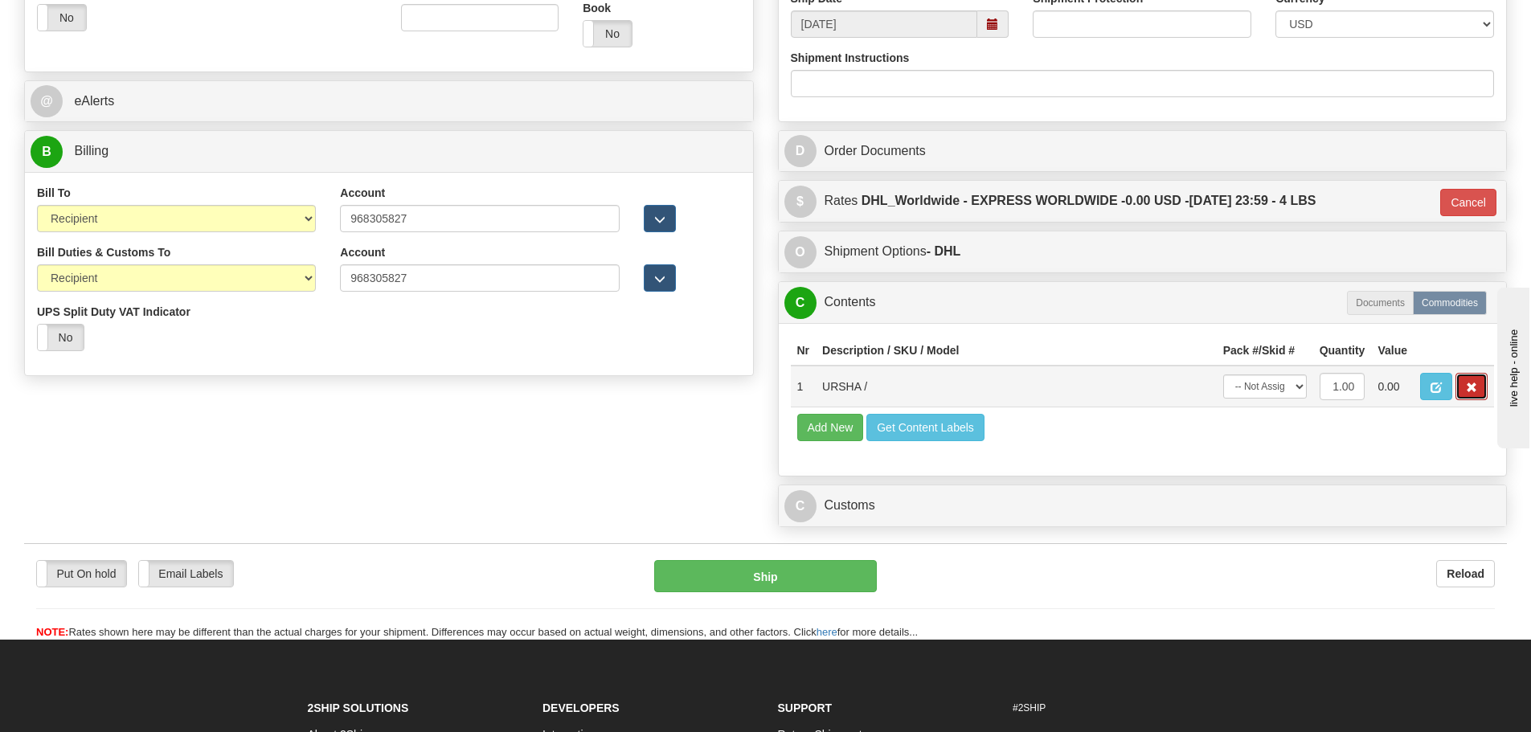
click at [1468, 387] on span "button" at bounding box center [1471, 388] width 11 height 10
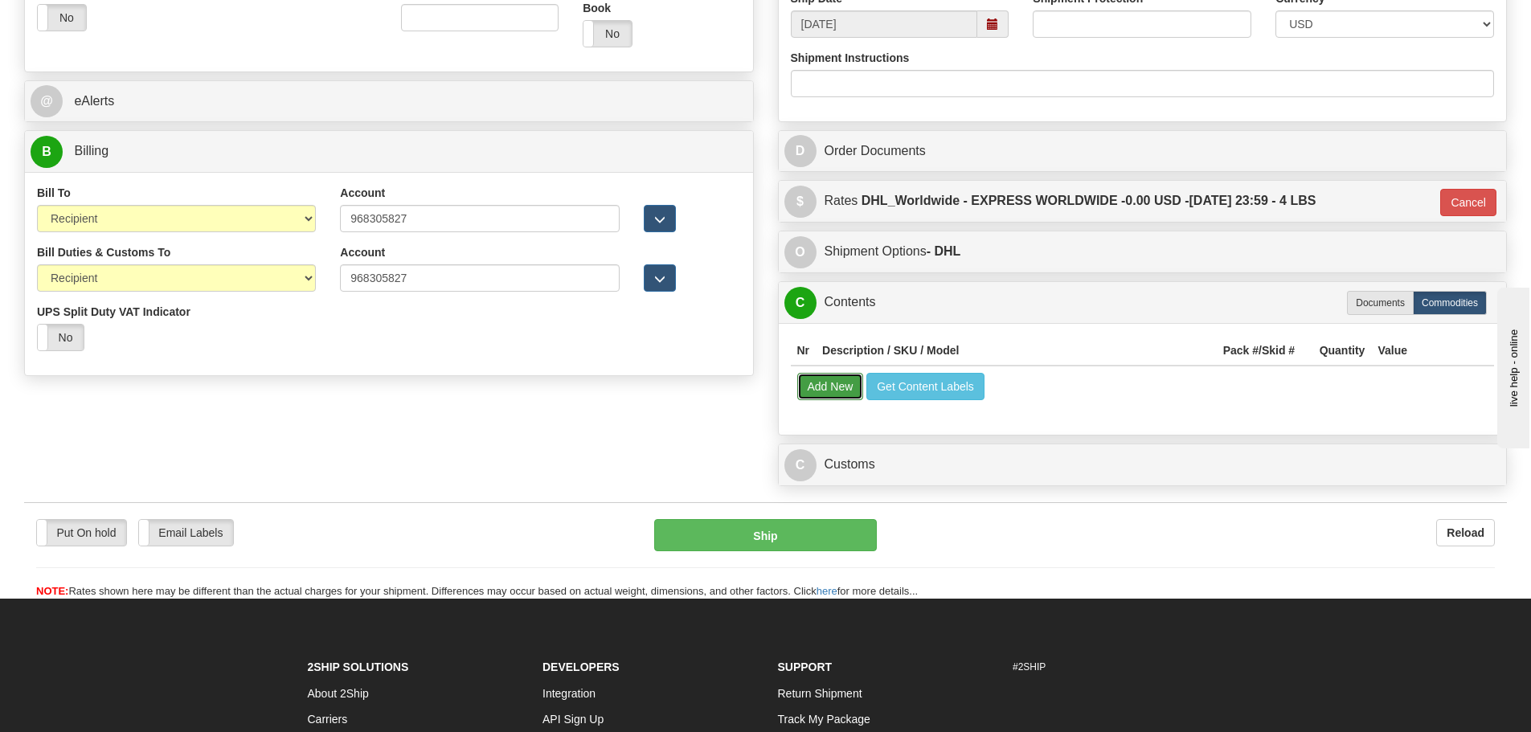
click at [840, 379] on button "Add New" at bounding box center [830, 386] width 67 height 27
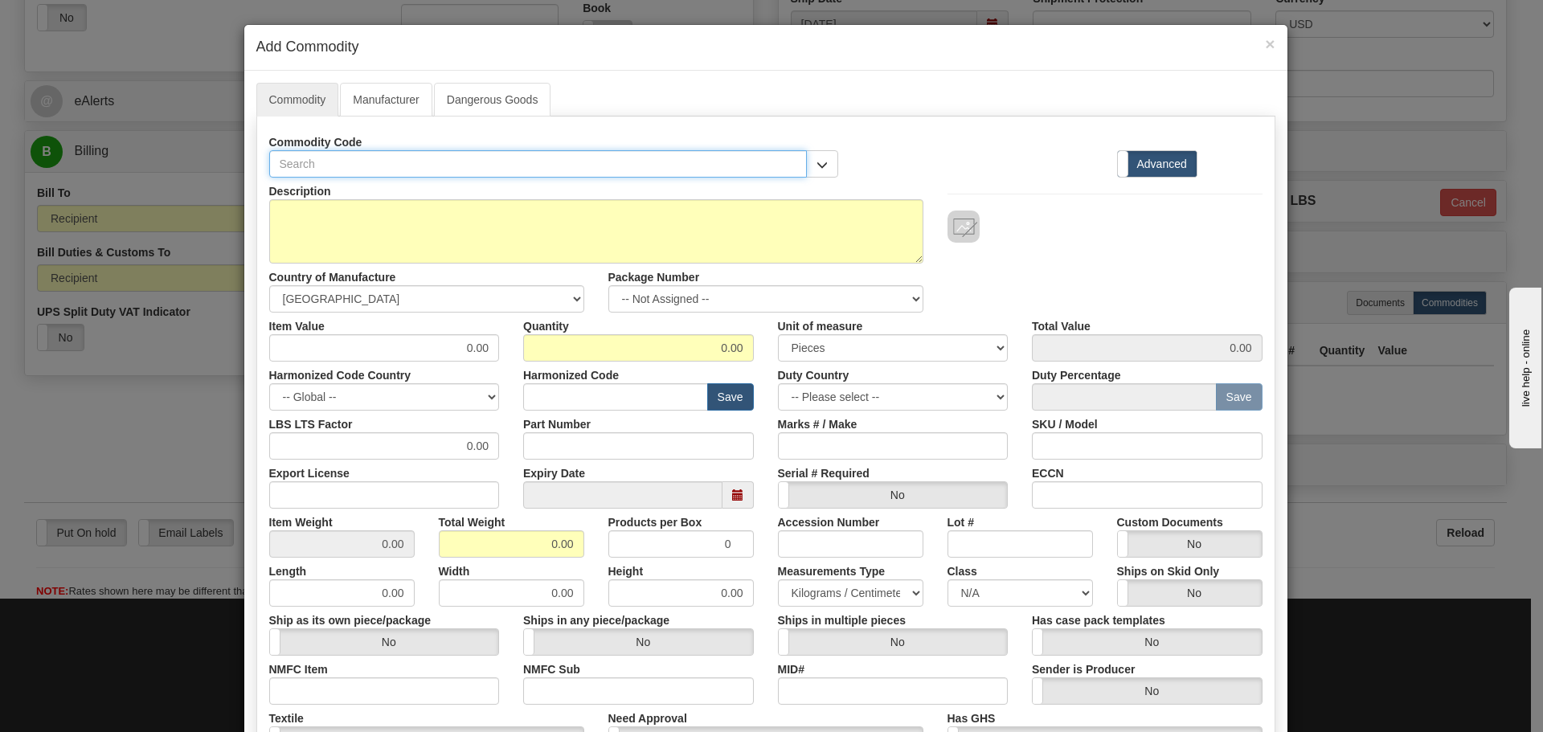
click at [569, 169] on input "text" at bounding box center [538, 163] width 539 height 27
paste input "URSHA"
type input "URSHA"
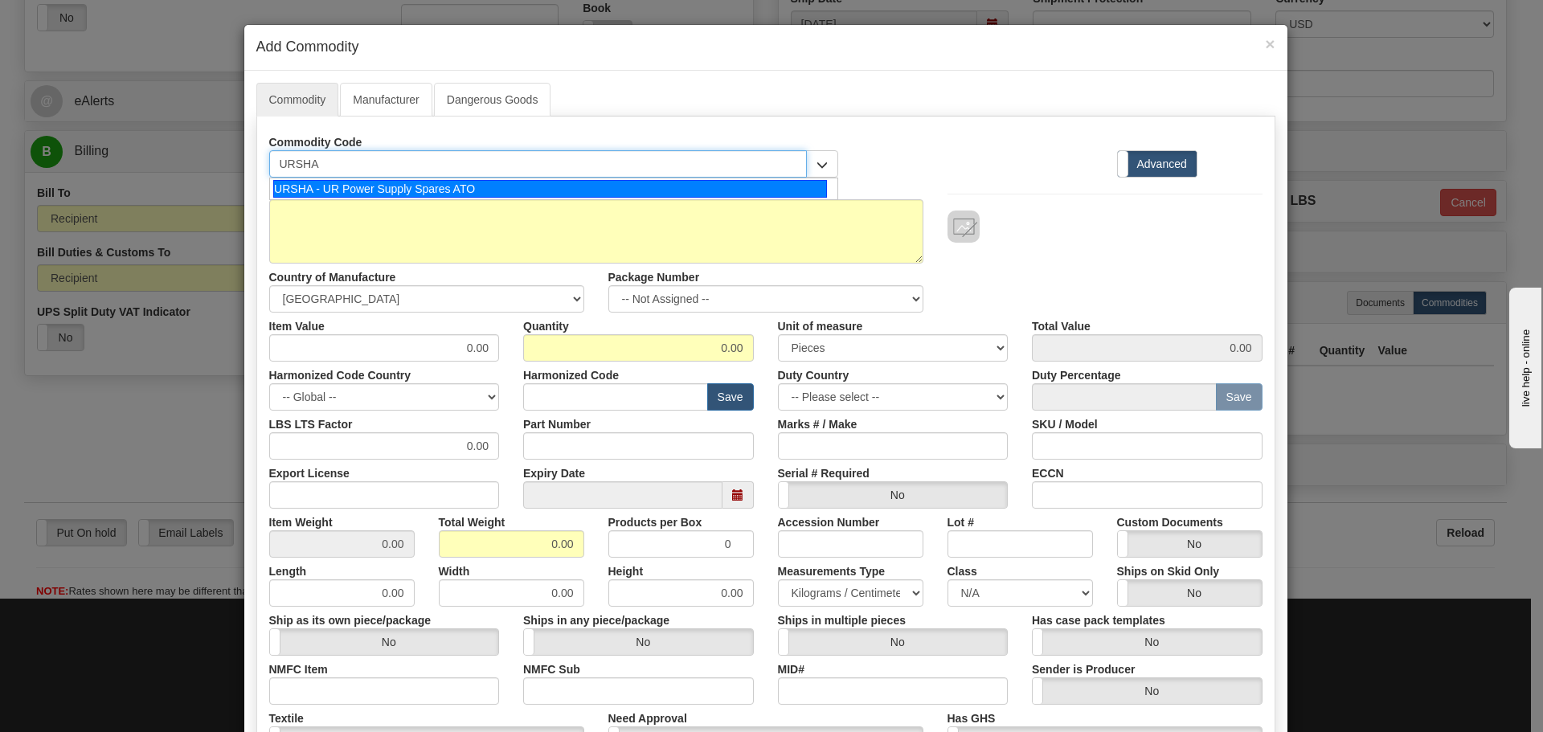
click at [463, 195] on div "URSHA - UR Power Supply Spares ATO" at bounding box center [550, 189] width 554 height 18
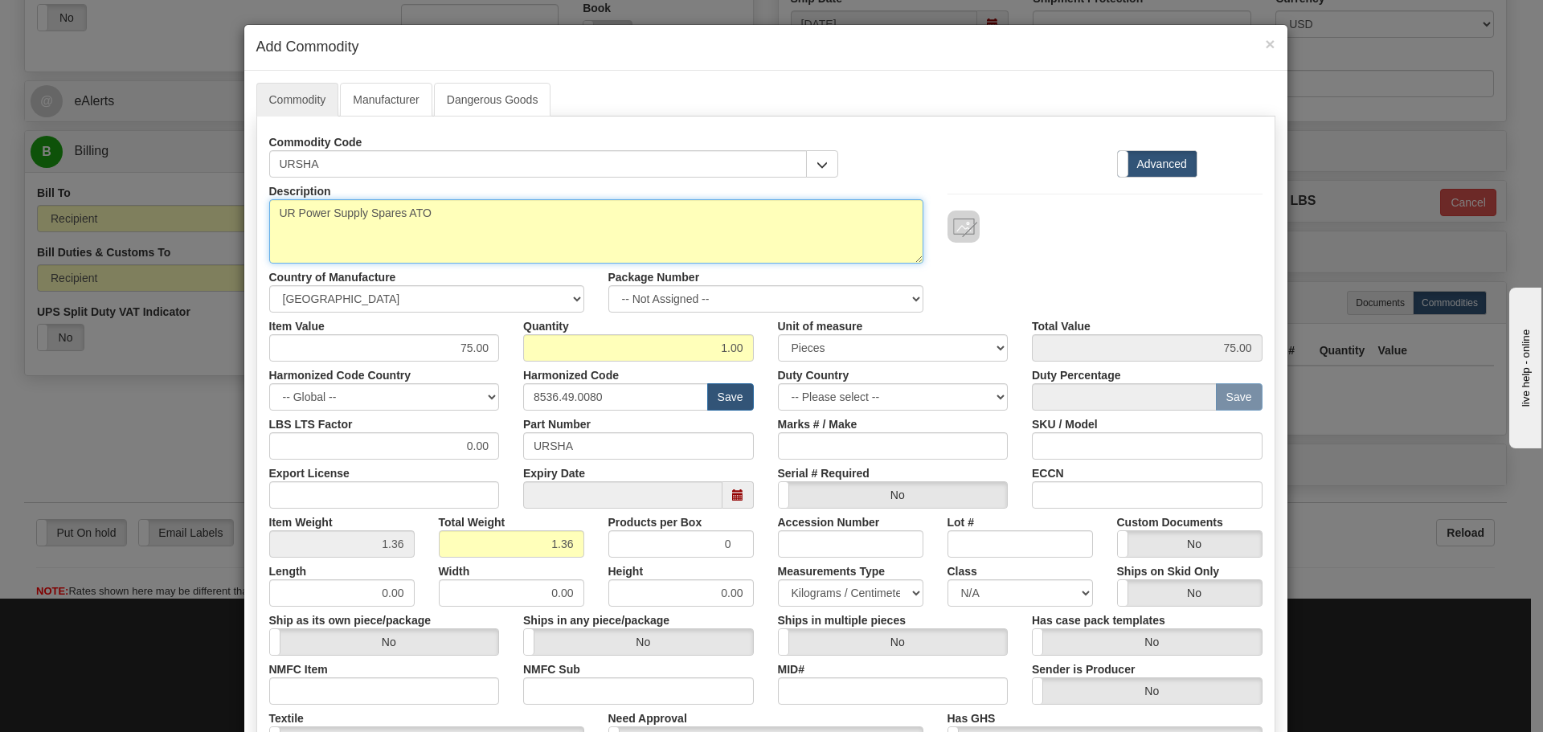
click at [449, 244] on textarea "UR Power Supply Spares ATO" at bounding box center [596, 231] width 654 height 64
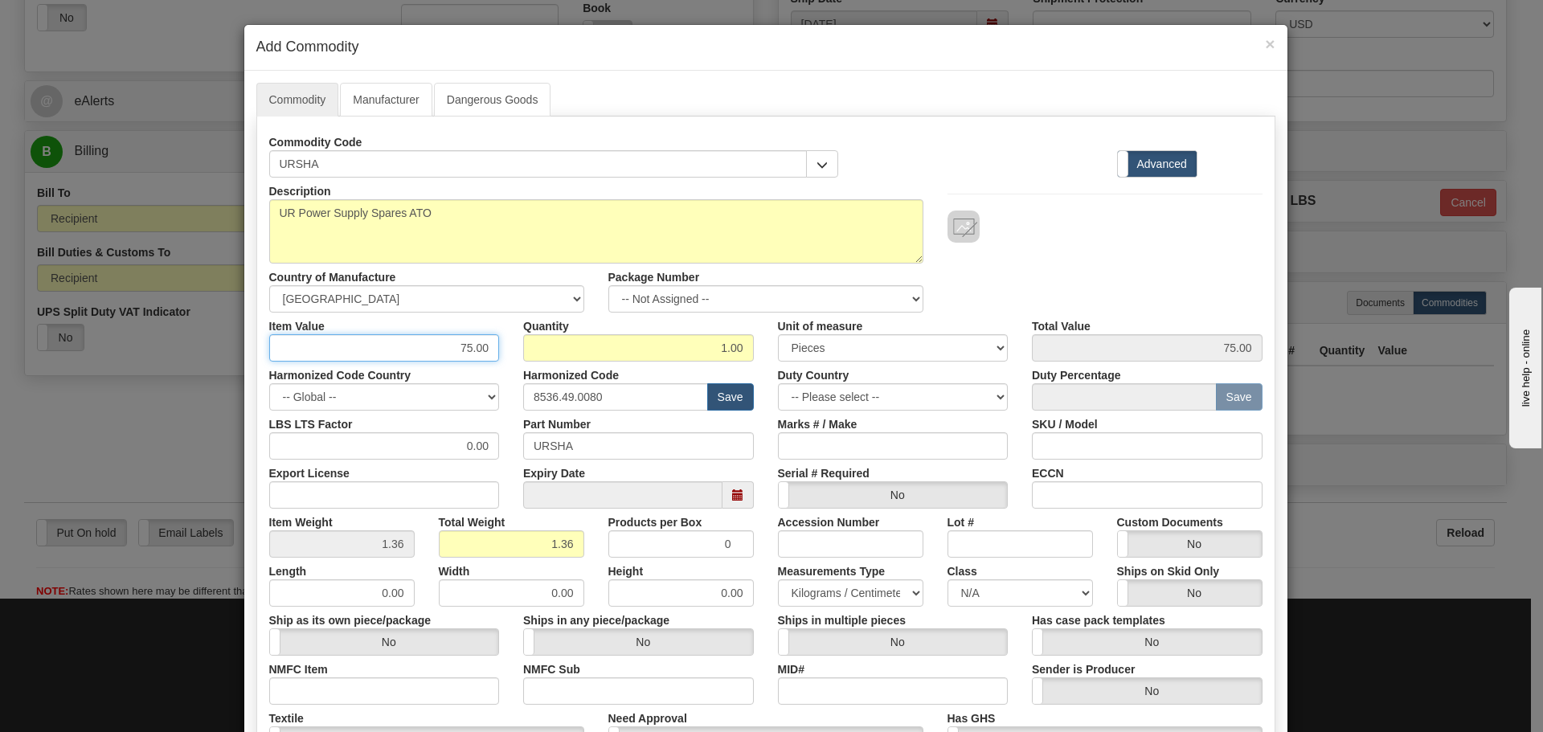
drag, startPoint x: 449, startPoint y: 339, endPoint x: 510, endPoint y: 355, distance: 63.9
click at [510, 355] on div "Item Value 75.00 Quantity 1.00 Unit of measure 3 Thousand Square Inches Adjustm…" at bounding box center [766, 337] width 1018 height 49
type input "262.26"
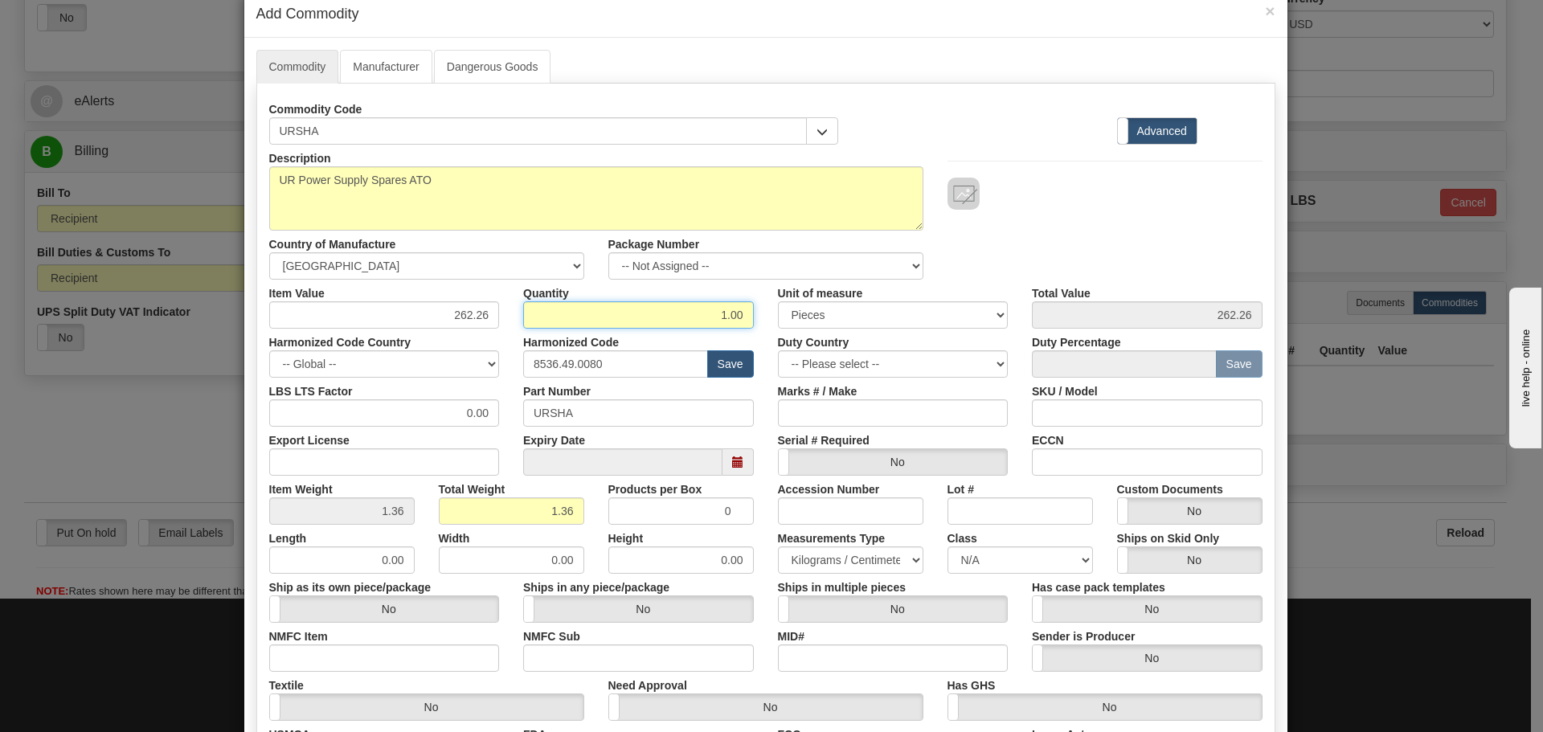
scroll to position [80, 0]
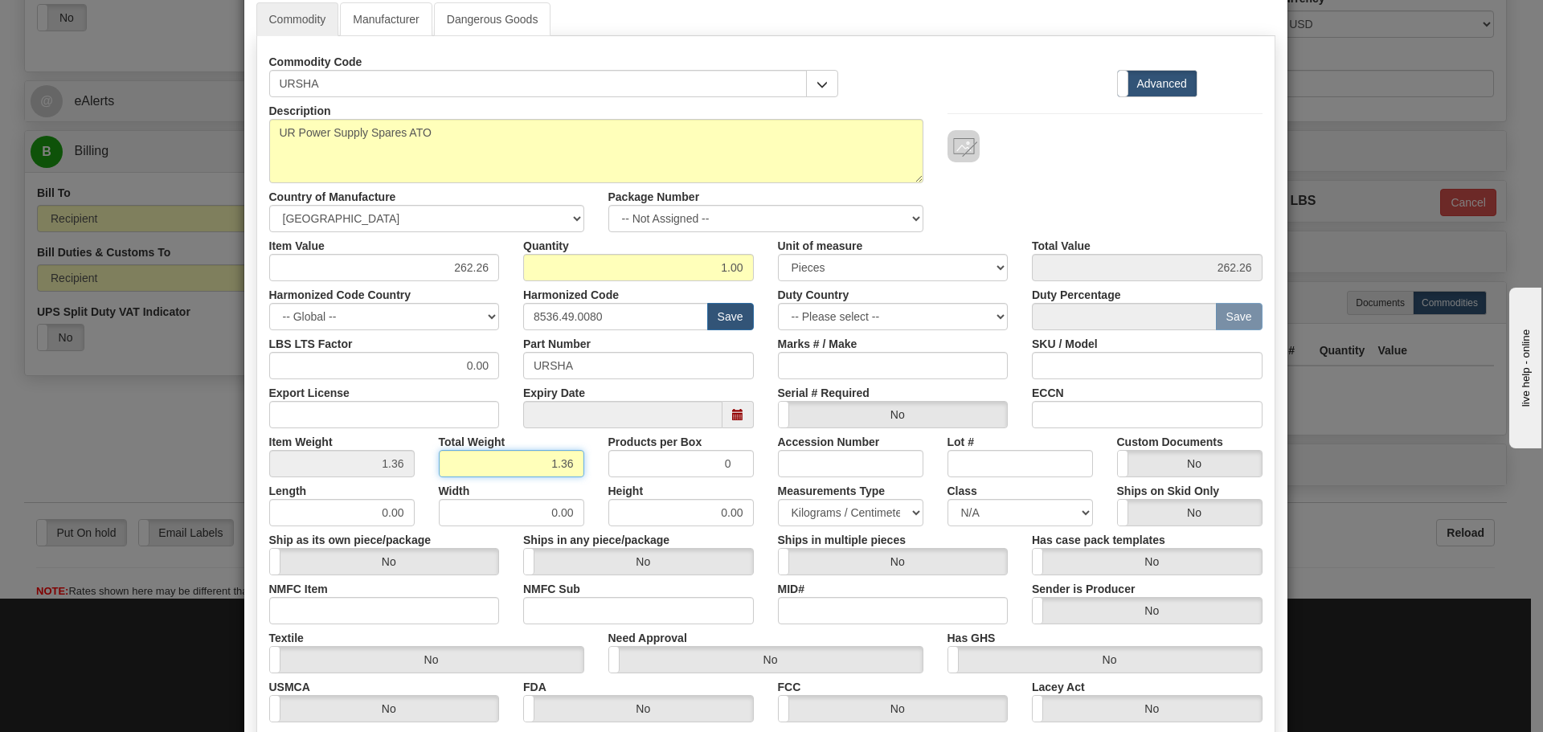
drag, startPoint x: 521, startPoint y: 469, endPoint x: 600, endPoint y: 465, distance: 78.9
click at [600, 465] on div "Item Weight 1.36 Total Weight 1.36 Products per Box 0 Accession Number Lot # Cu…" at bounding box center [766, 452] width 1018 height 49
type input "1.5"
type input "1.5000"
click at [596, 468] on div "Products per Box 0" at bounding box center [681, 452] width 170 height 49
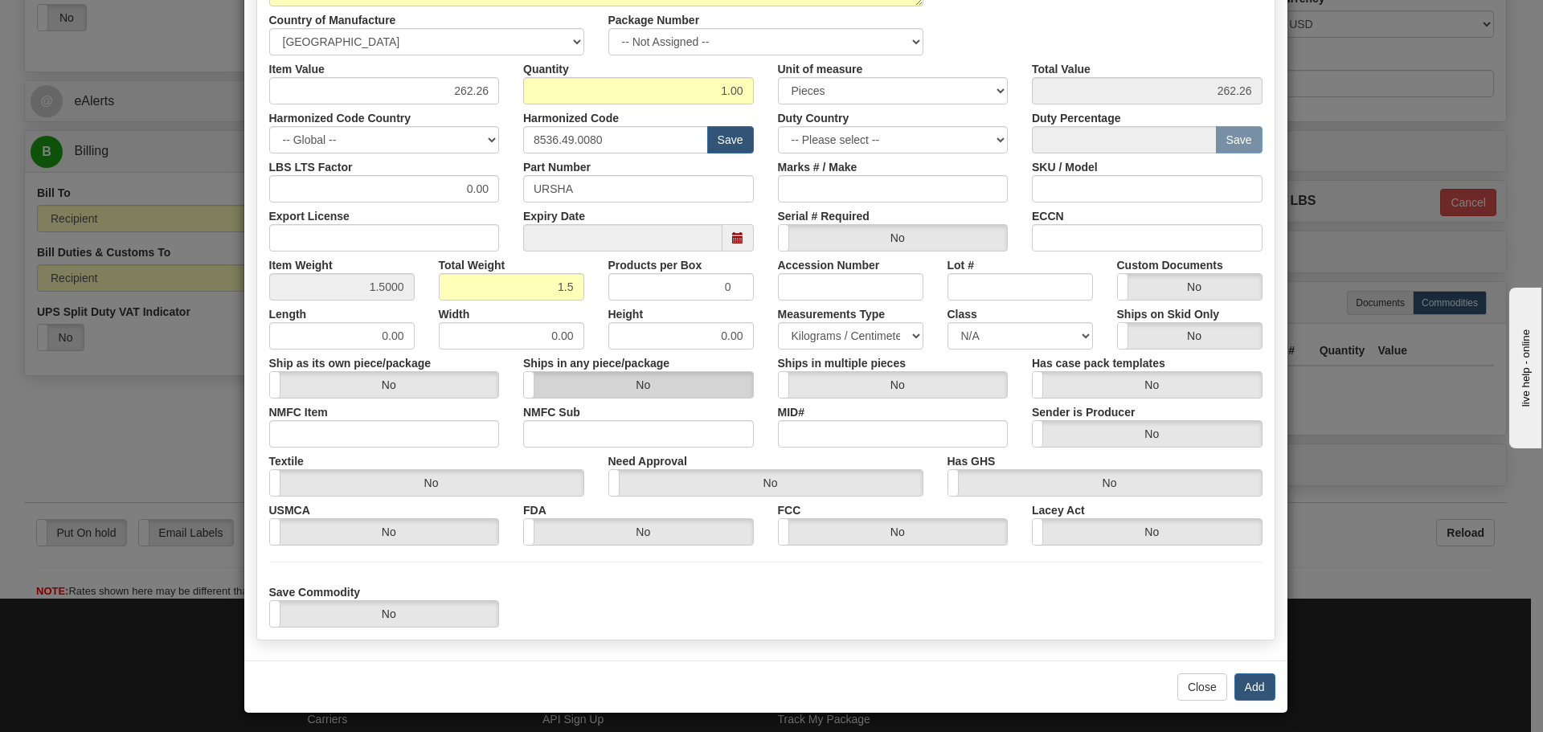
scroll to position [263, 0]
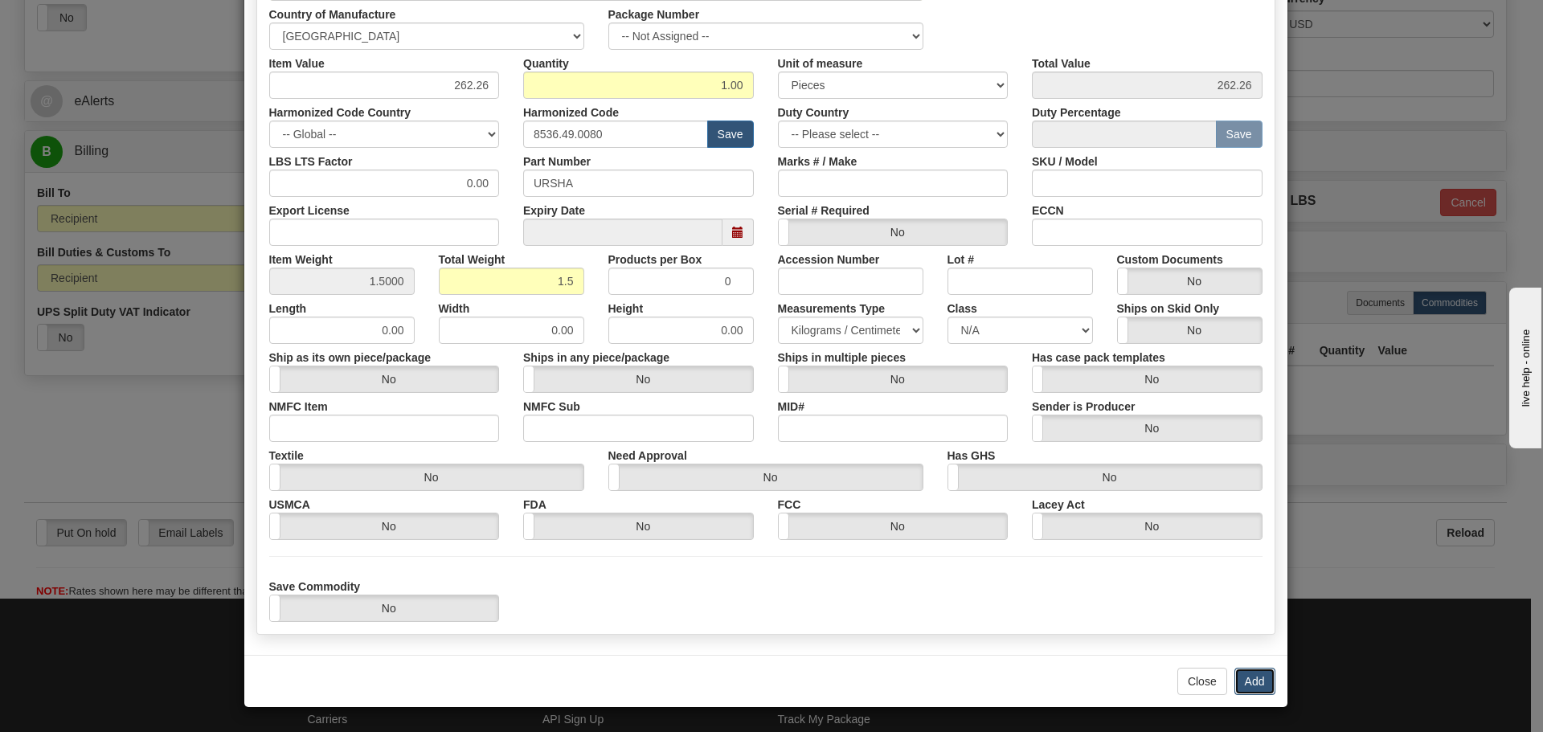
click at [1256, 686] on button "Add" at bounding box center [1255, 681] width 41 height 27
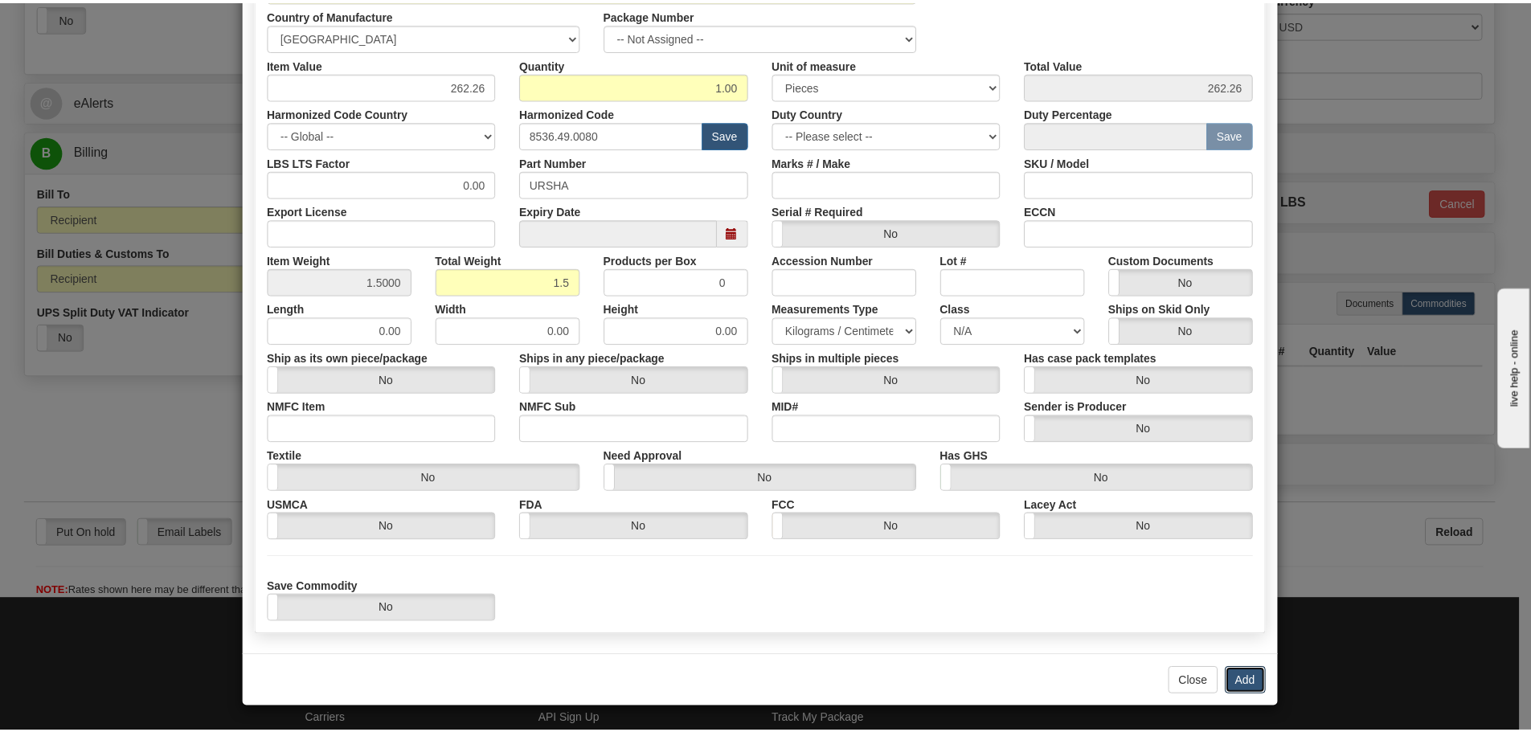
scroll to position [0, 0]
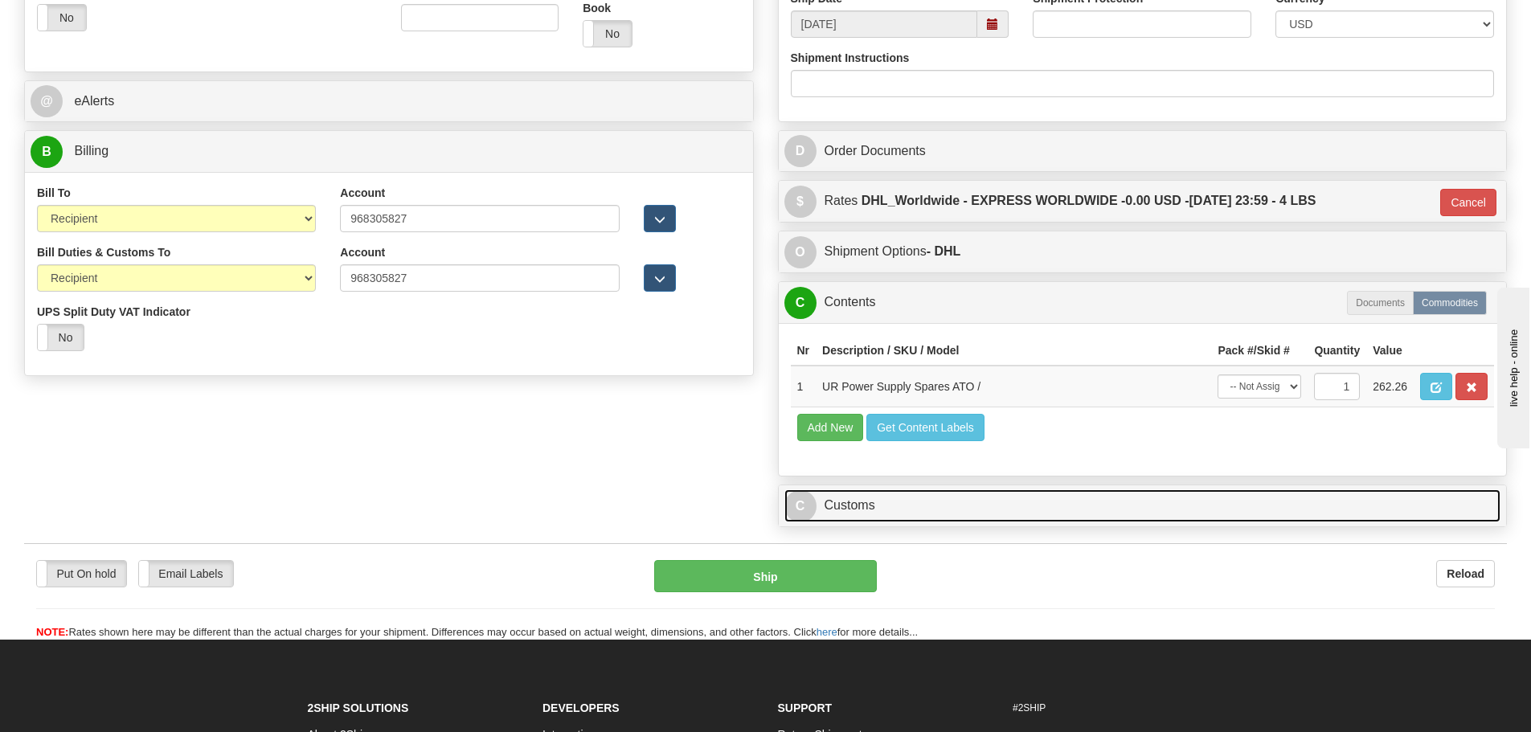
click at [959, 495] on link "C Customs" at bounding box center [1143, 506] width 717 height 33
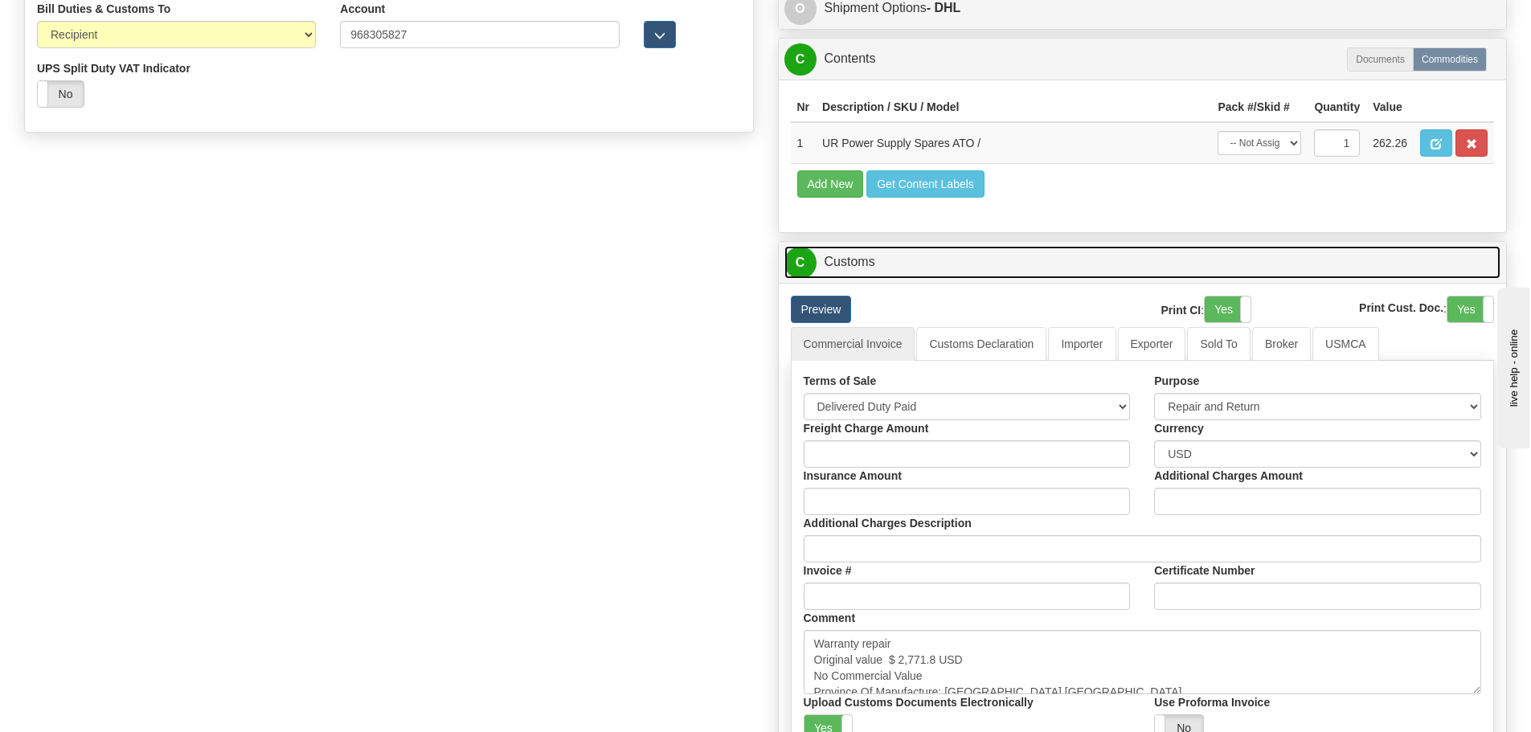
scroll to position [965, 0]
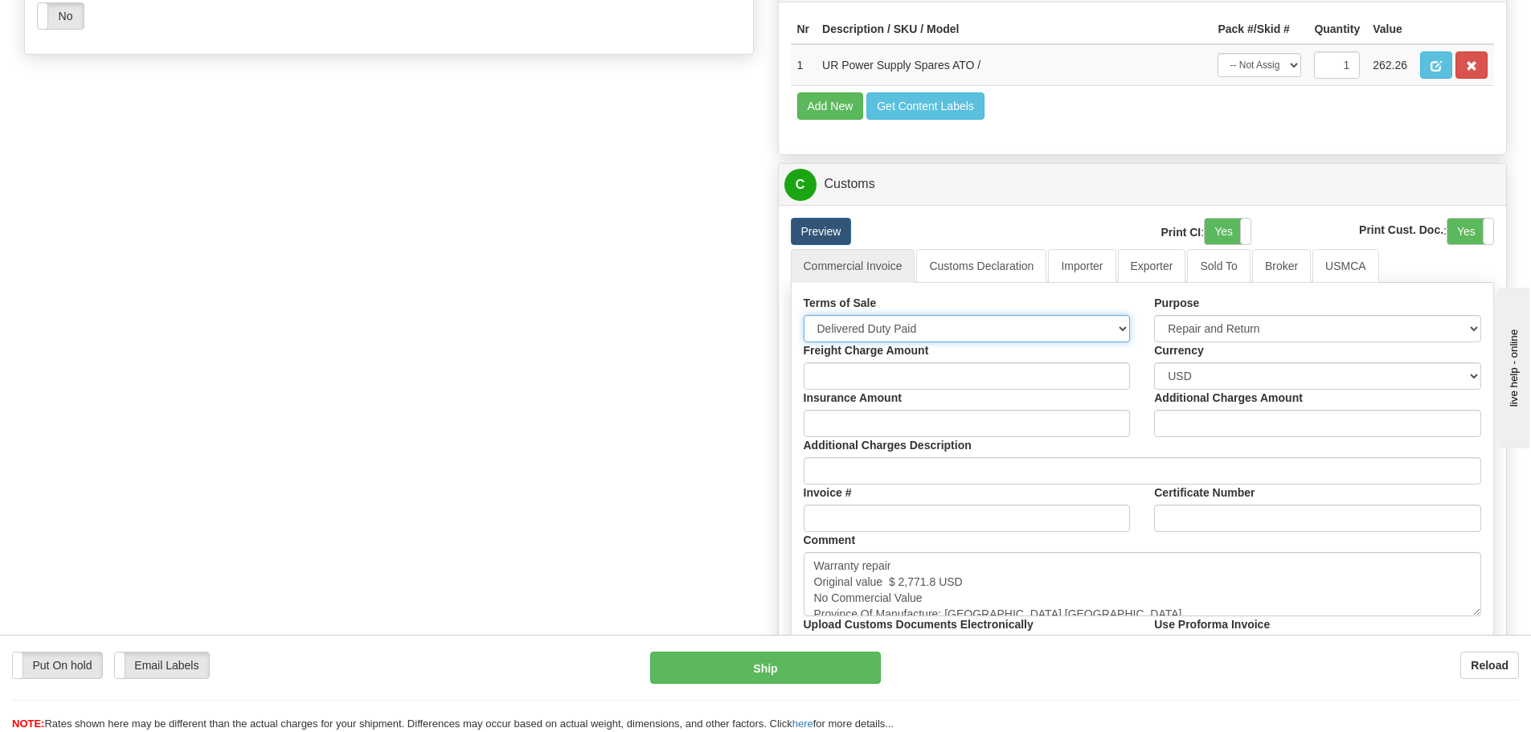
click at [1002, 332] on select "Free Carrier Free On Board Ex Works Delivered Duty Unpaid Delivered Duty Paid C…" at bounding box center [967, 328] width 327 height 27
select select "7"
click at [804, 315] on select "Free Carrier Free On Board Ex Works Delivered Duty Unpaid Delivered Duty Paid C…" at bounding box center [967, 328] width 327 height 27
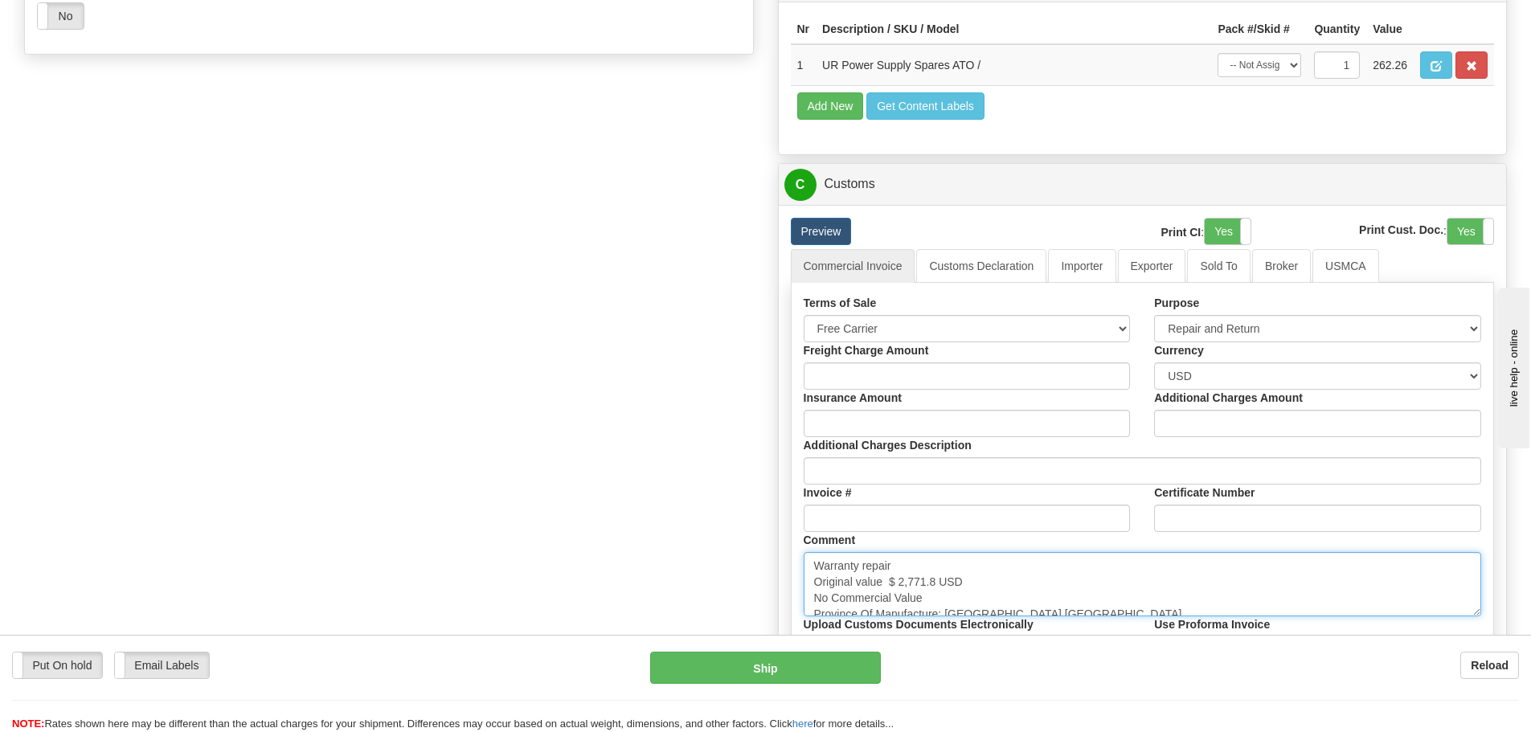
click at [998, 605] on textarea "Warranty repair Original value $ 2,771.8 USD No Commercial Value Province Of Ma…" at bounding box center [1143, 584] width 678 height 64
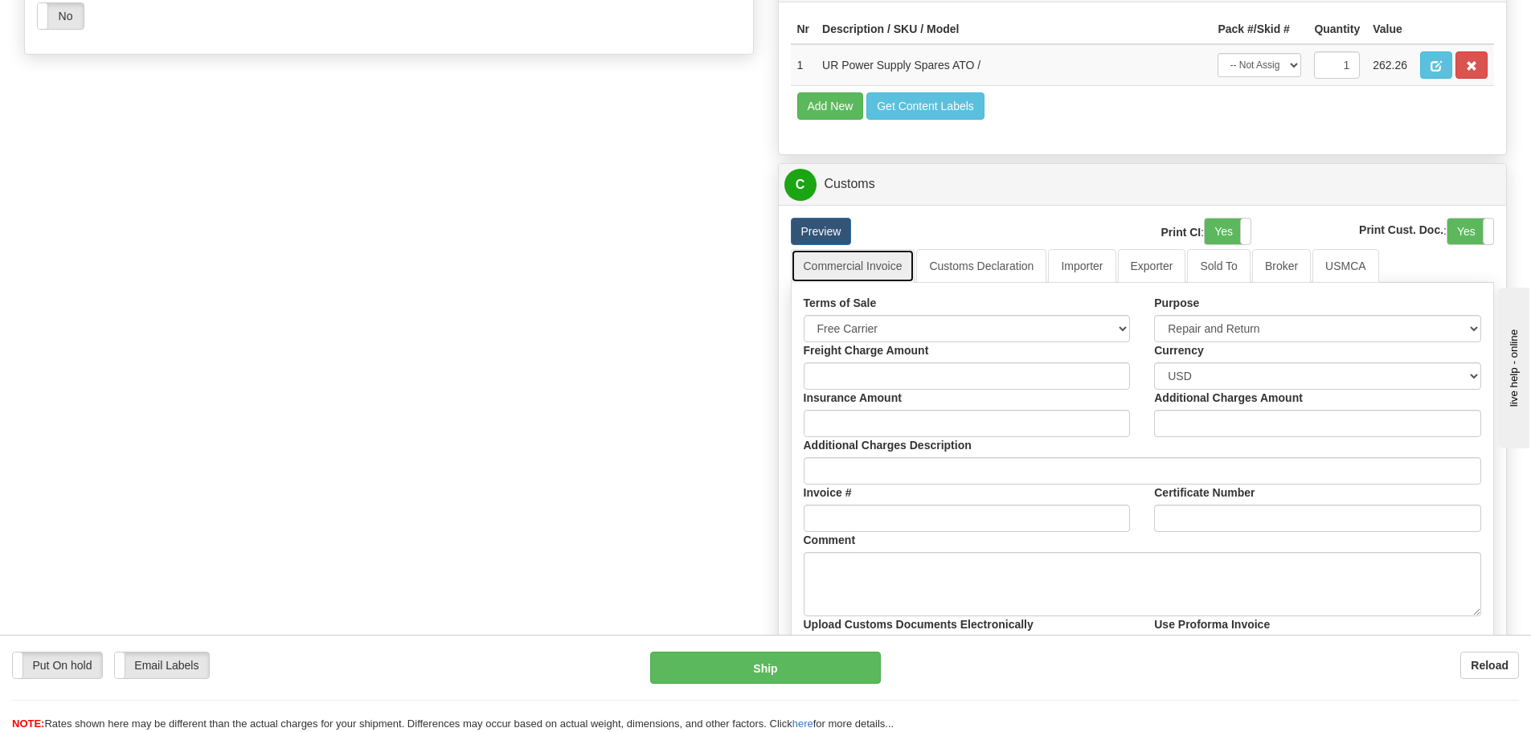
click at [858, 273] on link "Commercial Invoice" at bounding box center [853, 266] width 125 height 34
click at [1095, 274] on link "Importer" at bounding box center [1082, 266] width 68 height 34
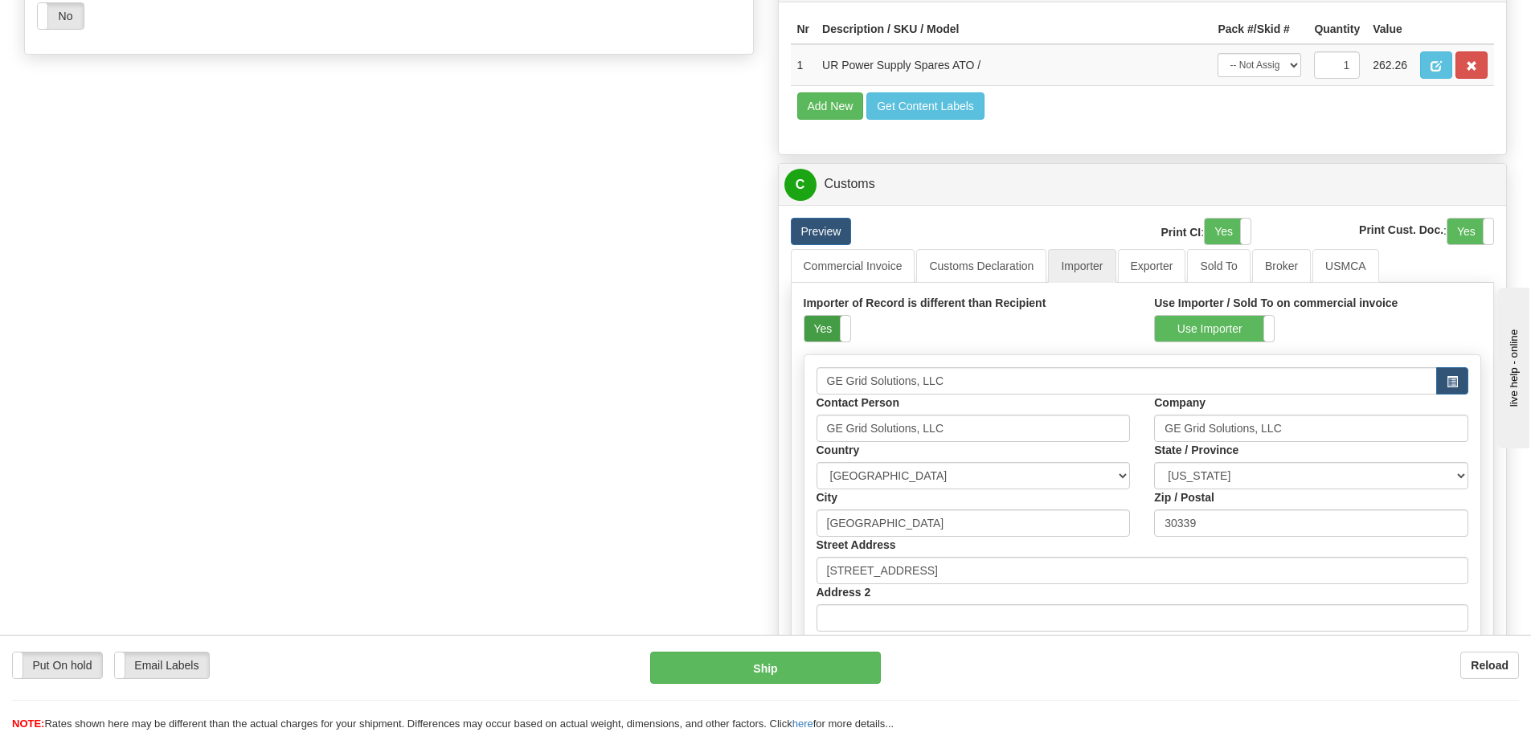
click at [834, 327] on label "Yes" at bounding box center [828, 329] width 46 height 26
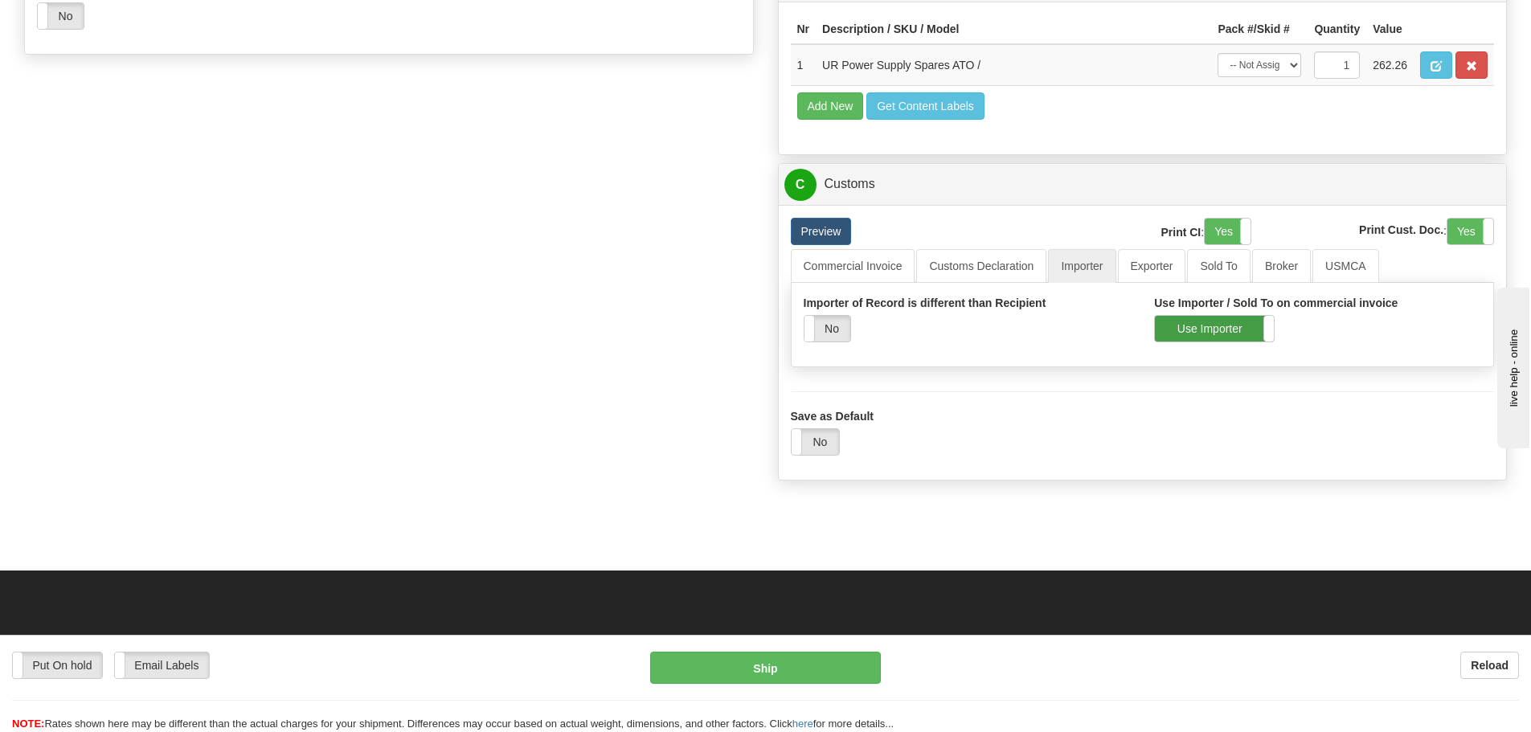
click at [1210, 340] on label "Use Importer" at bounding box center [1214, 329] width 119 height 26
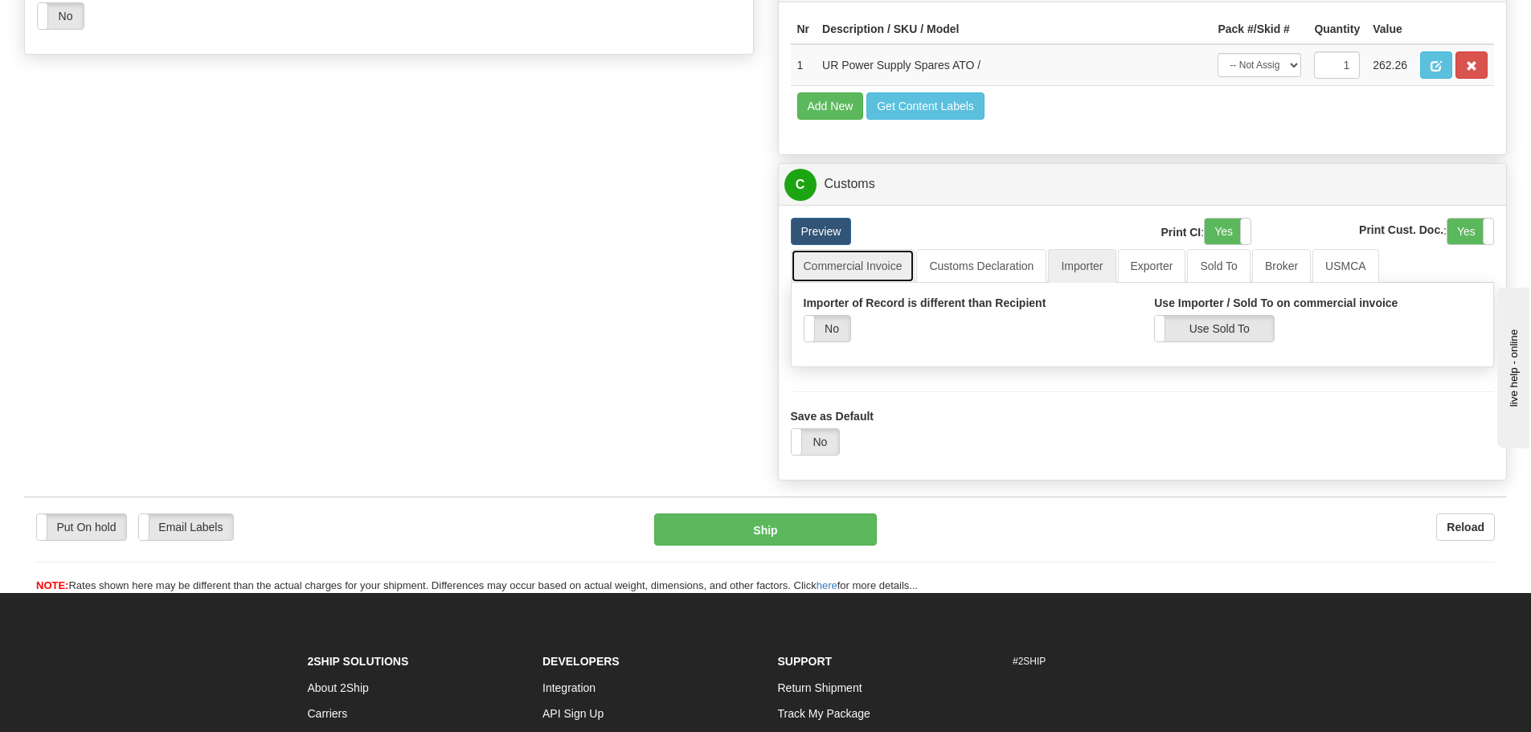
click at [891, 266] on link "Commercial Invoice" at bounding box center [853, 266] width 125 height 34
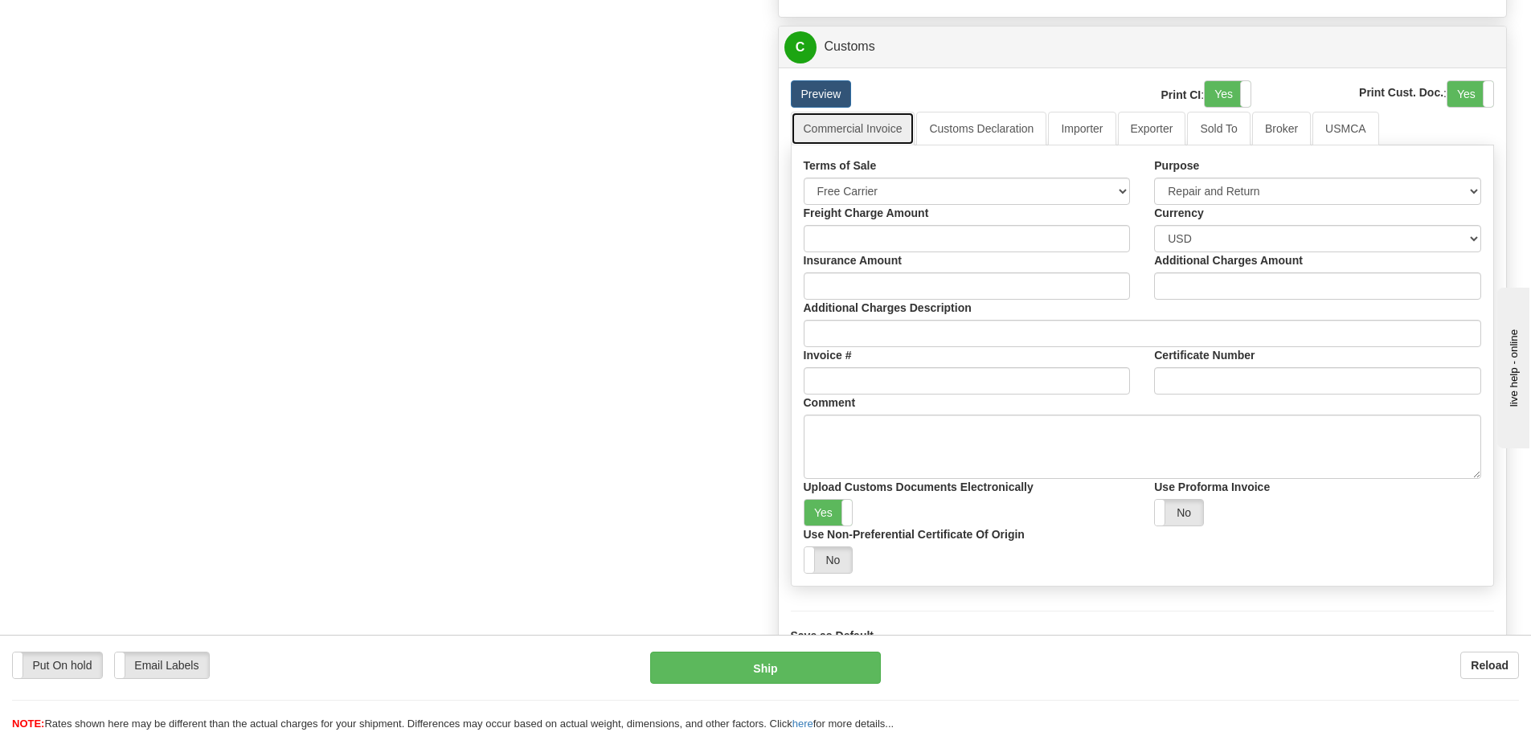
scroll to position [1125, 0]
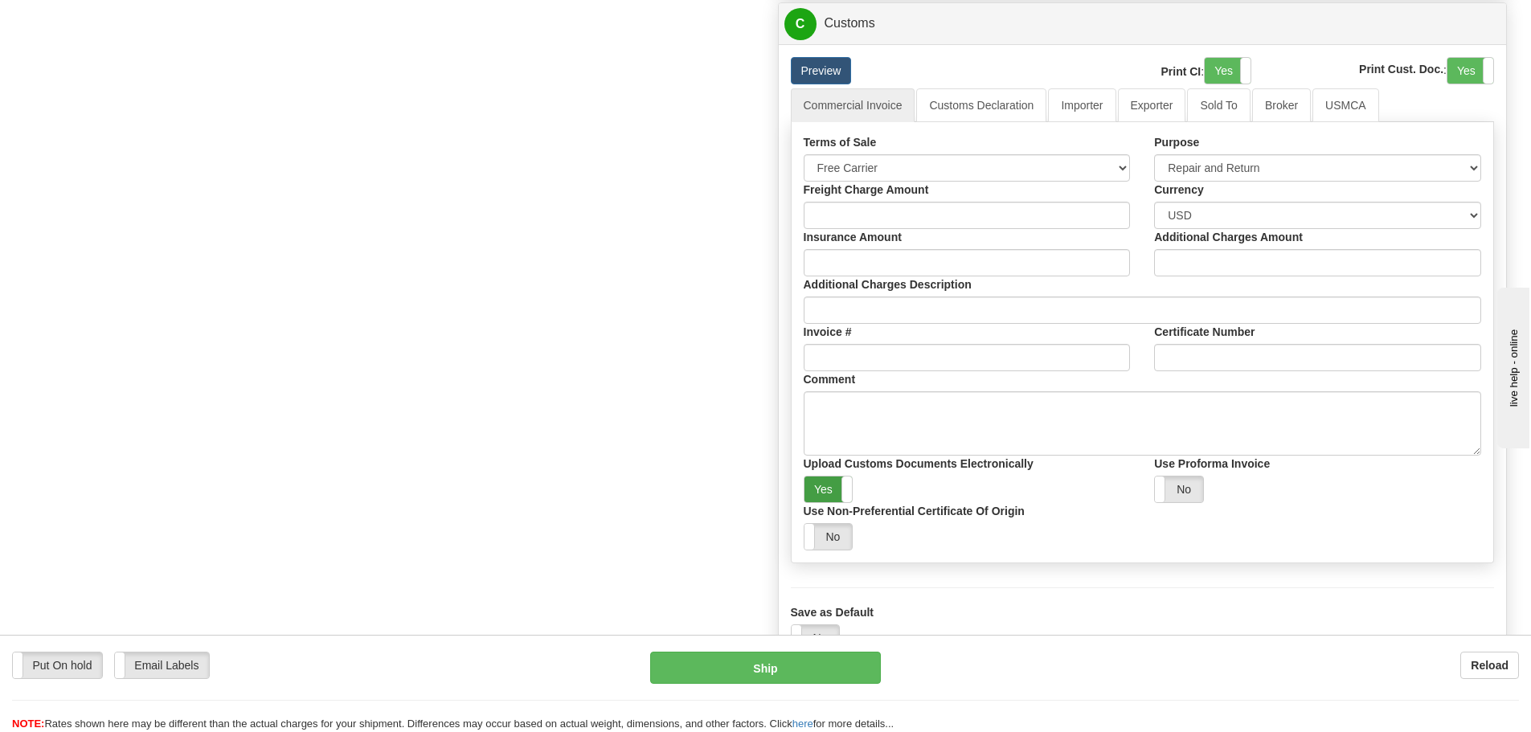
click at [822, 498] on label "Yes" at bounding box center [829, 490] width 48 height 26
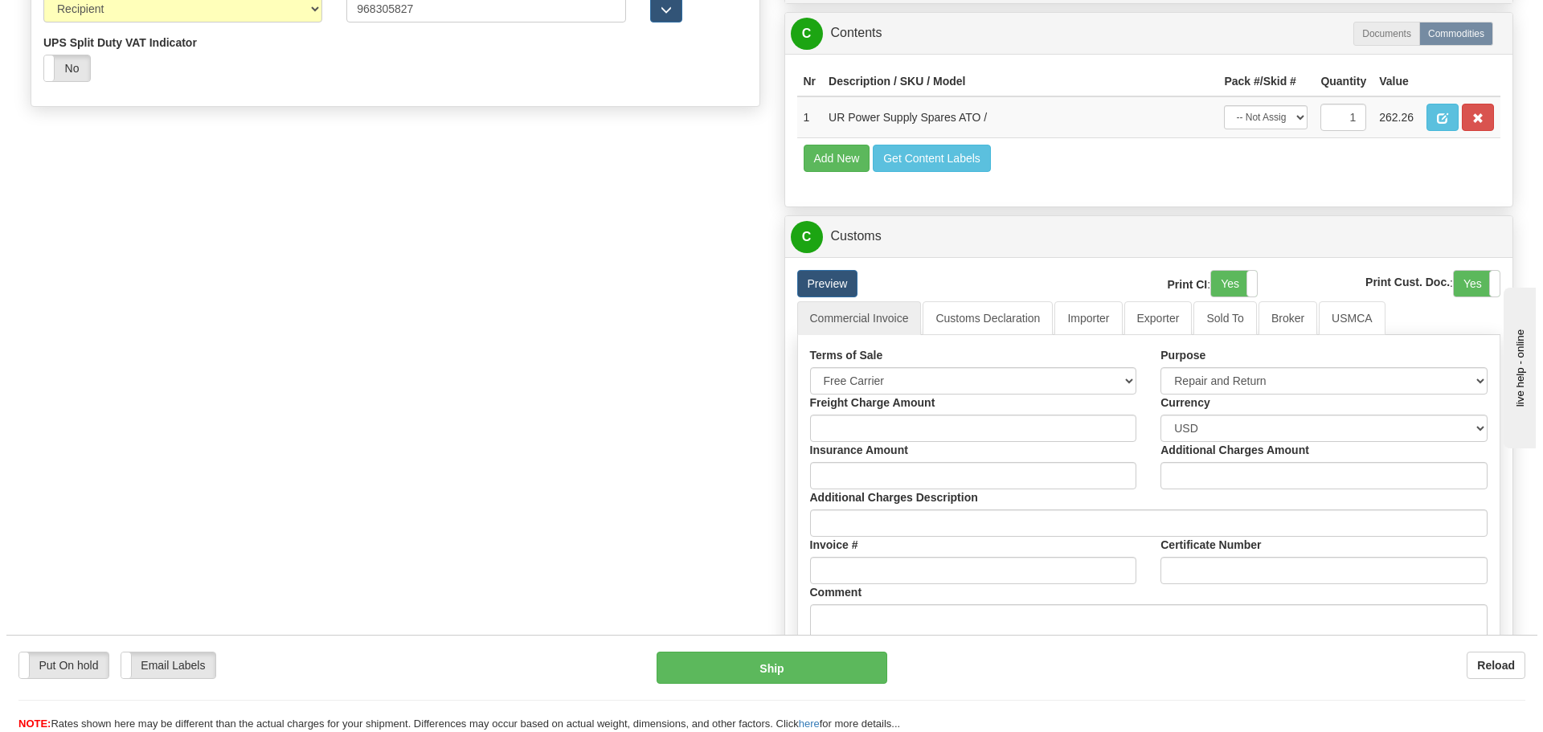
scroll to position [723, 0]
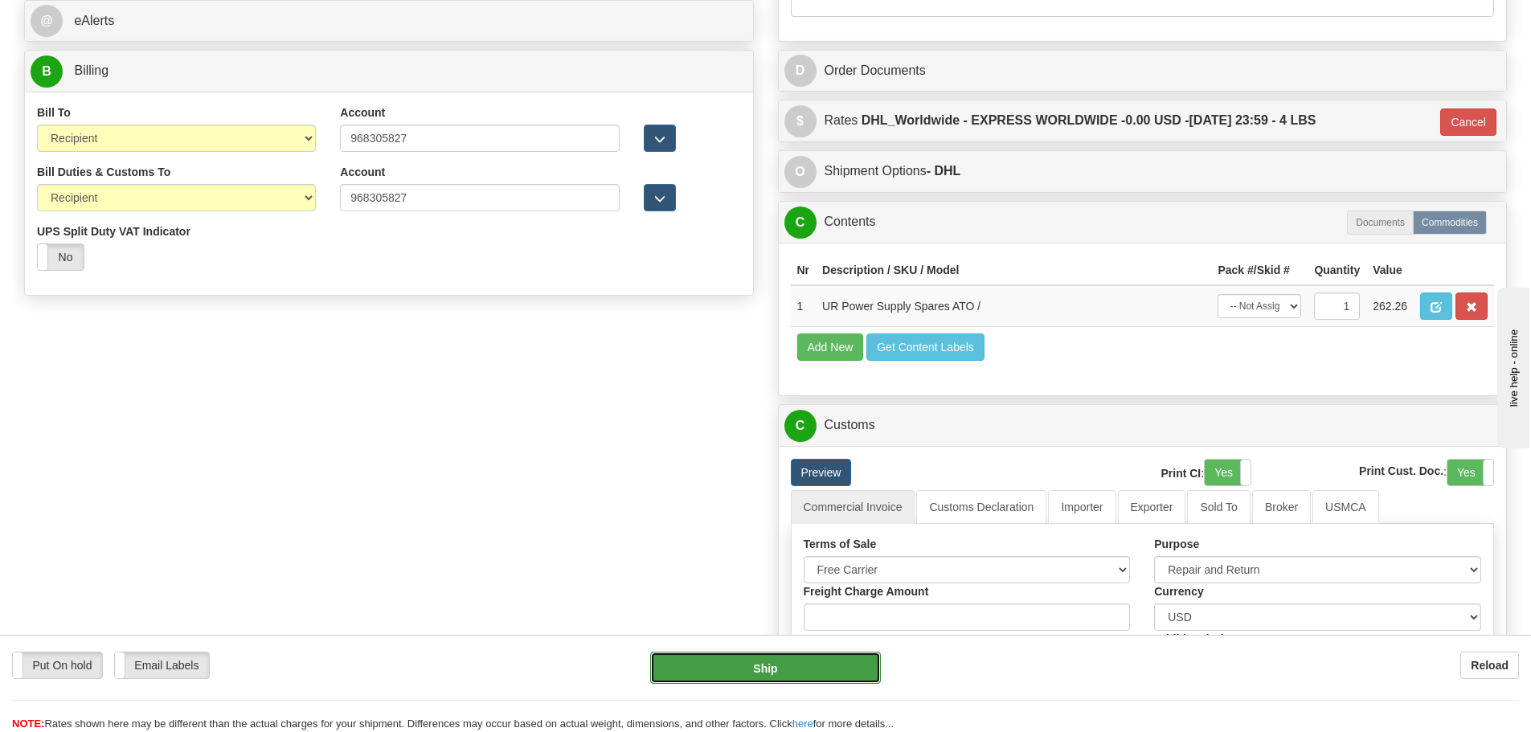
click at [736, 675] on button "Ship" at bounding box center [765, 668] width 231 height 32
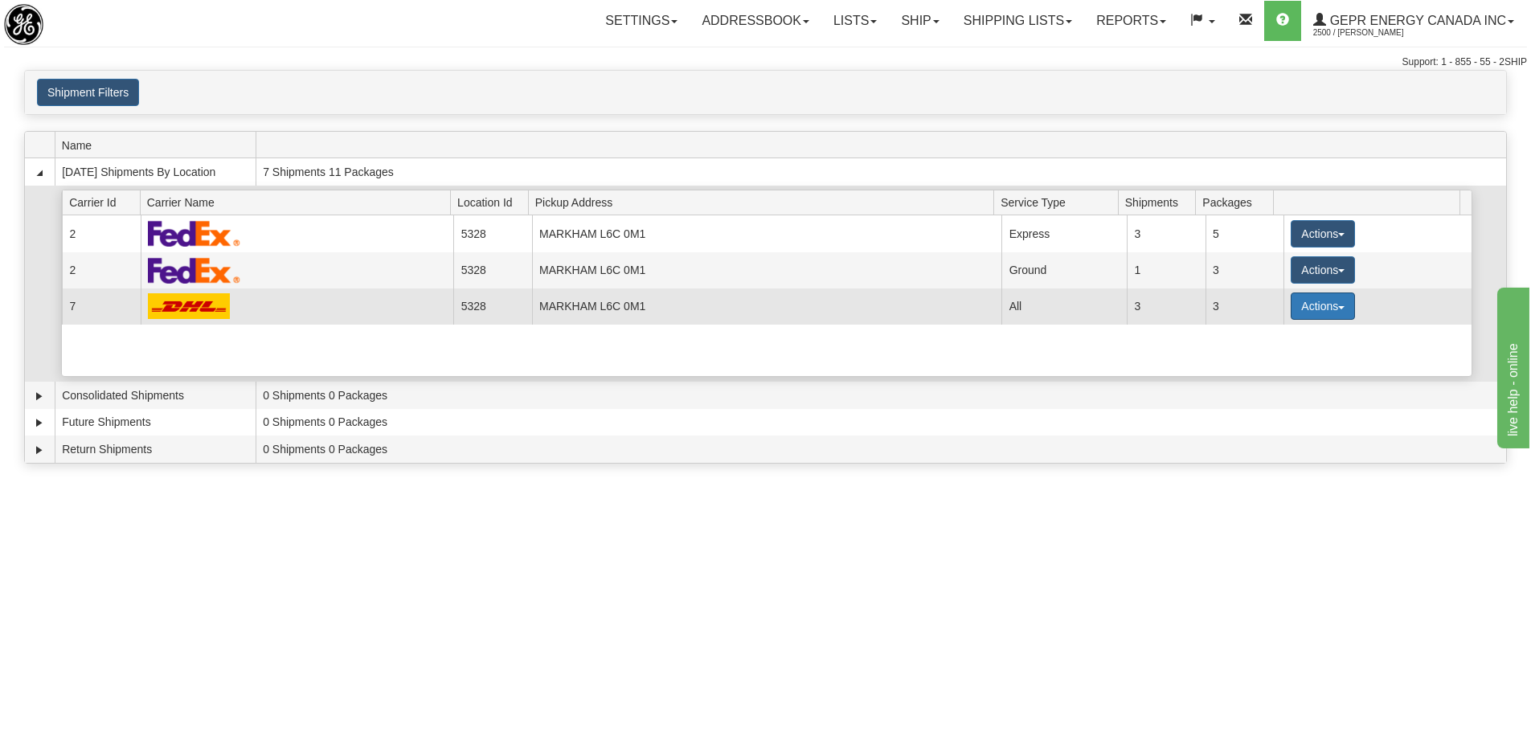
click at [1308, 303] on button "Actions" at bounding box center [1323, 306] width 64 height 27
click at [1256, 336] on span "Details" at bounding box center [1263, 335] width 43 height 11
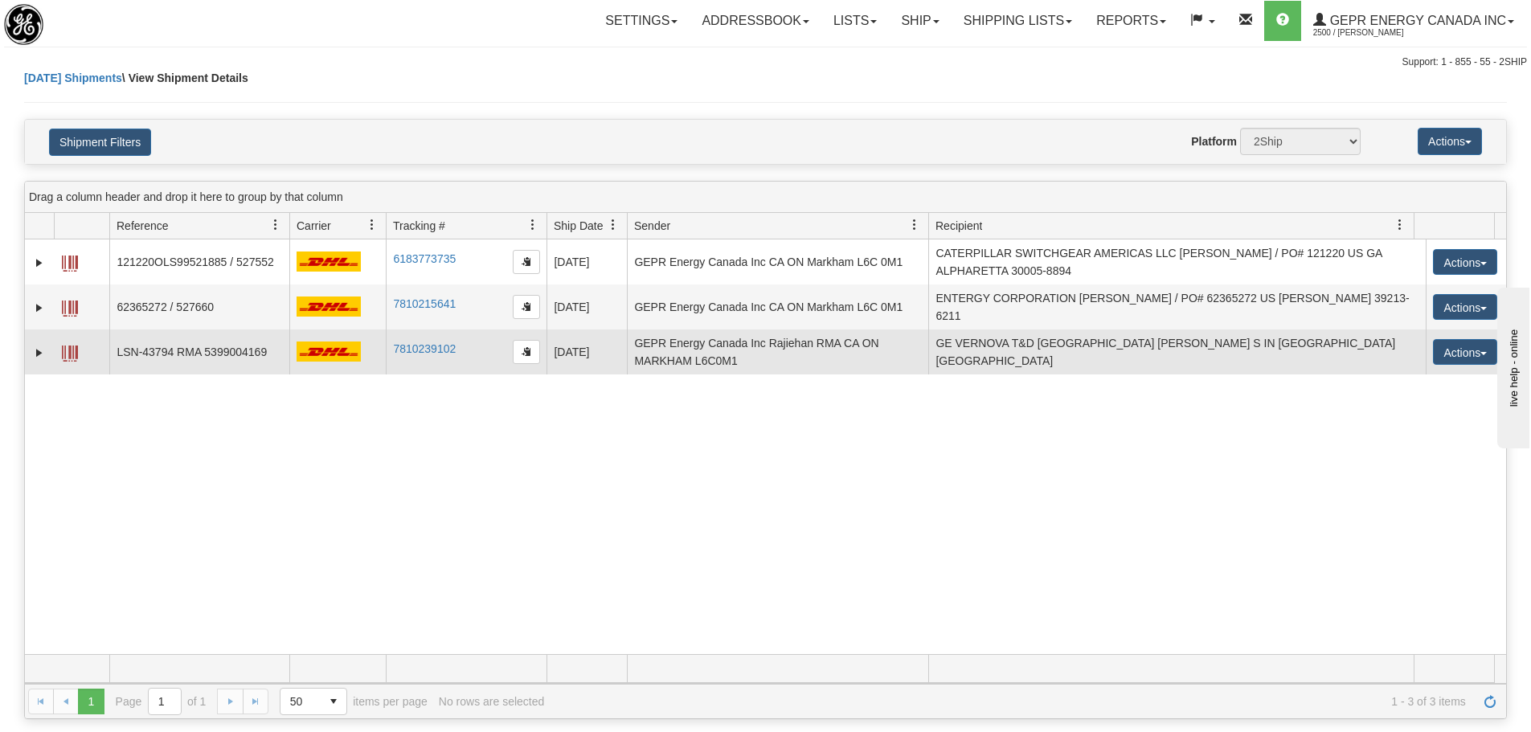
click at [345, 359] on td at bounding box center [337, 352] width 96 height 45
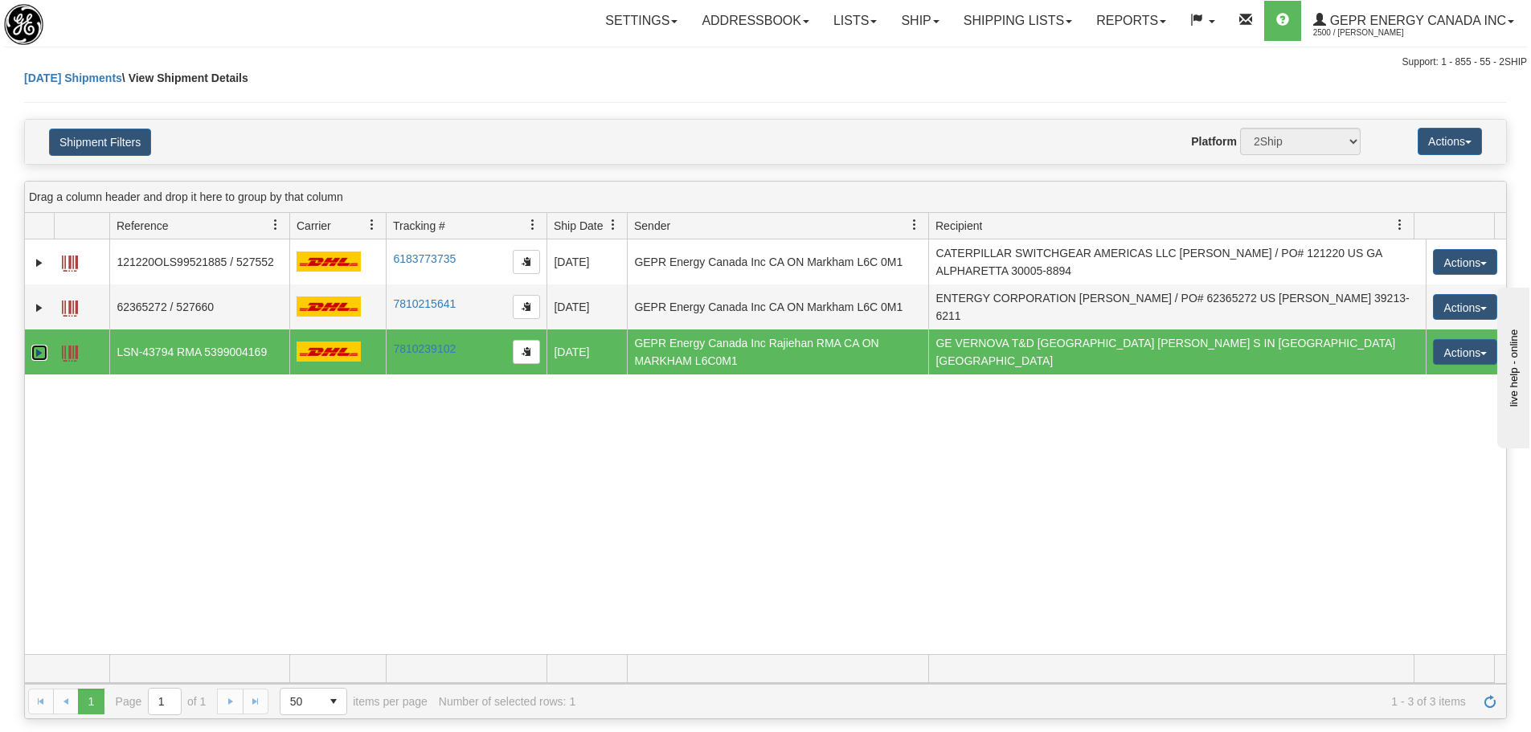
click at [43, 345] on link "Expand" at bounding box center [39, 353] width 16 height 16
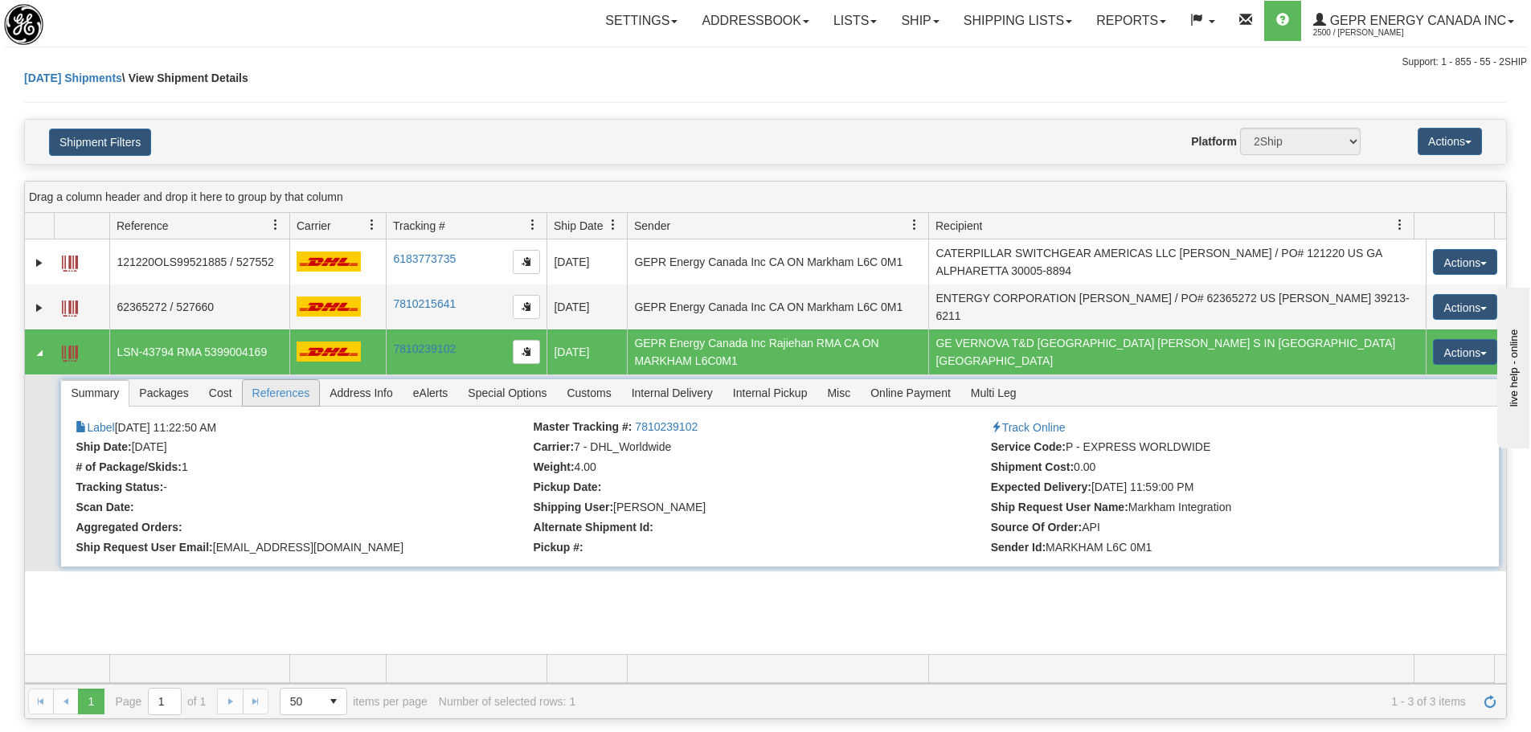
click at [277, 380] on span "References" at bounding box center [281, 393] width 77 height 26
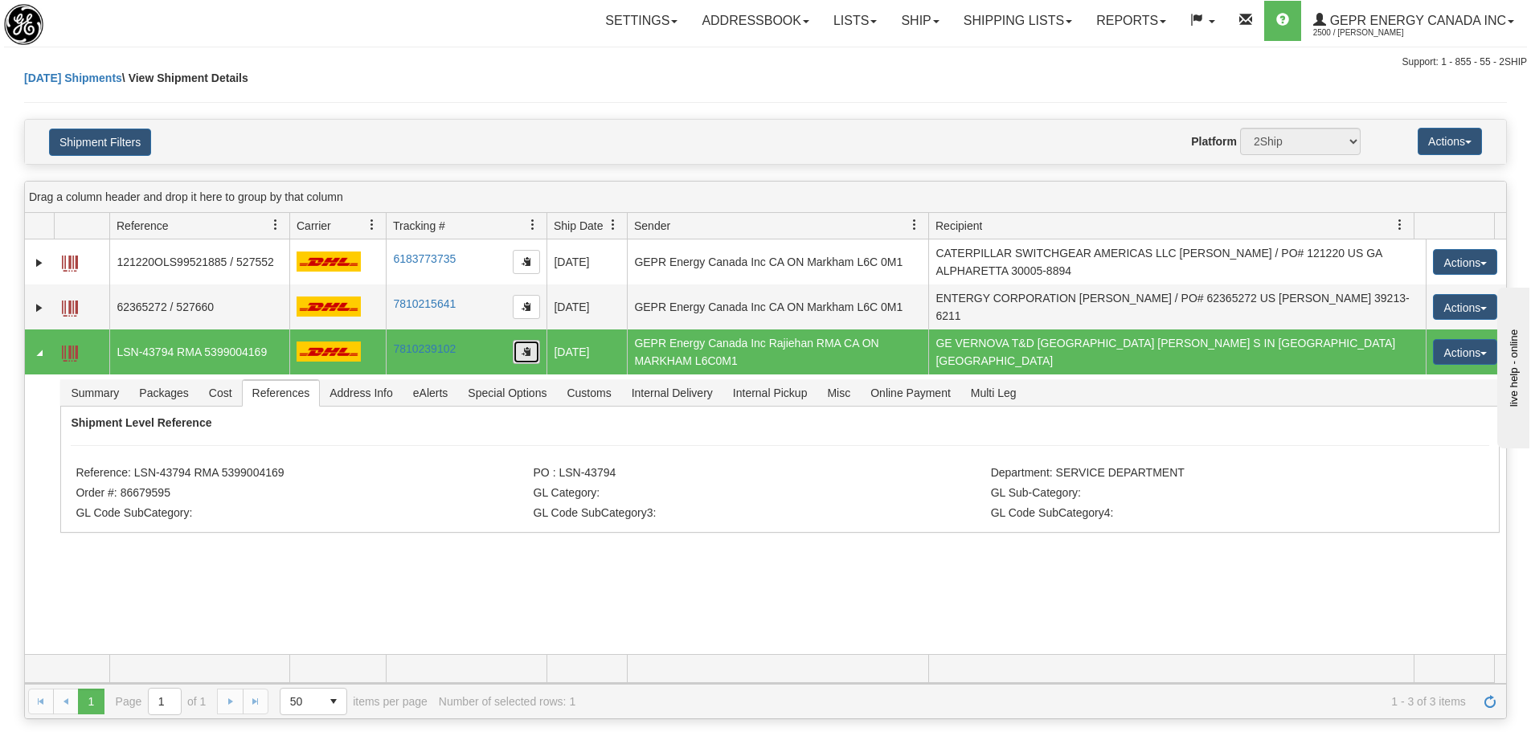
click at [526, 349] on button "button" at bounding box center [526, 352] width 27 height 24
click at [416, 120] on div "Shipment Filters Website Agent Nothing selected Client User Platform 2Ship Impo…" at bounding box center [765, 142] width 1481 height 44
click at [516, 342] on button "button" at bounding box center [526, 352] width 27 height 24
click at [446, 137] on div "Website Agent Nothing selected Client User Platform 2Ship Imported" at bounding box center [826, 141] width 1093 height 27
click at [1489, 703] on span "Refresh" at bounding box center [1490, 701] width 13 height 13
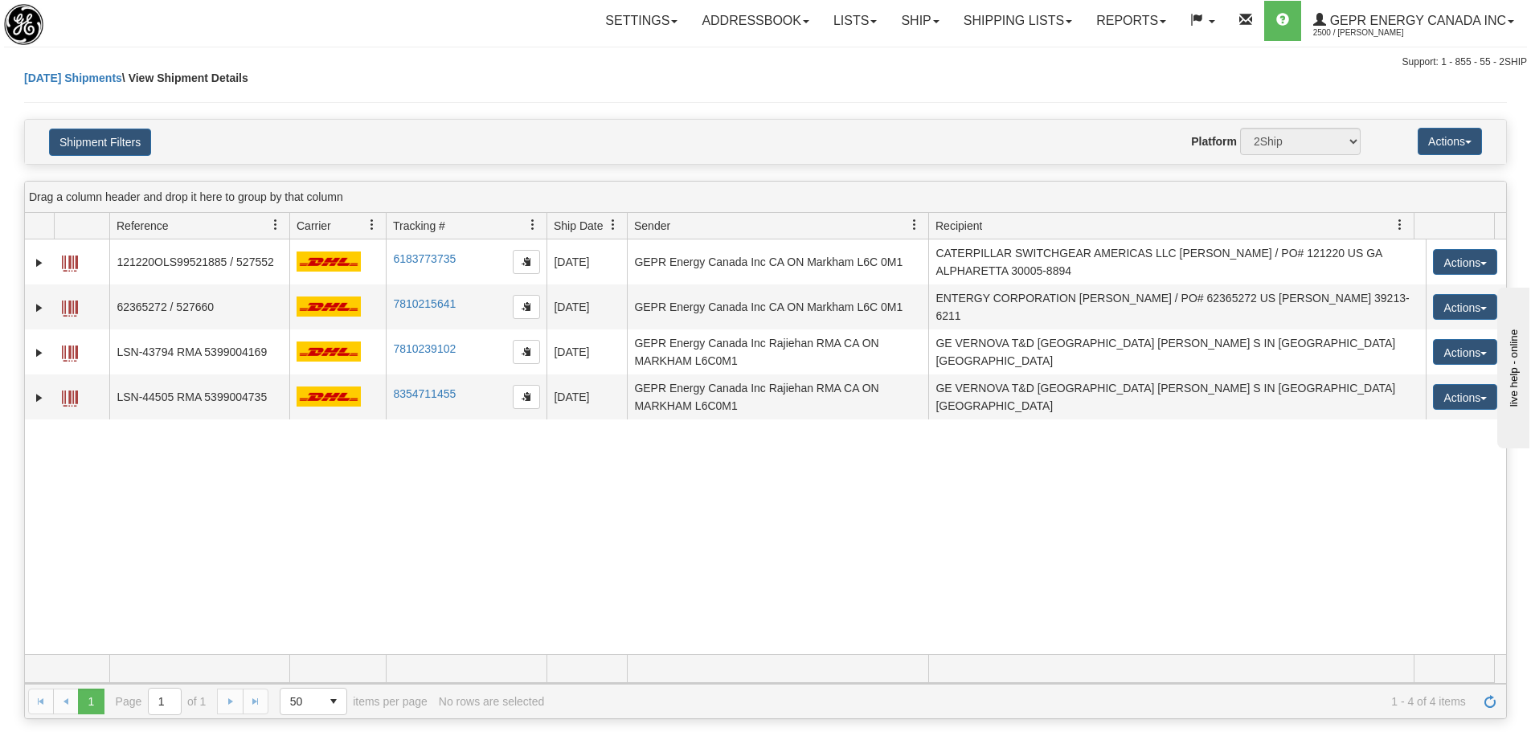
click at [374, 547] on div "31447638 2500 121220OLS99521885 / 527552 6183773735 6183773735 08/13/2025 08/13…" at bounding box center [765, 447] width 1481 height 415
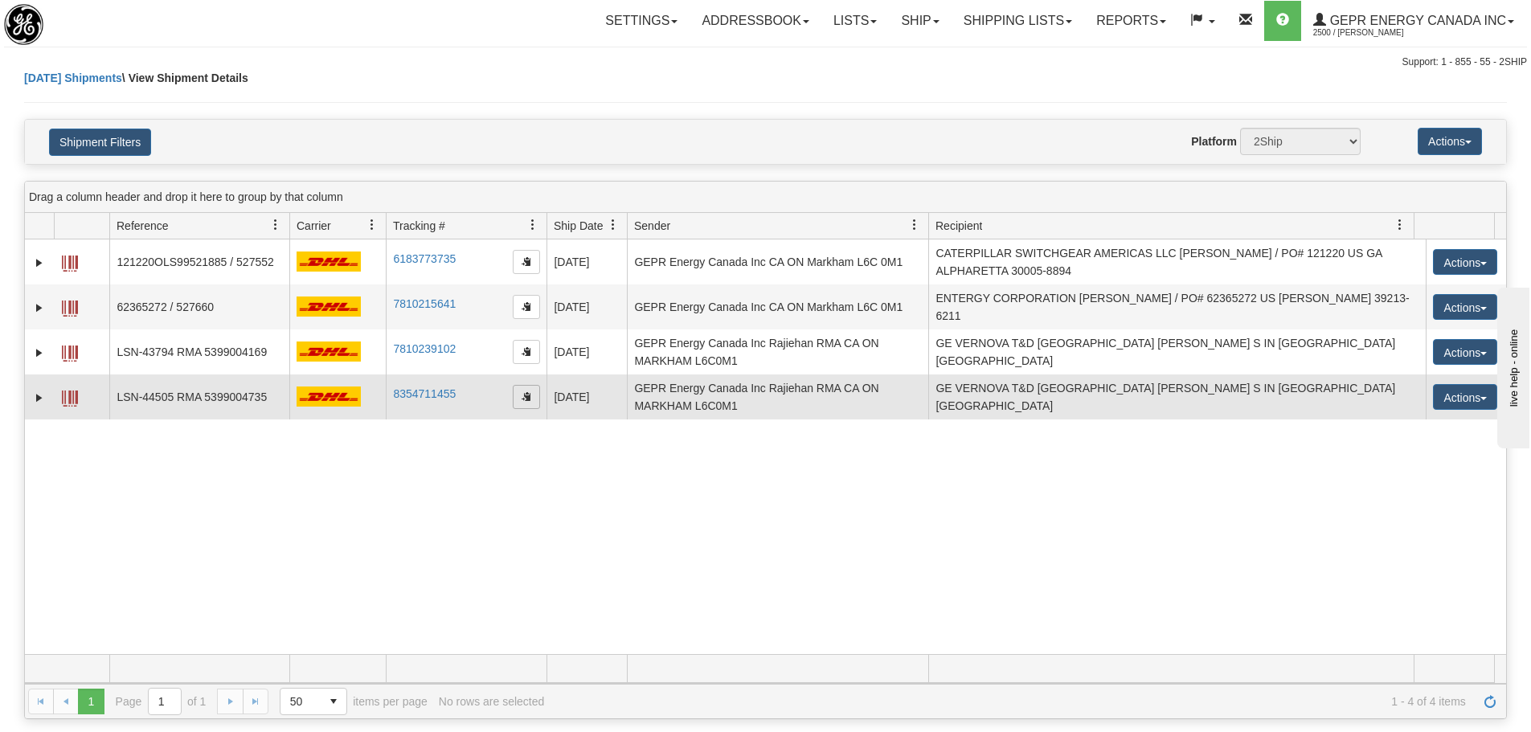
click at [528, 391] on span "button" at bounding box center [527, 396] width 10 height 10
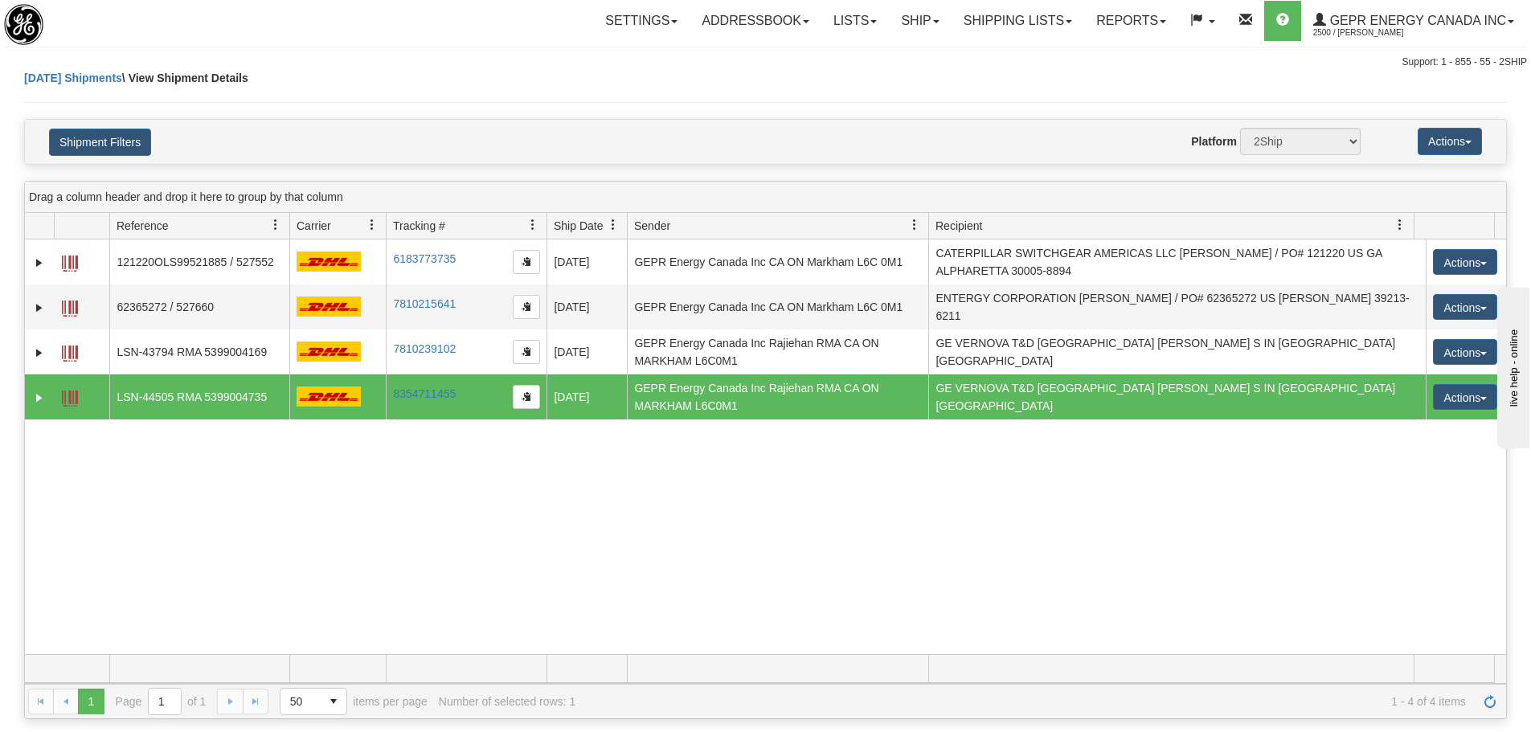
click at [407, 518] on div "31447638 2500 121220OLS99521885 / 527552 6183773735 6183773735 08/13/2025 08/13…" at bounding box center [765, 447] width 1481 height 415
click at [522, 391] on span "button" at bounding box center [527, 396] width 10 height 10
click at [36, 390] on link "Expand" at bounding box center [39, 398] width 16 height 16
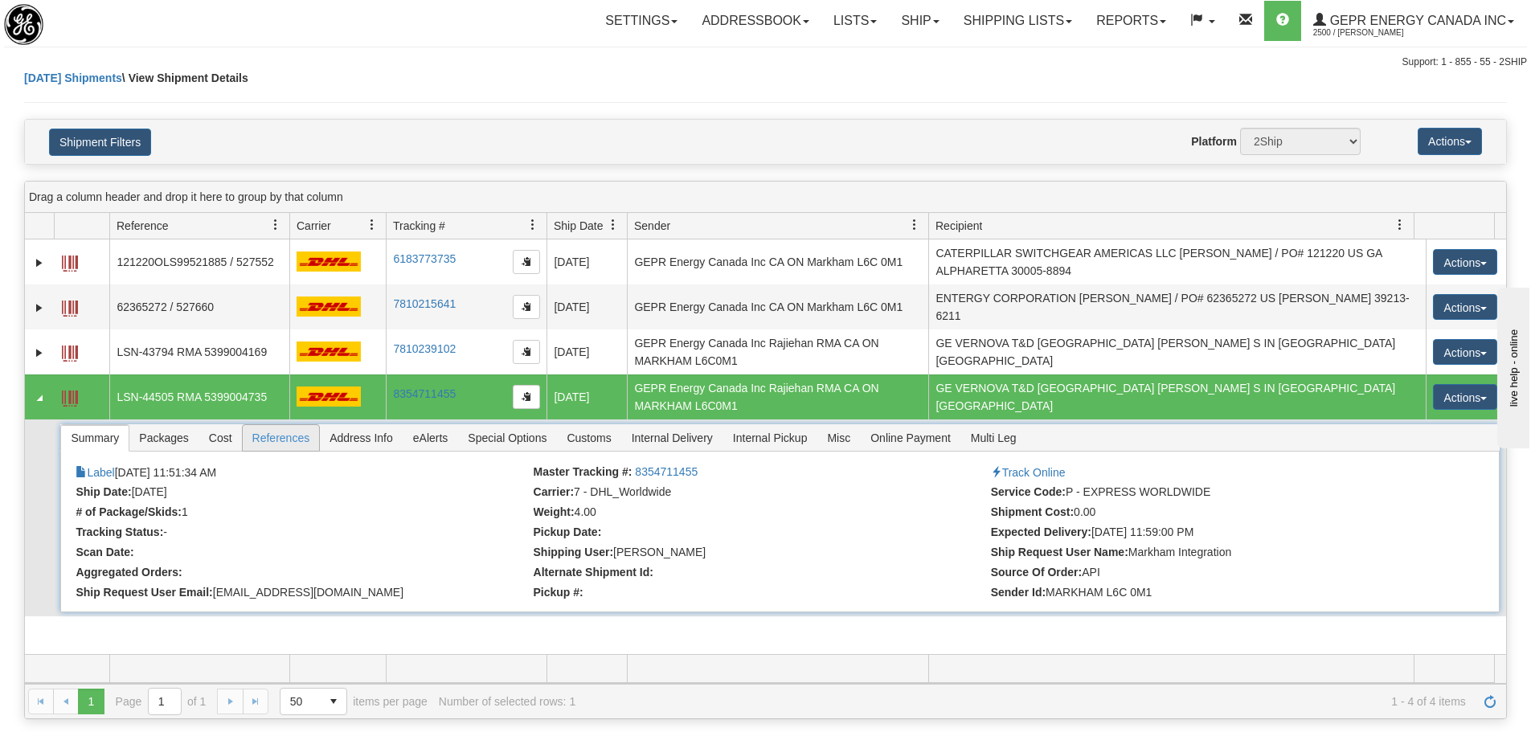
click at [264, 433] on span "References" at bounding box center [281, 438] width 77 height 26
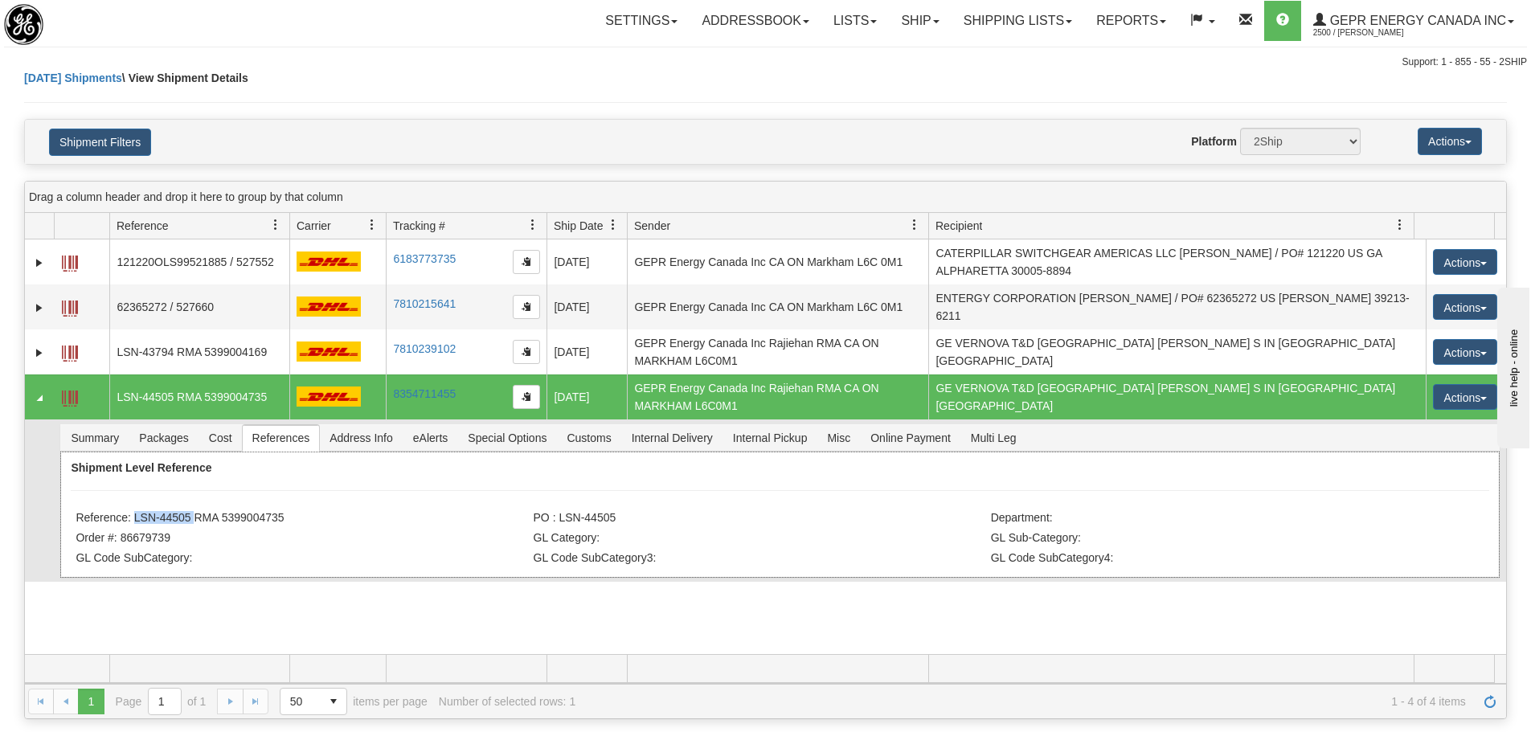
drag, startPoint x: 189, startPoint y: 512, endPoint x: 130, endPoint y: 512, distance: 58.7
click at [130, 512] on li "Reference: LSN-44505 RMA 5399004735" at bounding box center [302, 519] width 453 height 16
copy li "LSN-44505"
click at [527, 391] on span "button" at bounding box center [527, 396] width 10 height 10
copy li "LSN-44505"
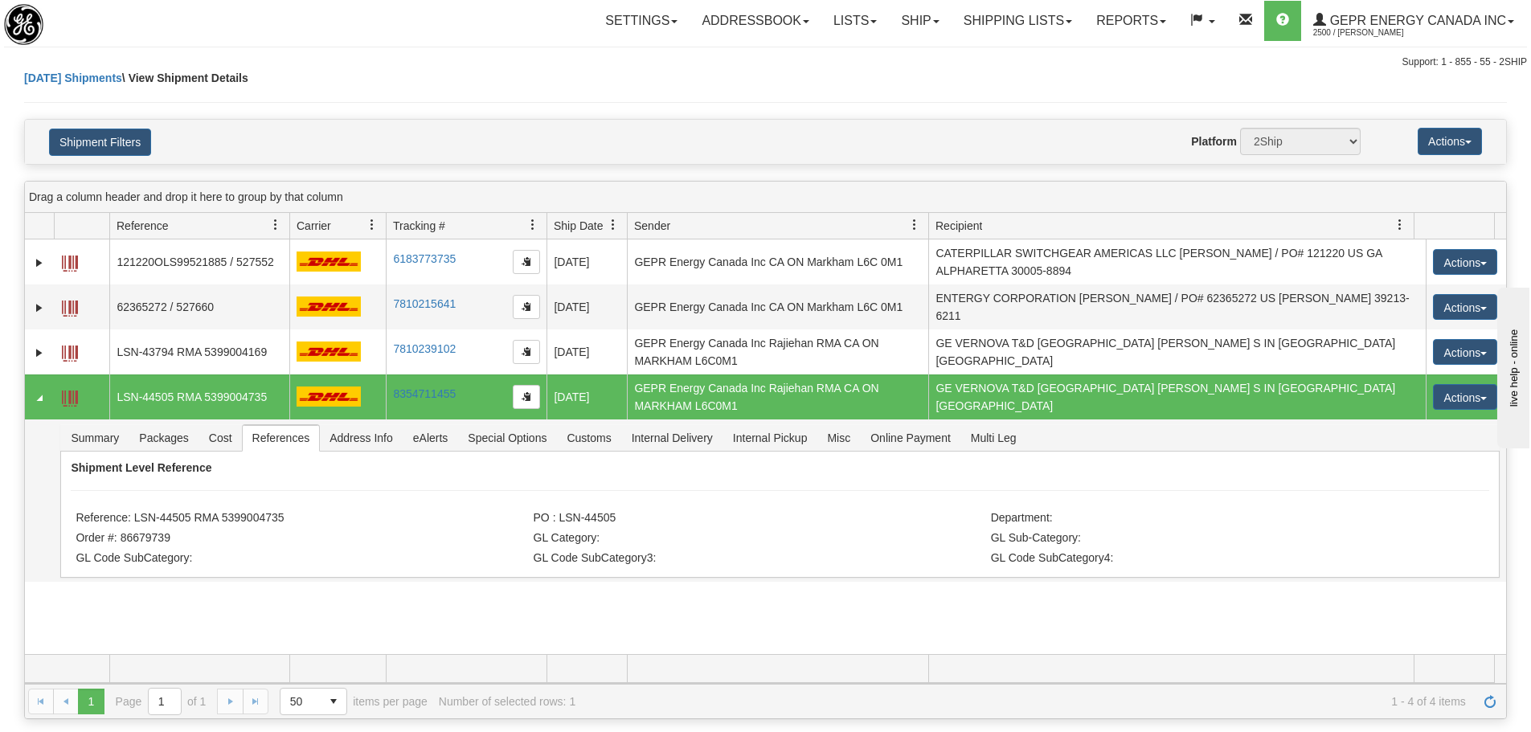
click at [281, 629] on div "31447638 2500 121220OLS99521885 / 527552 6183773735 6183773735 08/13/2025 08/13…" at bounding box center [765, 447] width 1481 height 415
click at [41, 390] on link "Collapse" at bounding box center [39, 398] width 16 height 16
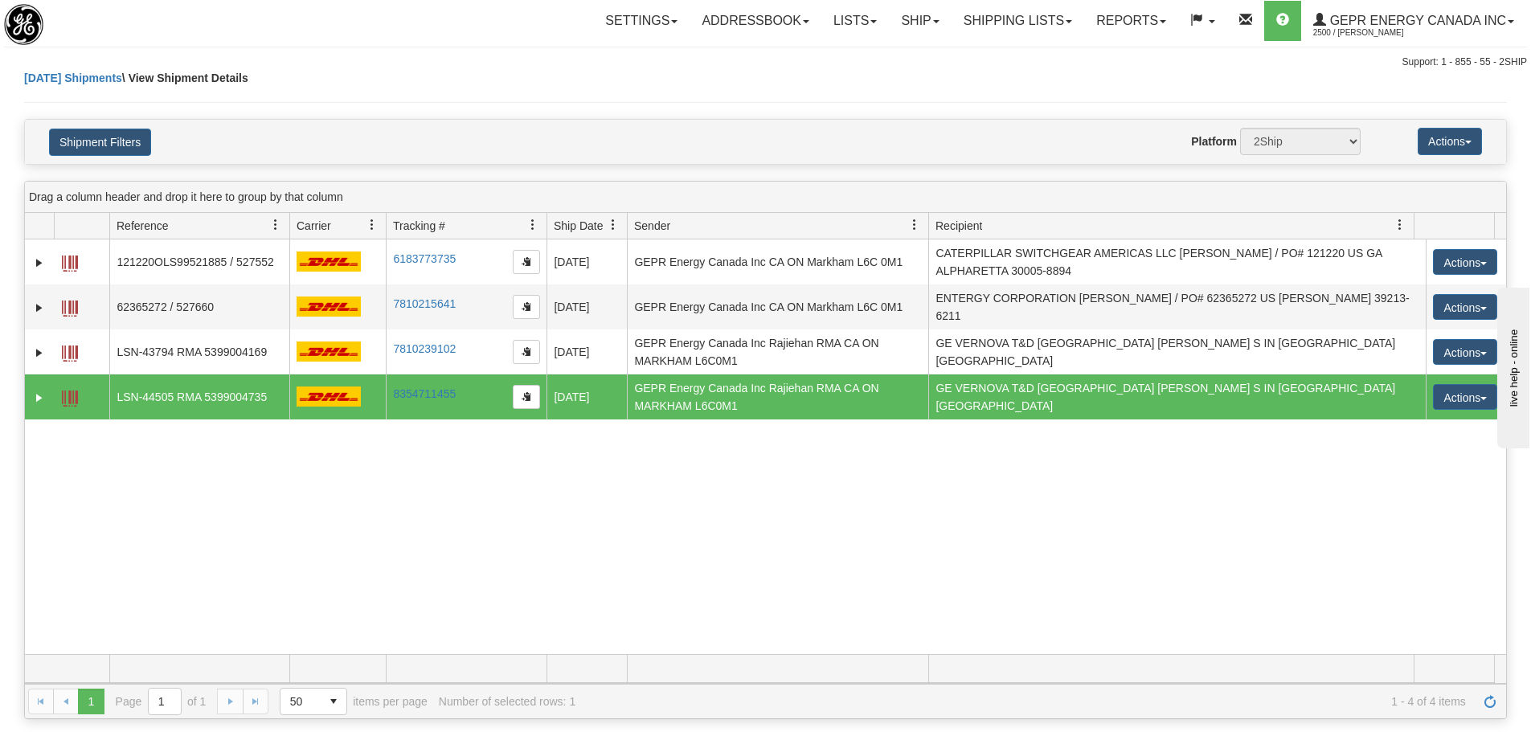
click at [177, 505] on div "31447638 2500 121220OLS99521885 / 527552 6183773735 6183773735 08/13/2025 08/13…" at bounding box center [765, 447] width 1481 height 415
click at [323, 99] on div "Today Shipments \ View Shipment Details" at bounding box center [765, 94] width 1483 height 49
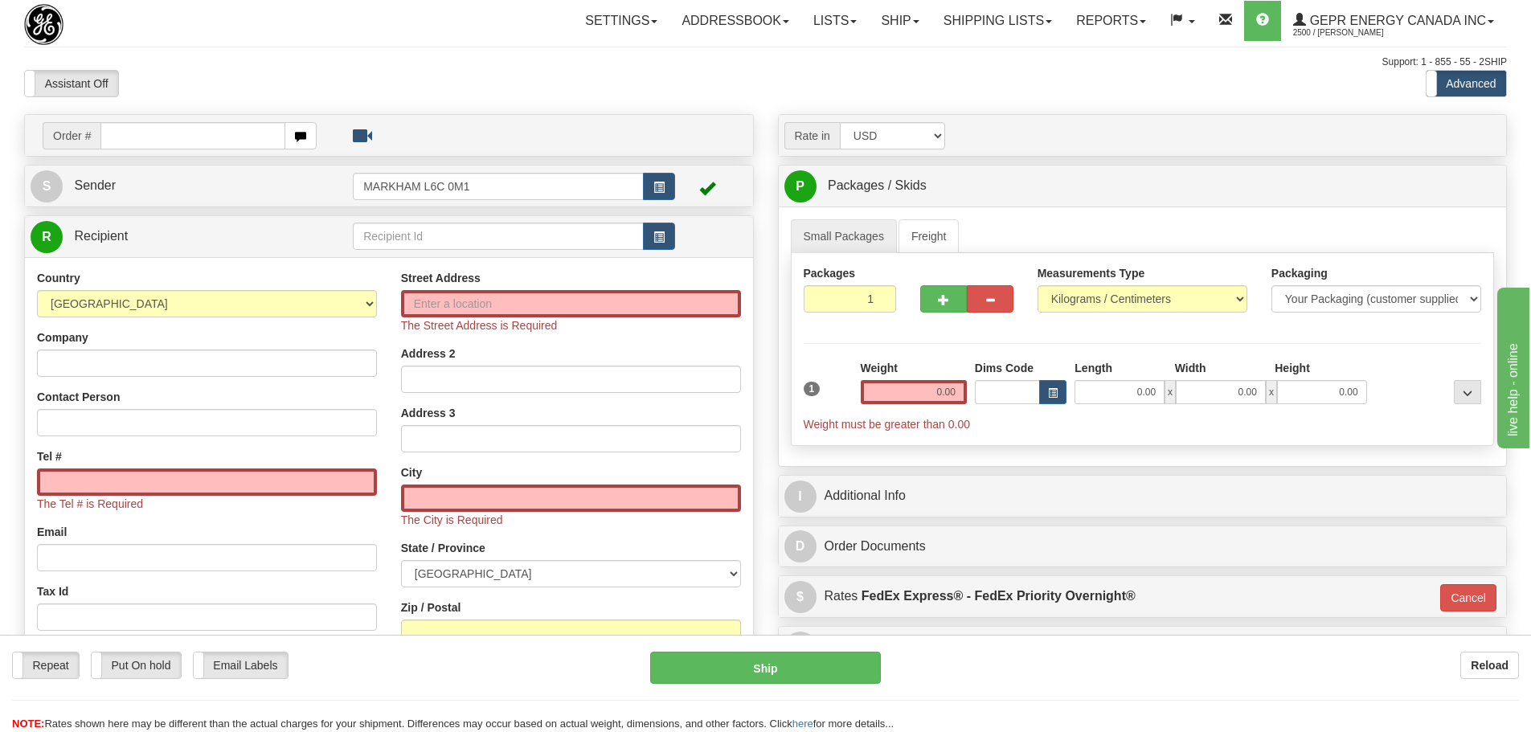
click at [334, 25] on div "Settings Shipping Preferences Fields Preferences New Store Connections Addressb…" at bounding box center [895, 21] width 1223 height 40
